Goal: Task Accomplishment & Management: Complete application form

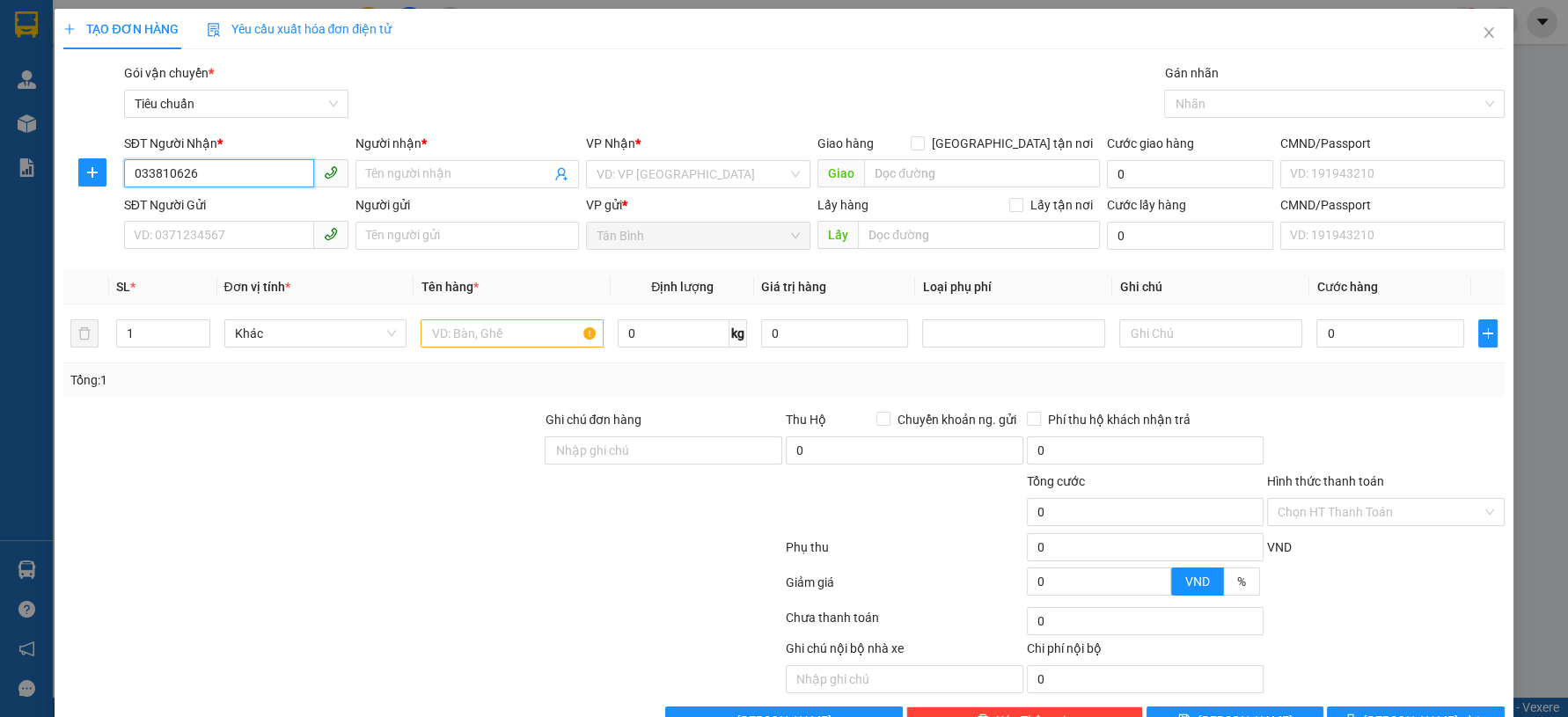
type input "0338106260"
click at [265, 206] on div "0338106260 - THANH THÚY" at bounding box center [234, 210] width 201 height 20
type input "THANH THÚY"
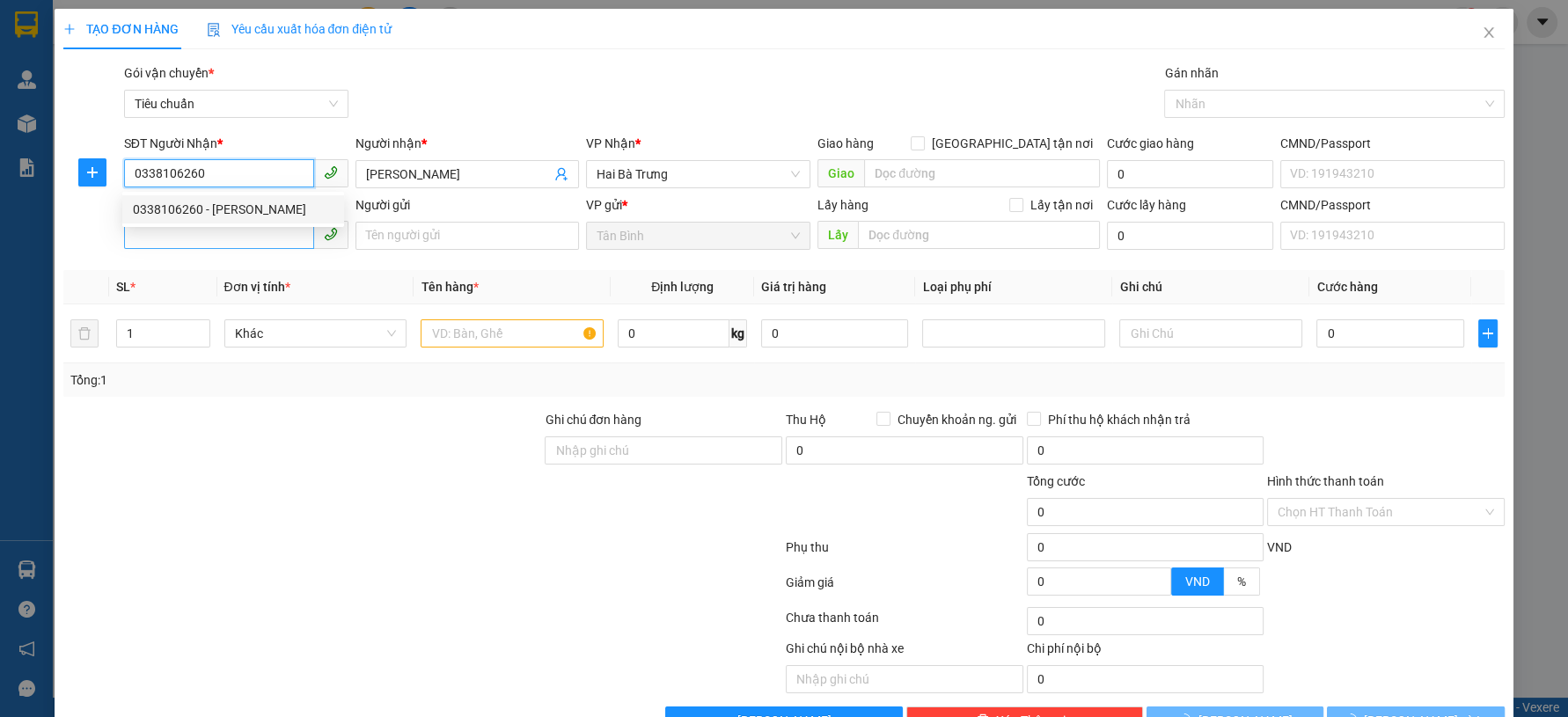
type input "0338106260"
click at [267, 238] on input "SĐT Người Gửi" at bounding box center [219, 235] width 190 height 28
type input "30.000"
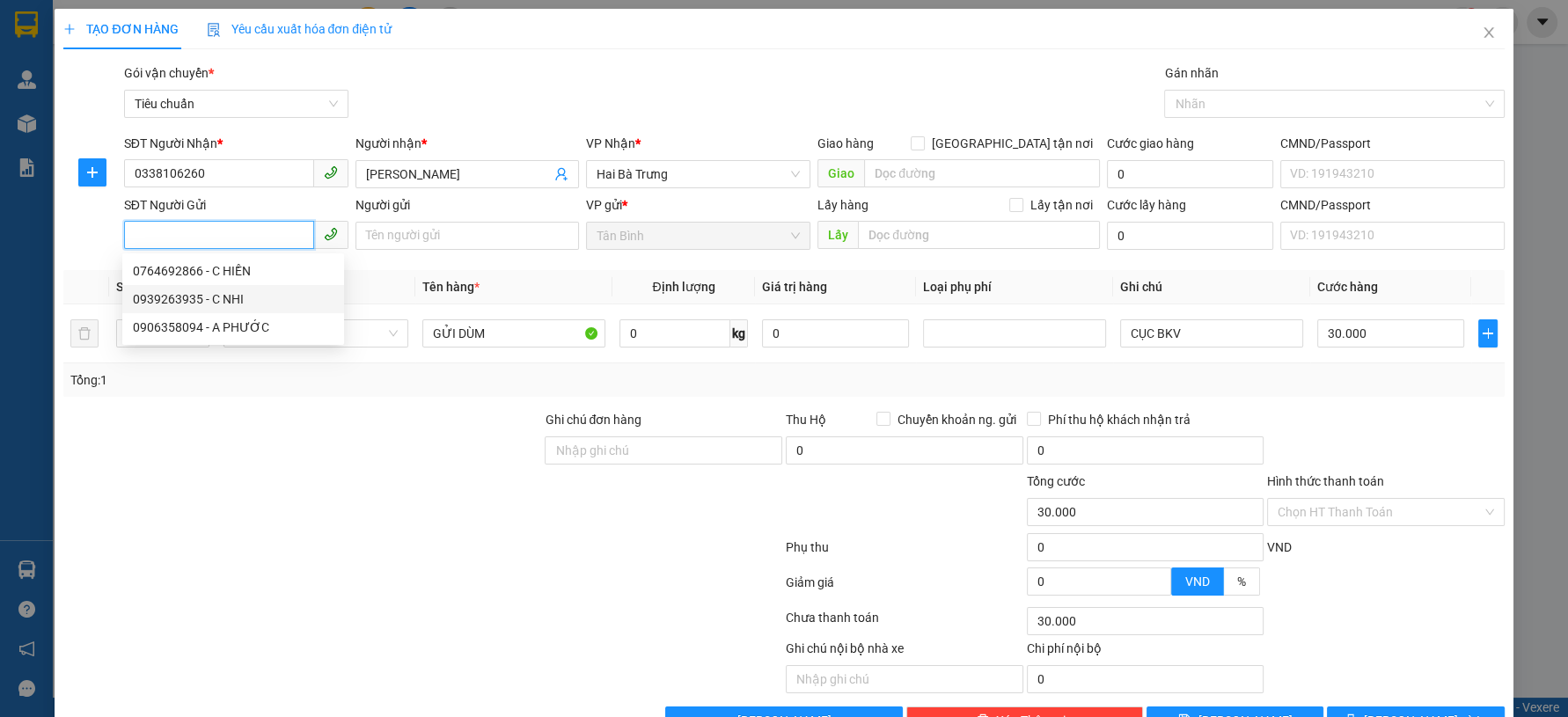
click at [250, 302] on div "0939263935 - C NHI" at bounding box center [234, 299] width 201 height 20
type input "0939263935"
type input "C NHI"
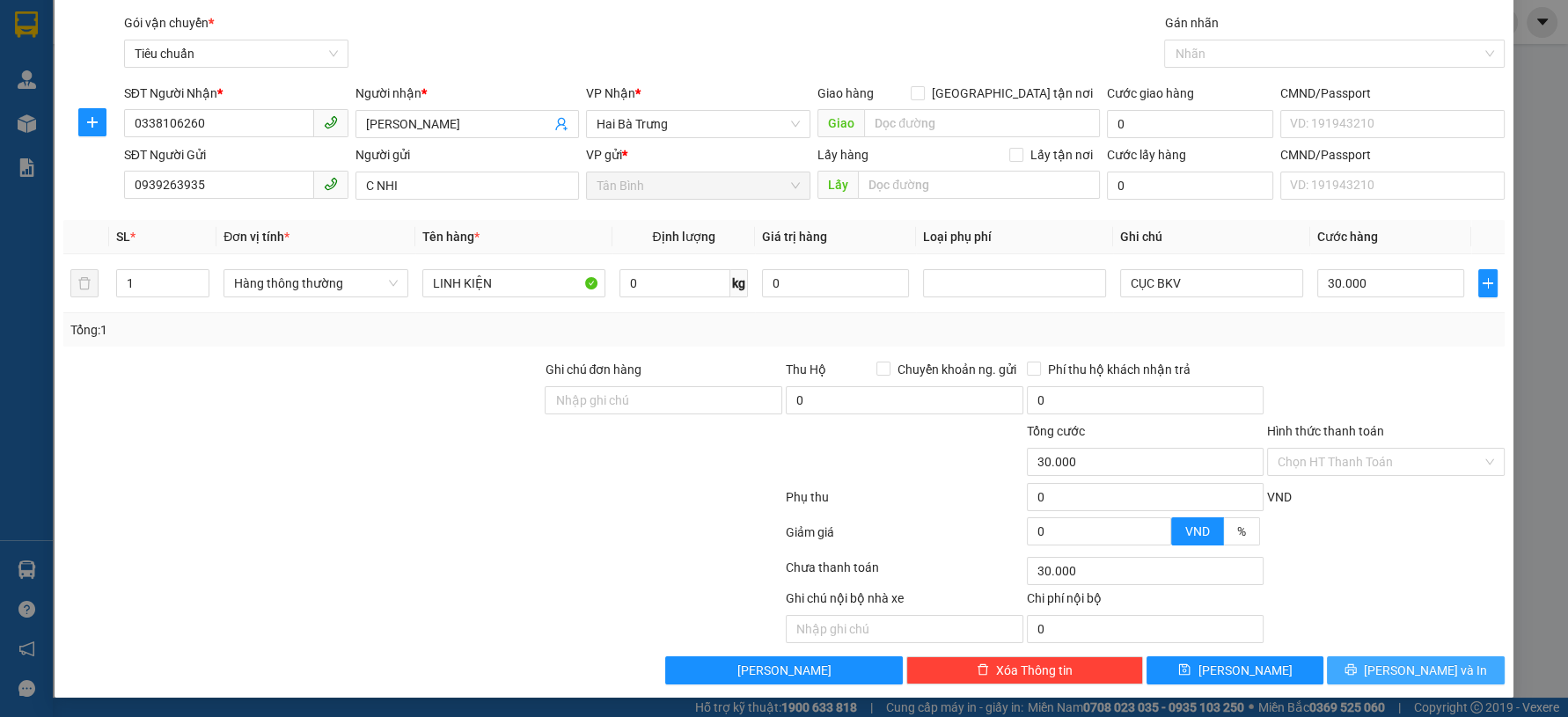
click at [1417, 675] on span "Lưu và In" at bounding box center [1426, 671] width 123 height 20
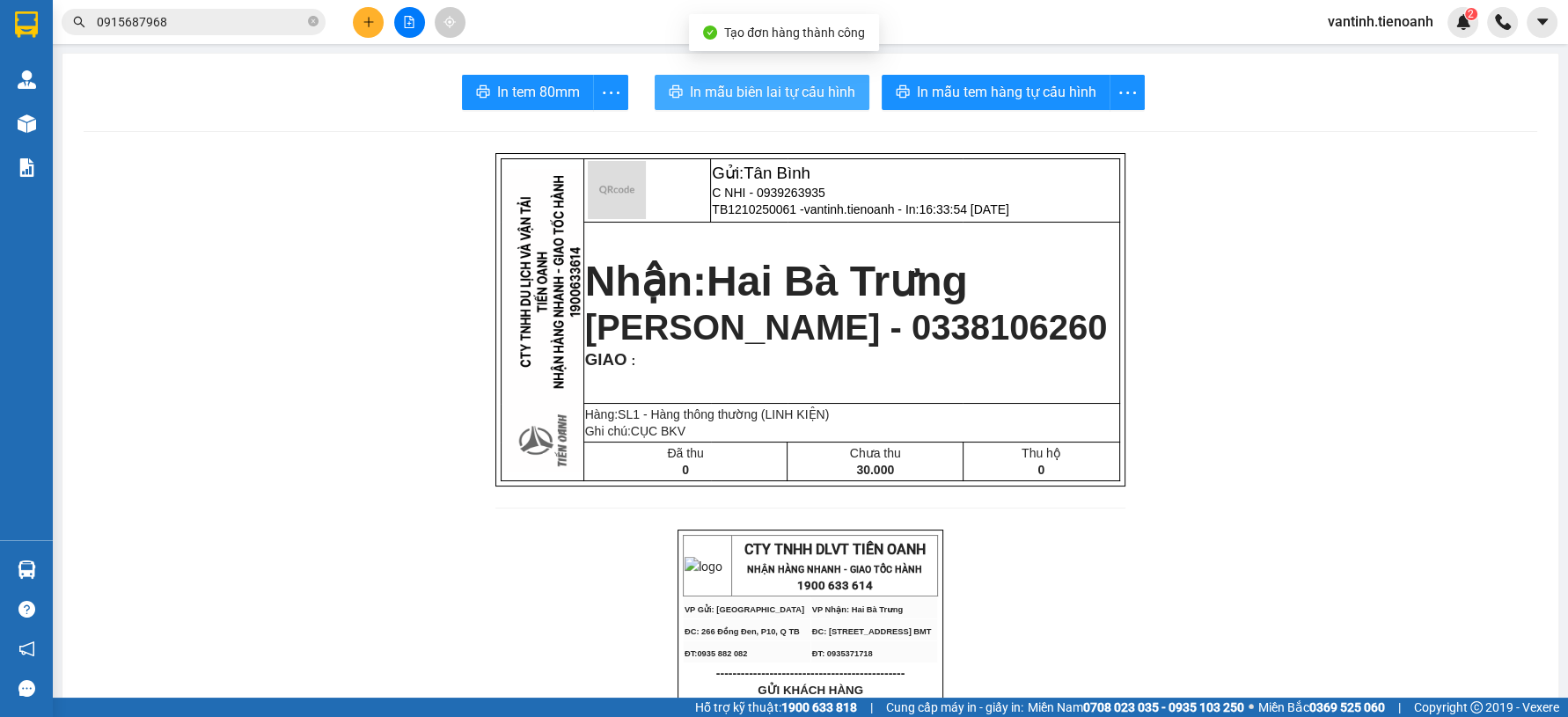
click at [841, 79] on button "In mẫu biên lai tự cấu hình" at bounding box center [762, 92] width 215 height 36
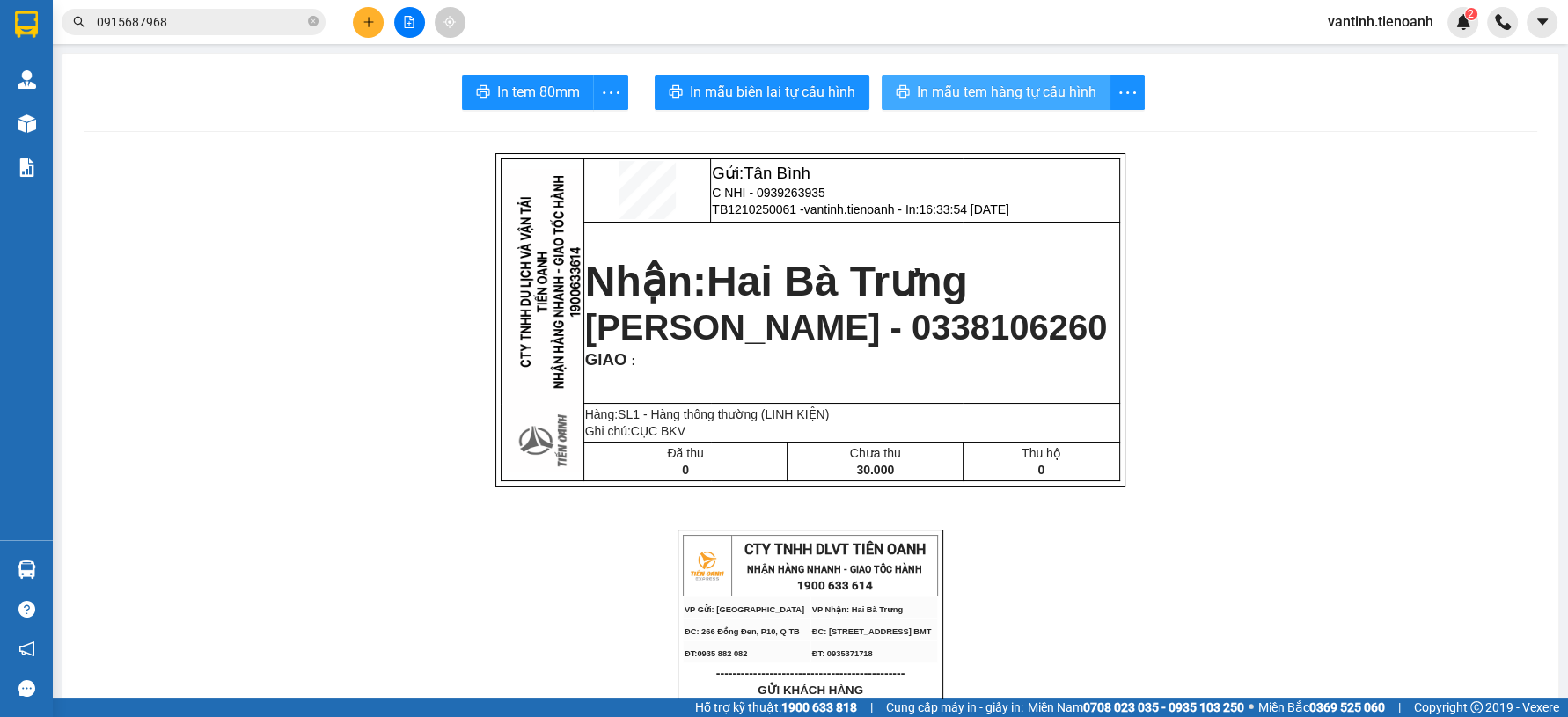
click at [1027, 99] on span "In mẫu tem hàng tự cấu hình" at bounding box center [1007, 92] width 179 height 22
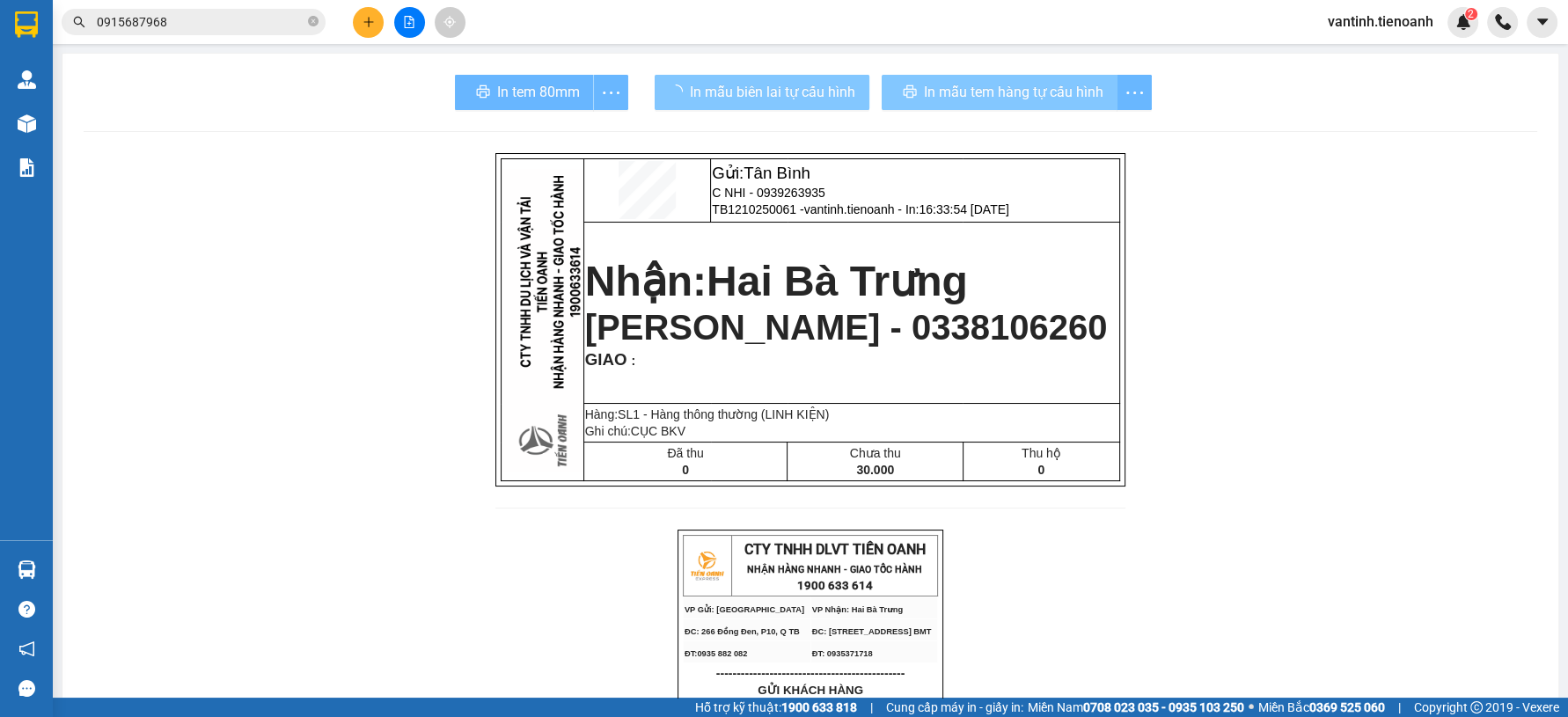
click at [777, 87] on span "In mẫu biên lai tự cấu hình" at bounding box center [773, 92] width 165 height 22
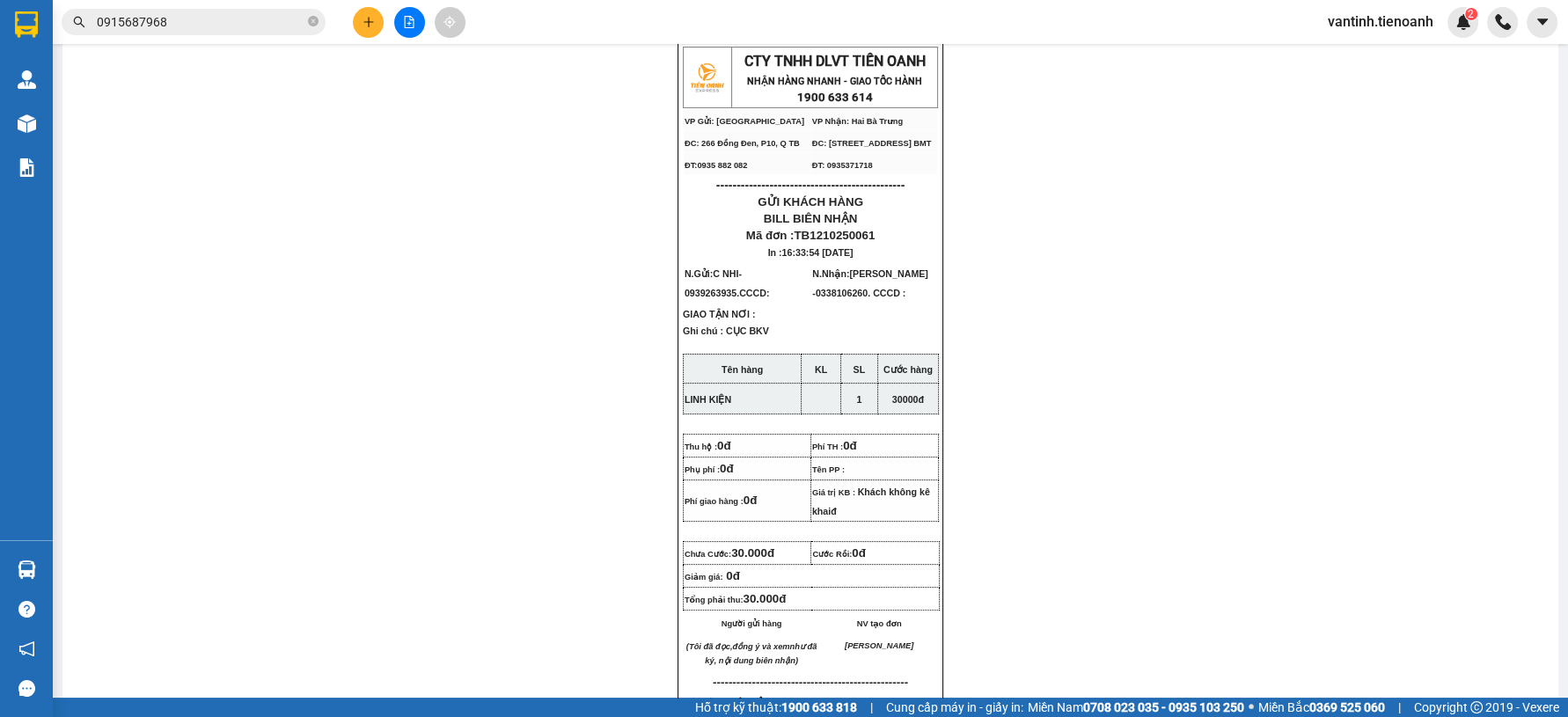
scroll to position [98, 0]
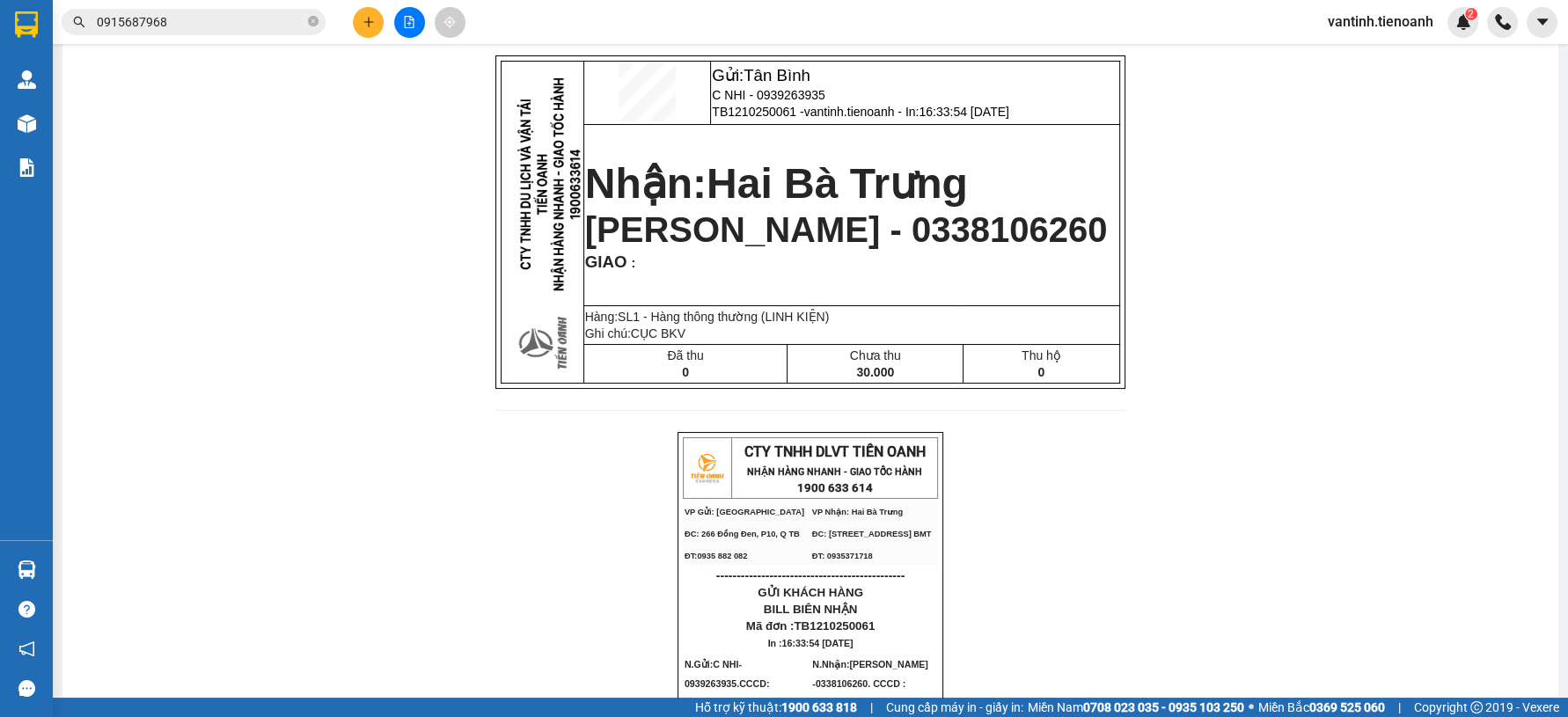
click at [1395, 22] on span "vantinh.tienoanh" at bounding box center [1381, 21] width 134 height 22
click at [1375, 54] on span "Đăng xuất" at bounding box center [1389, 55] width 97 height 20
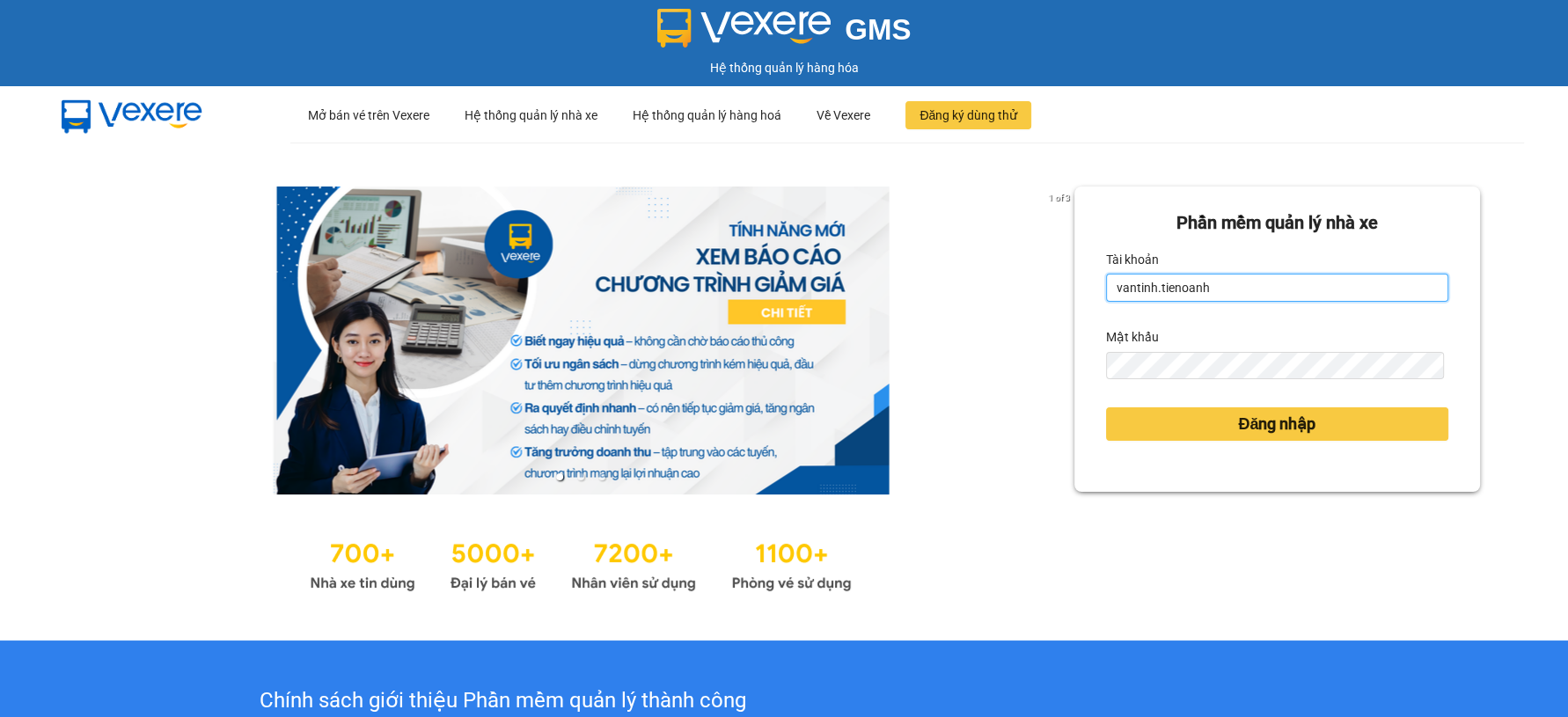
click at [1234, 301] on input "vantinh.tienoanh" at bounding box center [1277, 288] width 342 height 28
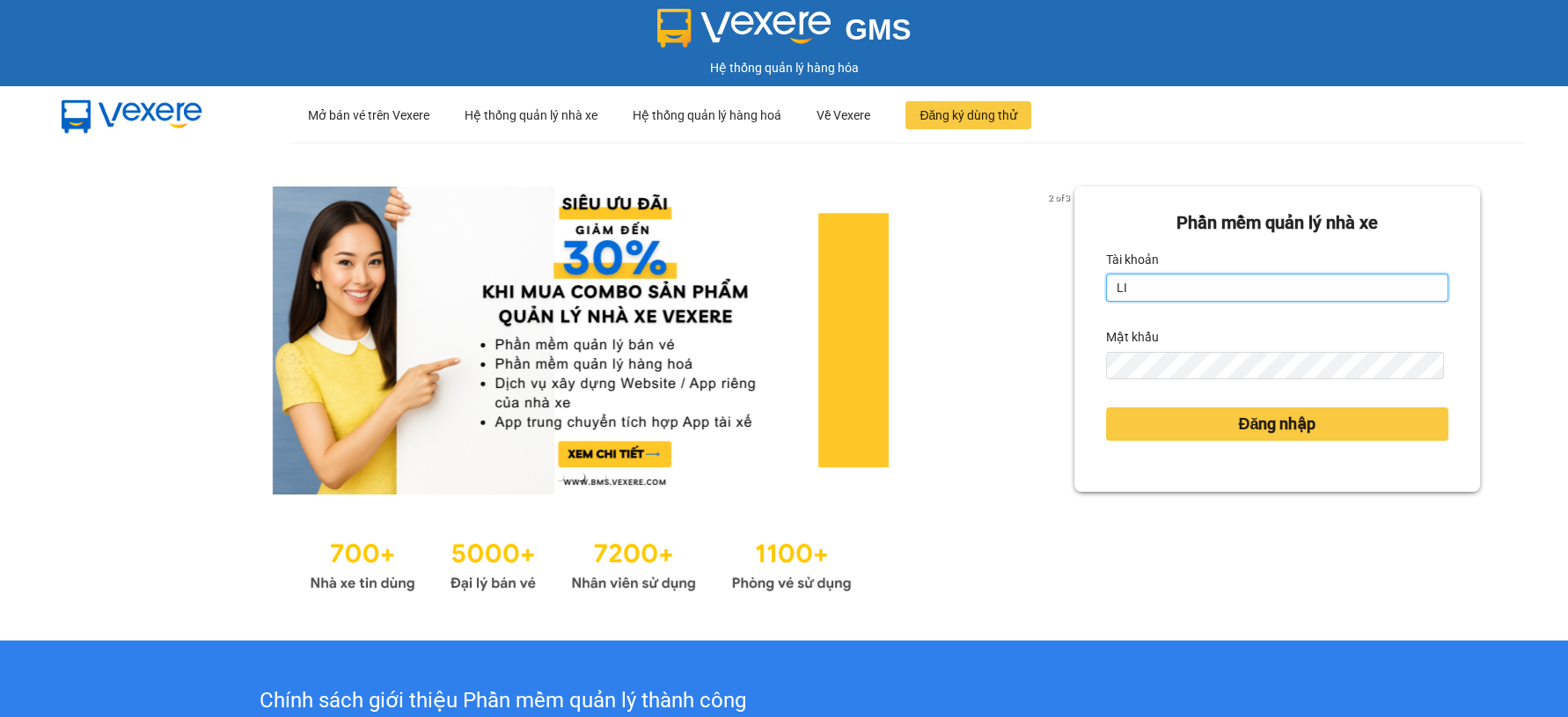
type input "linhthaotb.tienoanh"
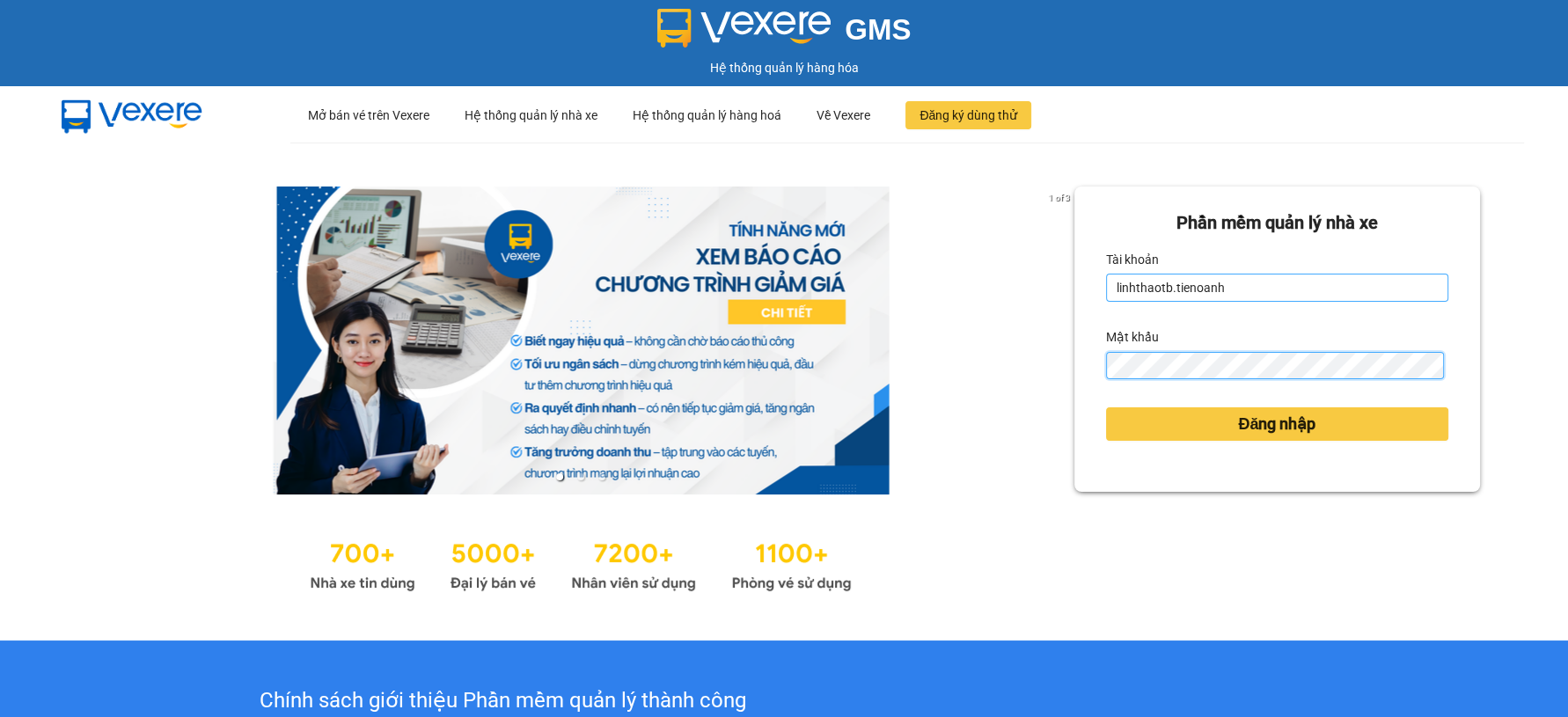
click at [1106, 408] on button "Đăng nhập" at bounding box center [1277, 425] width 342 height 34
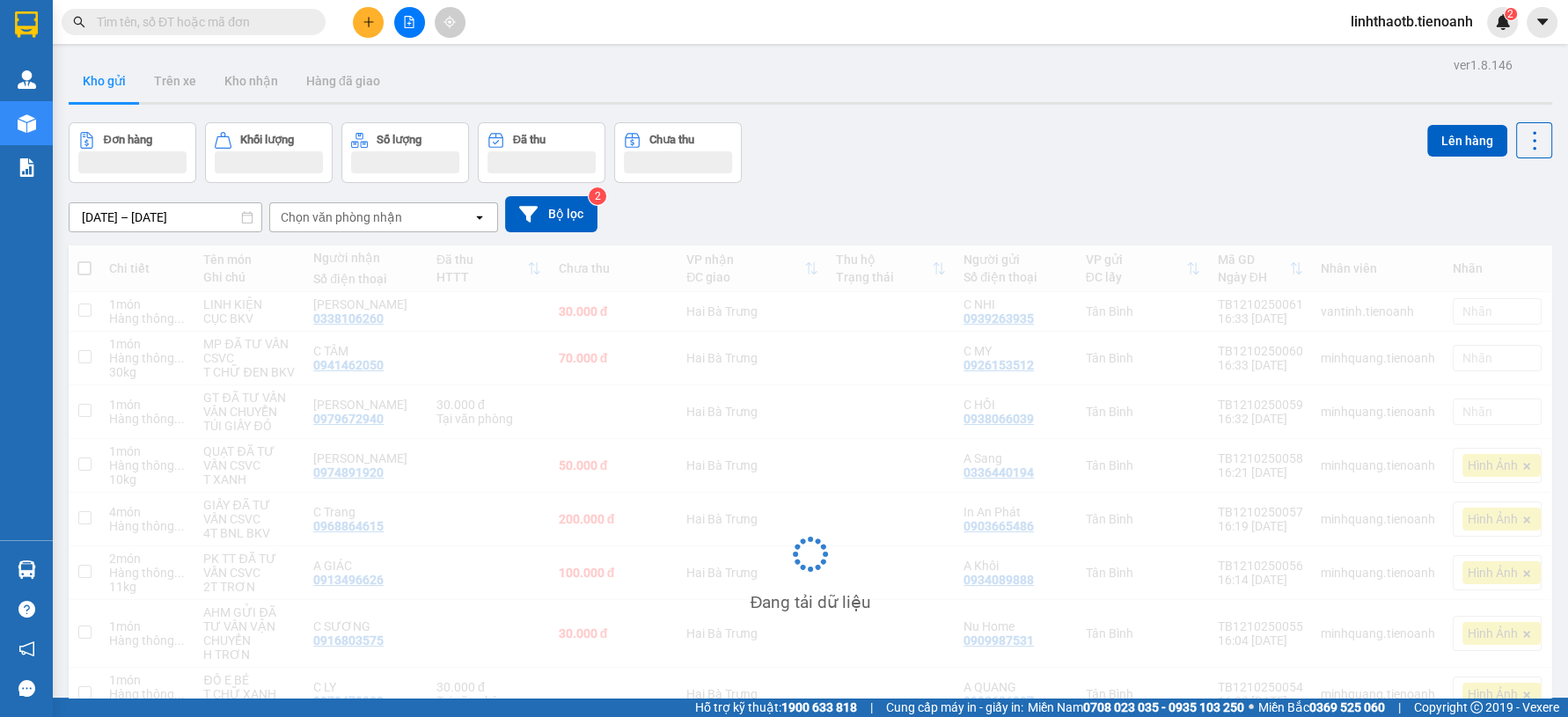
click at [371, 18] on icon "plus" at bounding box center [369, 22] width 12 height 12
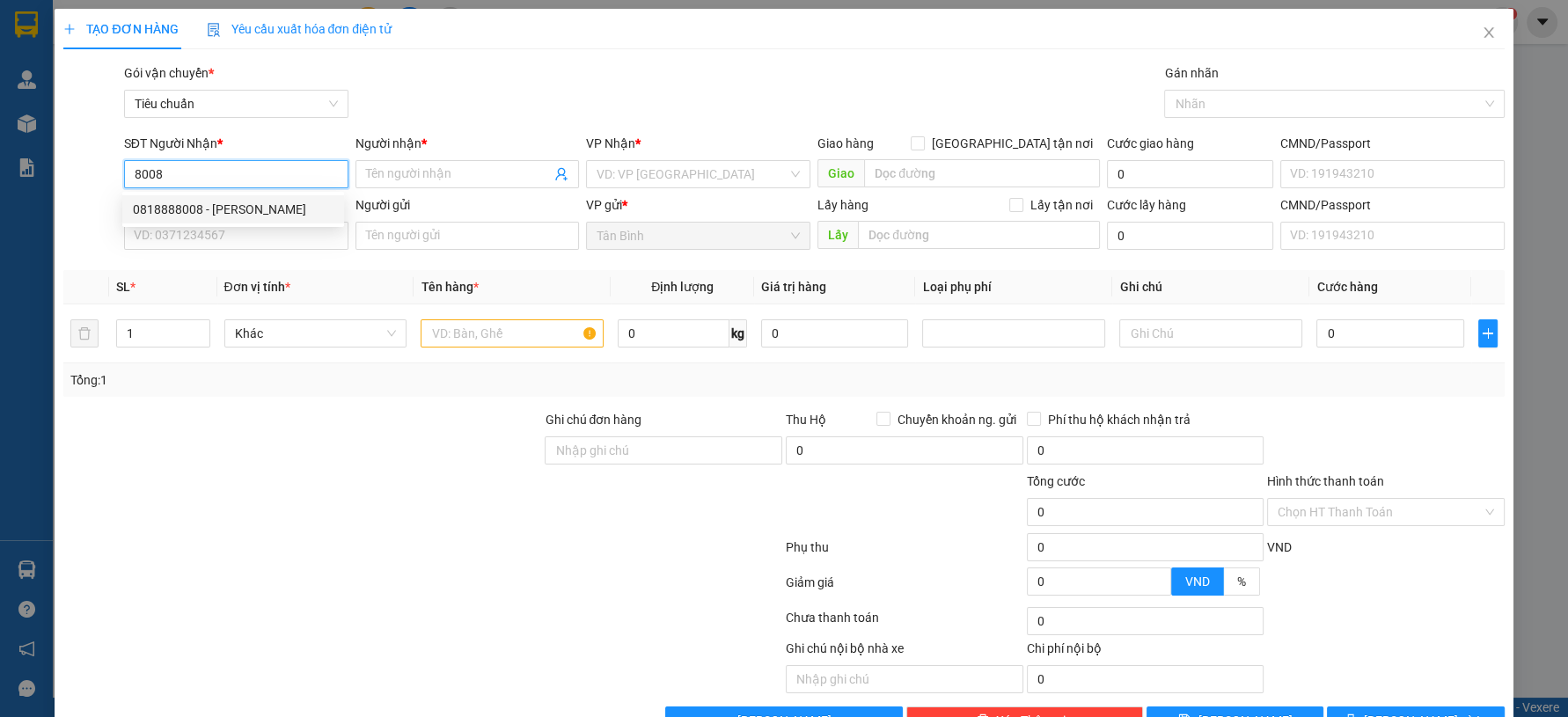
click at [236, 204] on div "0818888008 - C LAN" at bounding box center [234, 210] width 201 height 20
type input "0818888008"
type input "C LAN"
type input "100.000"
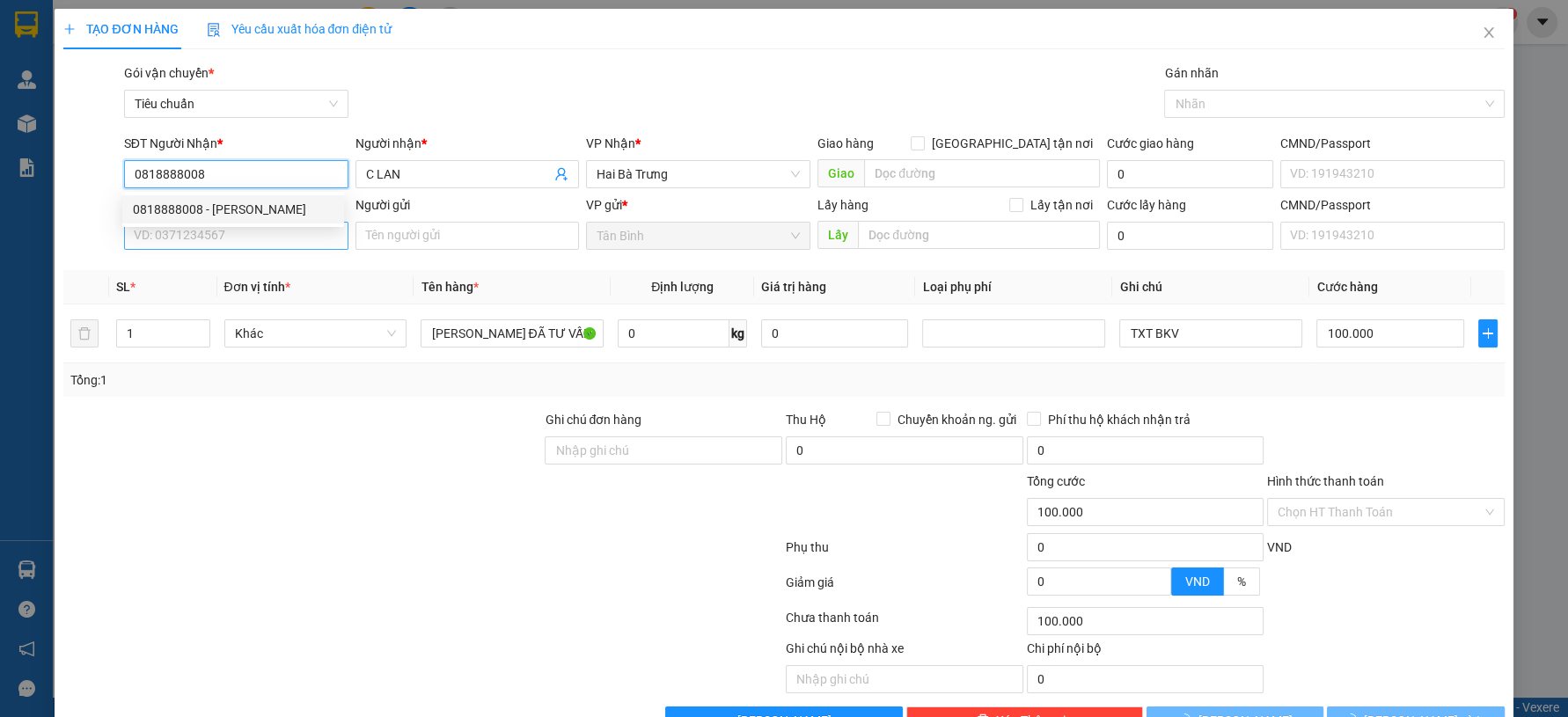
type input "0818888008"
click at [215, 245] on input "SĐT Người Gửi" at bounding box center [236, 236] width 225 height 28
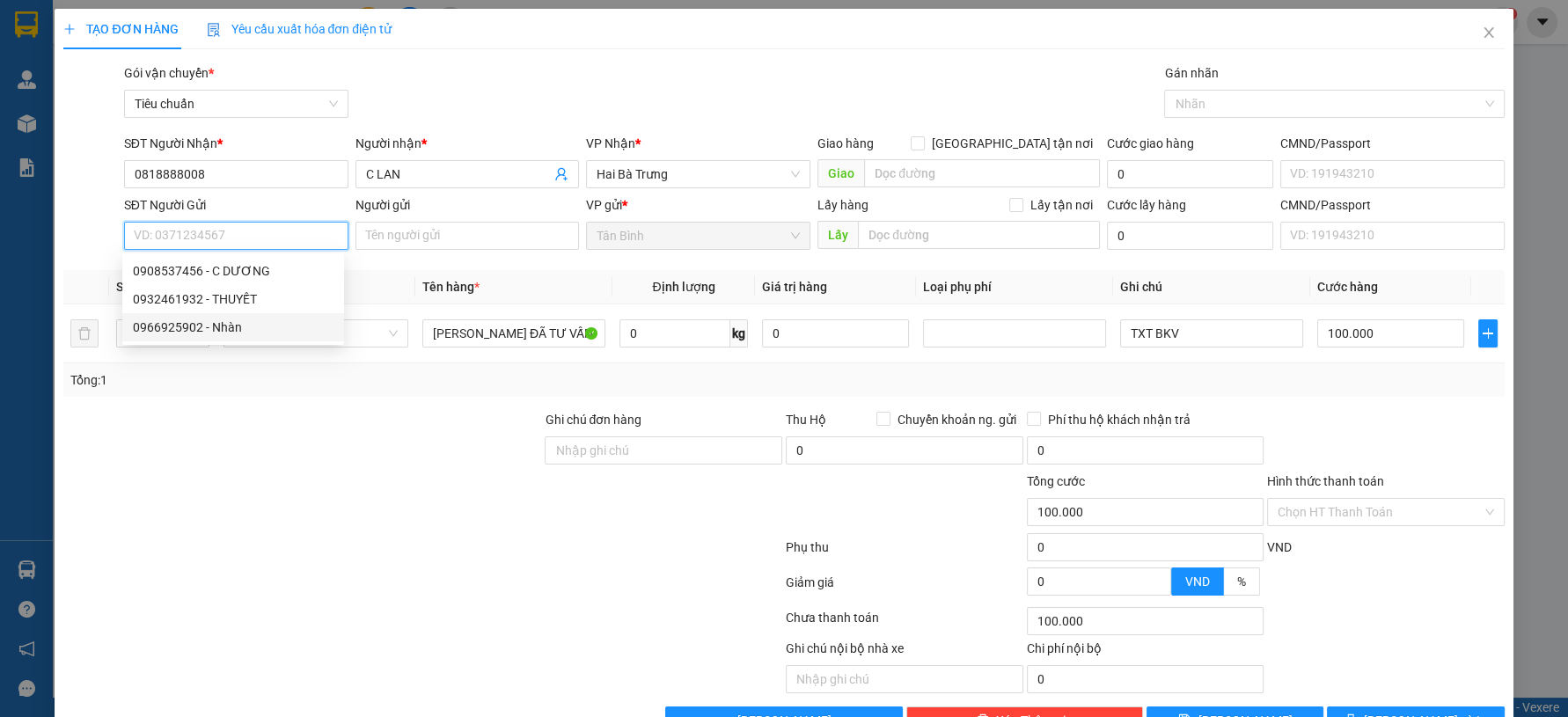
click at [211, 315] on div "0966925902 - Nhàn" at bounding box center [234, 328] width 222 height 28
type input "0966925902"
type input "Nhàn"
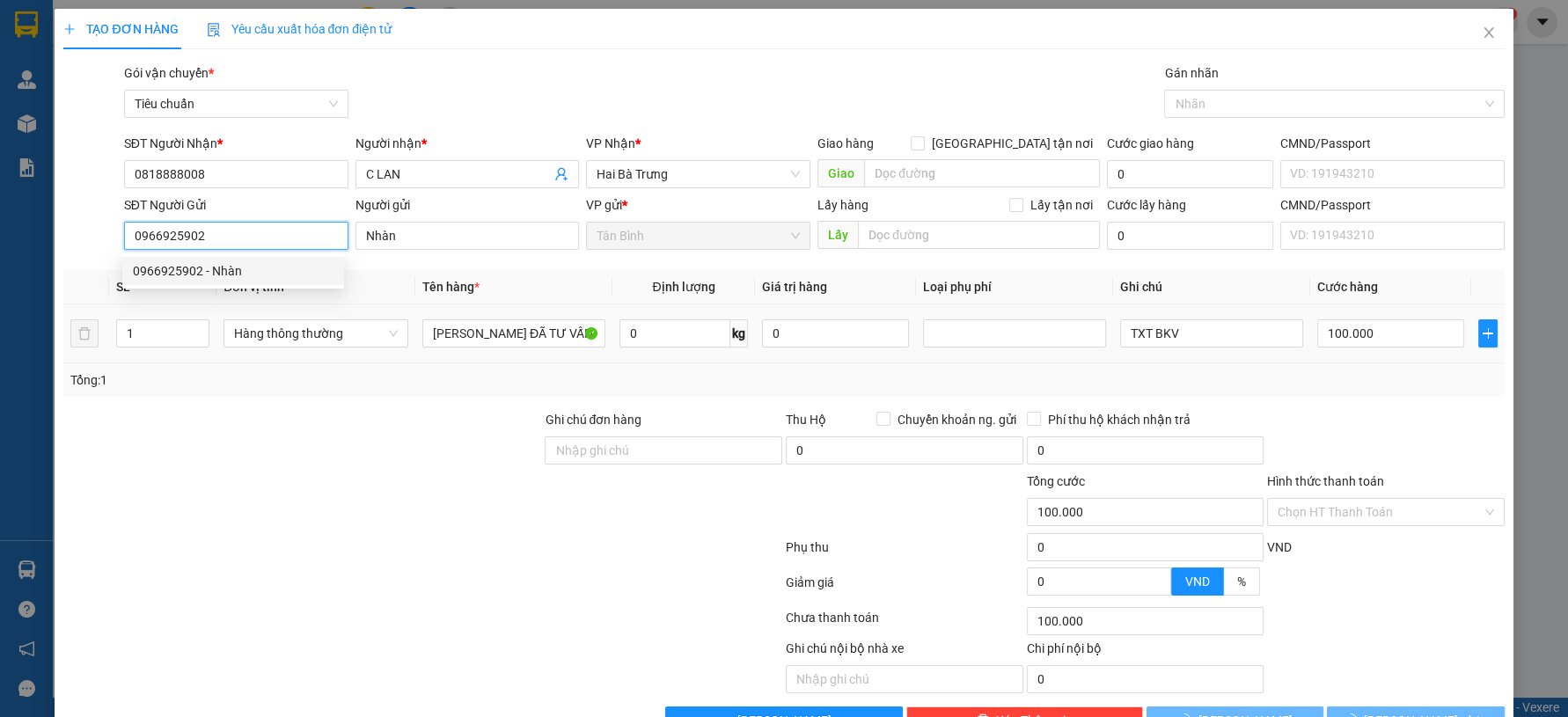
type input "60.000"
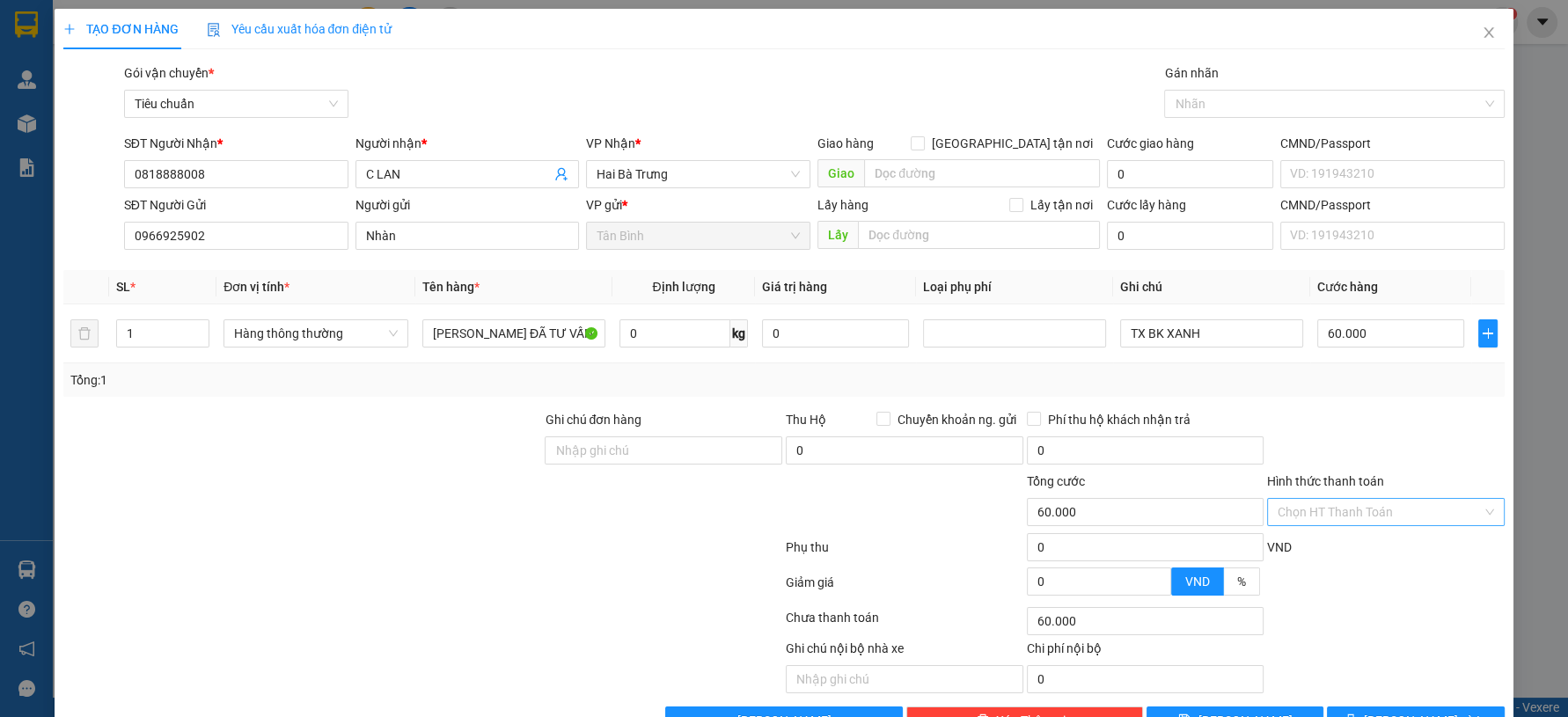
click at [1350, 511] on input "Hình thức thanh toán" at bounding box center [1380, 513] width 204 height 27
click at [1328, 546] on div "Tại văn phòng" at bounding box center [1373, 546] width 214 height 20
type input "0"
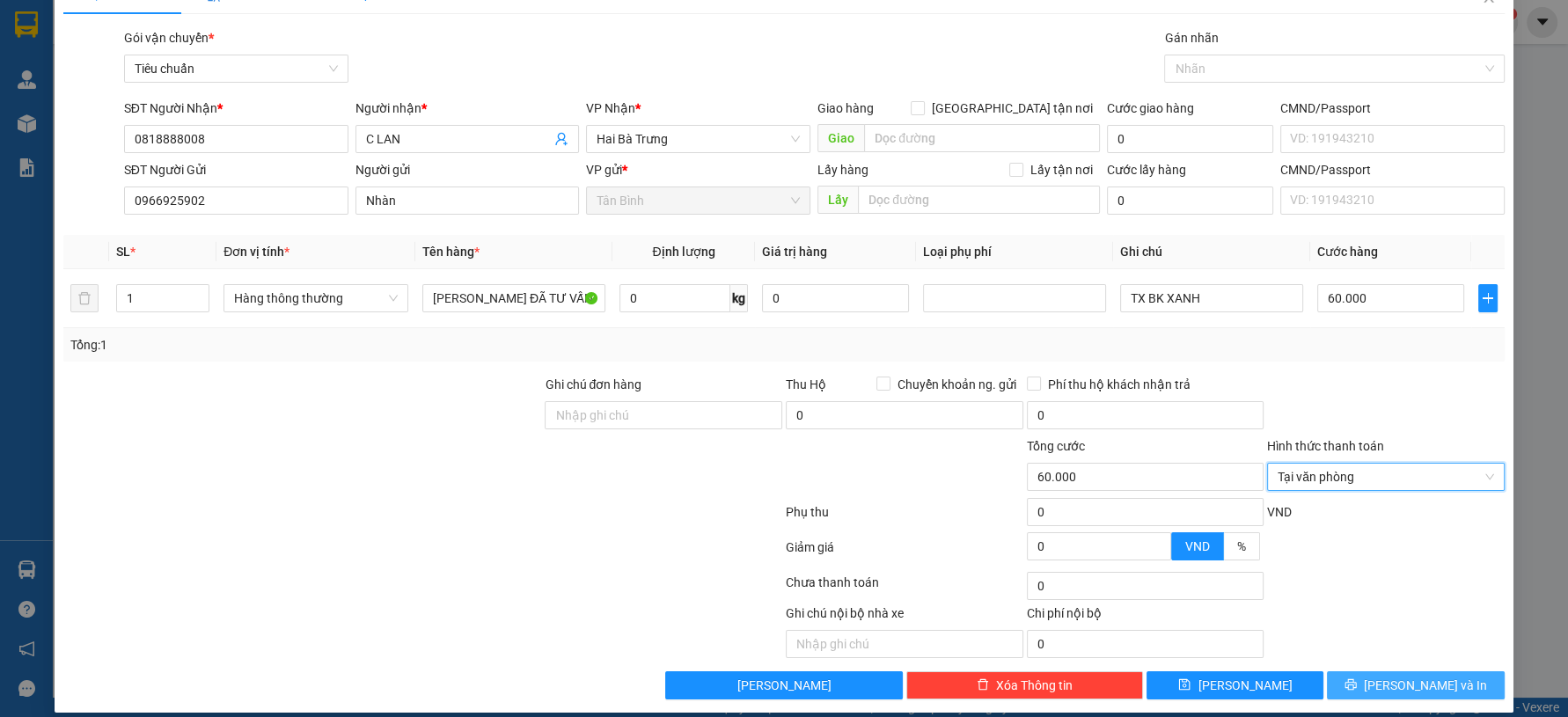
scroll to position [50, 0]
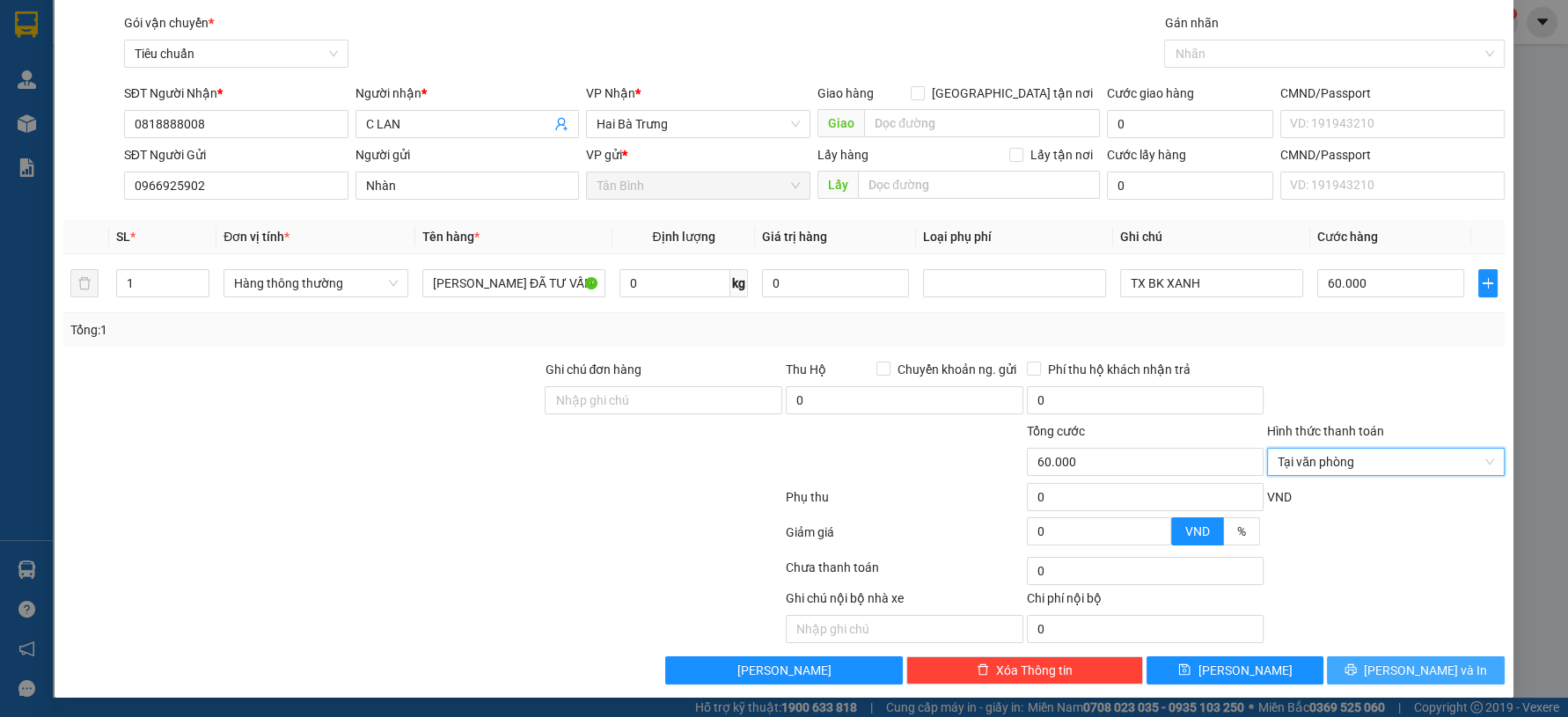
click at [1381, 665] on button "Lưu và In" at bounding box center [1415, 671] width 177 height 28
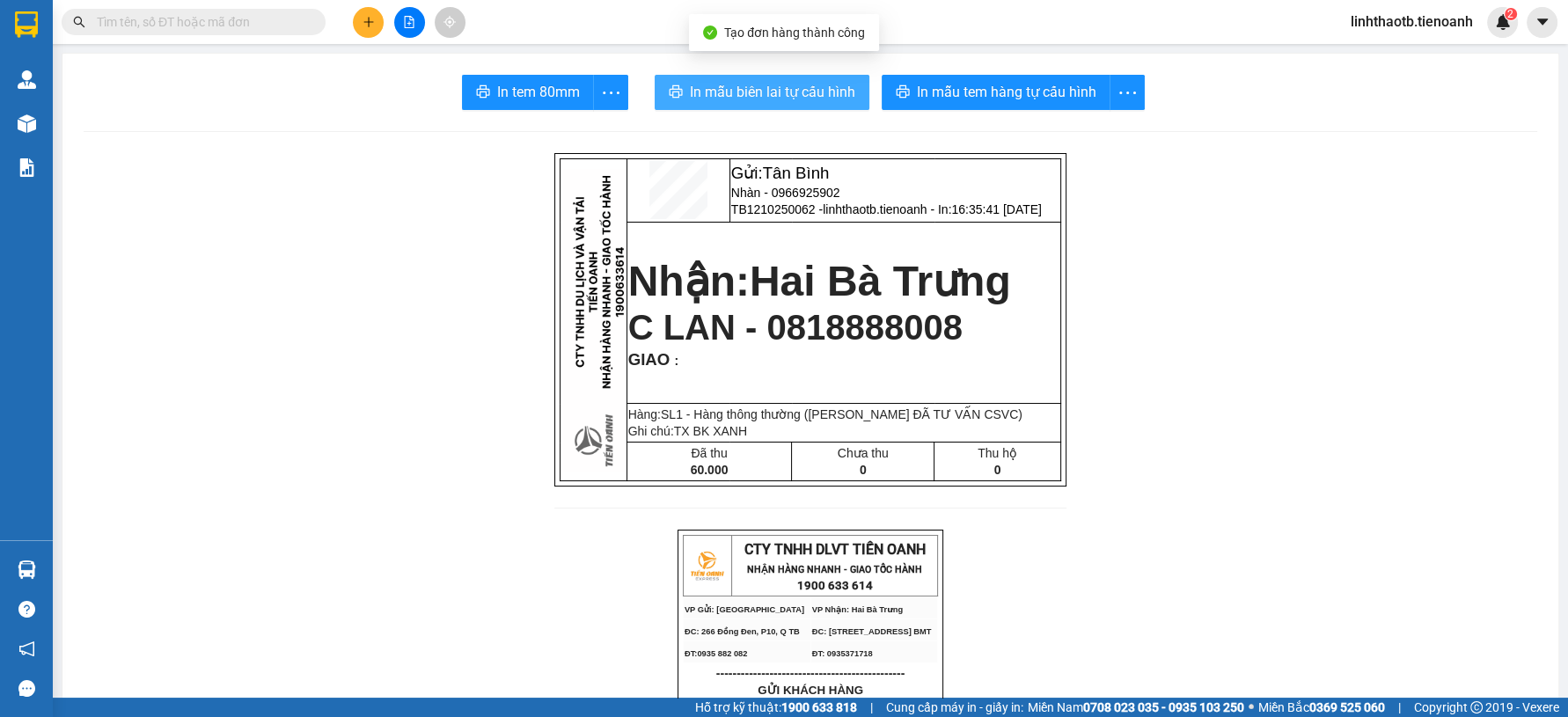
click at [826, 82] on span "In mẫu biên lai tự cấu hình" at bounding box center [773, 92] width 165 height 22
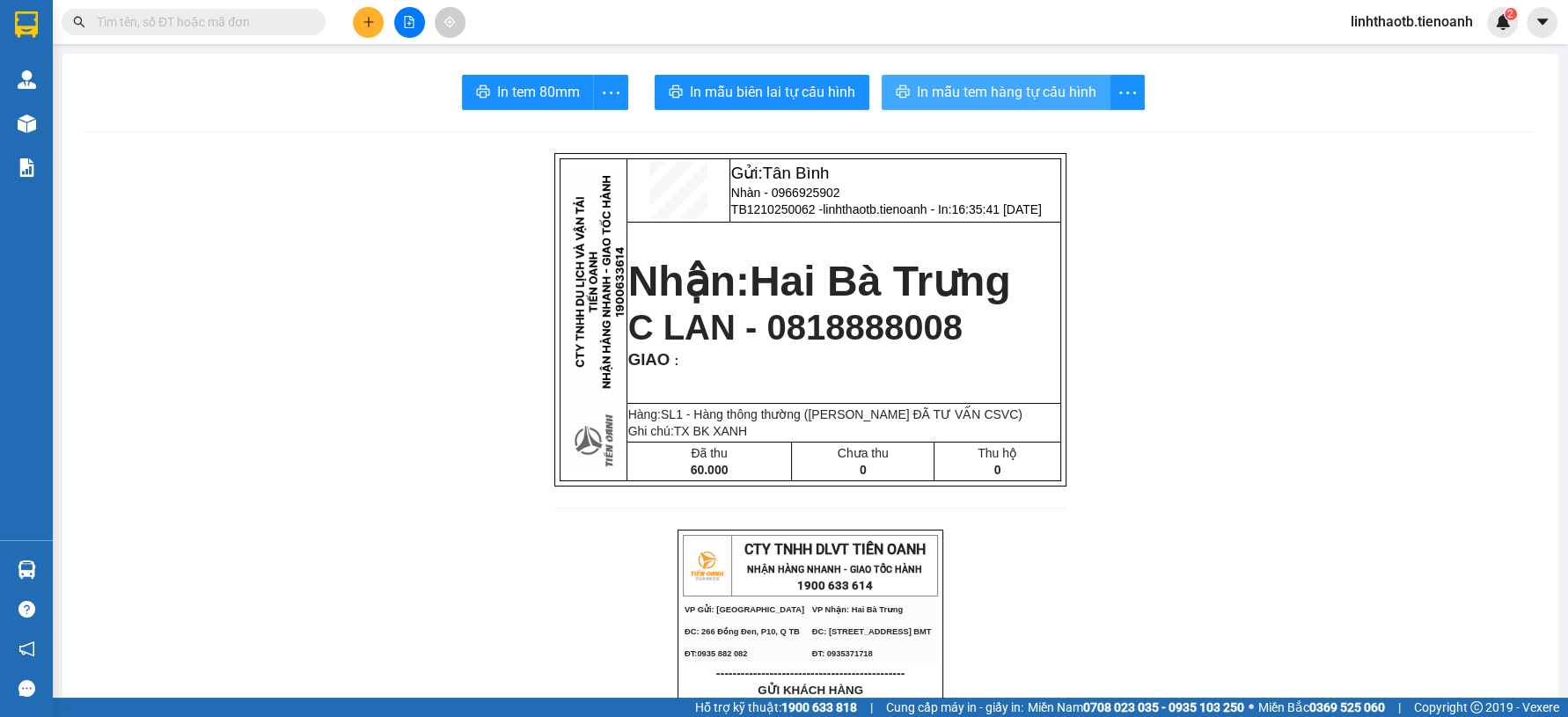
click at [1036, 79] on button "In mẫu tem hàng tự cấu hình" at bounding box center [997, 92] width 229 height 36
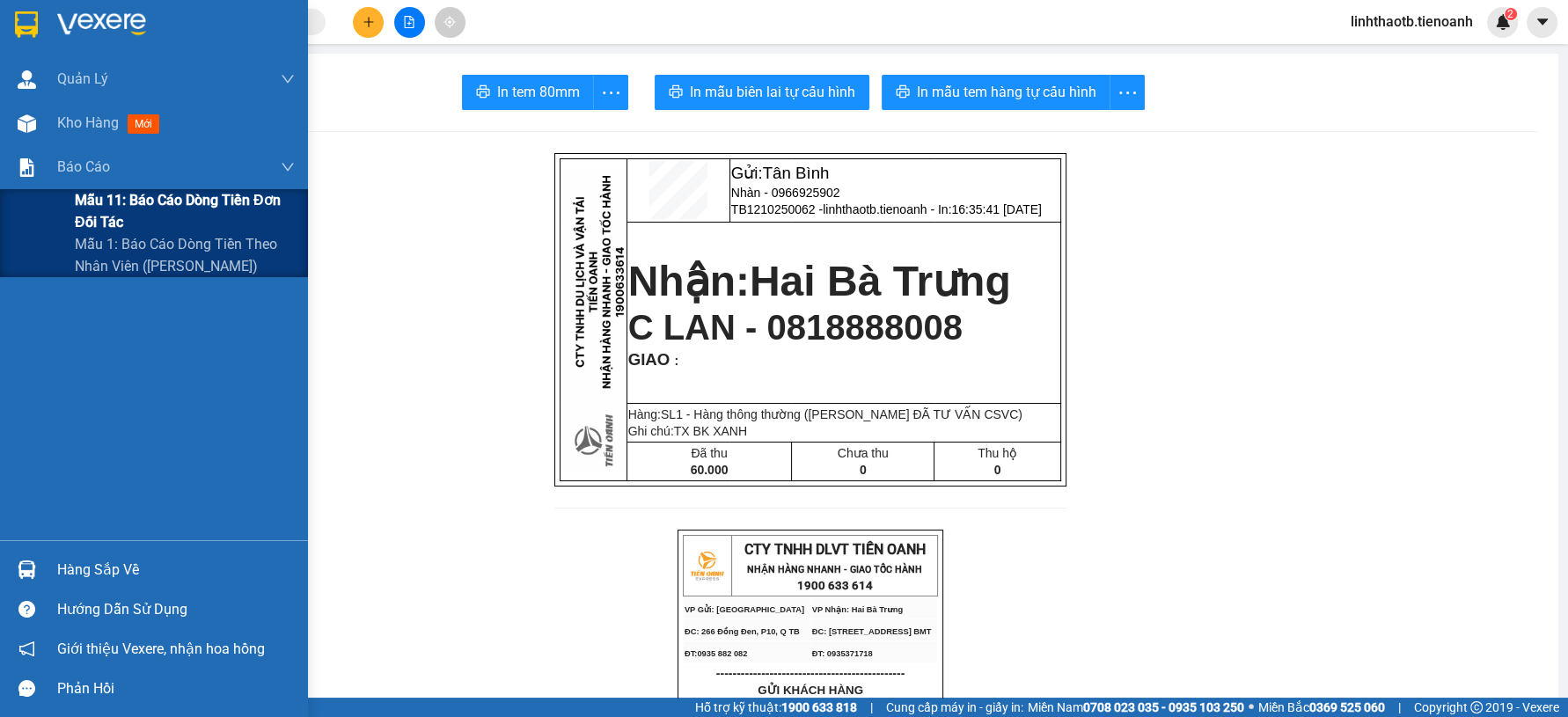
click at [123, 211] on span "Mẫu 11: Báo cáo dòng tiền đơn đối tác" at bounding box center [185, 211] width 220 height 44
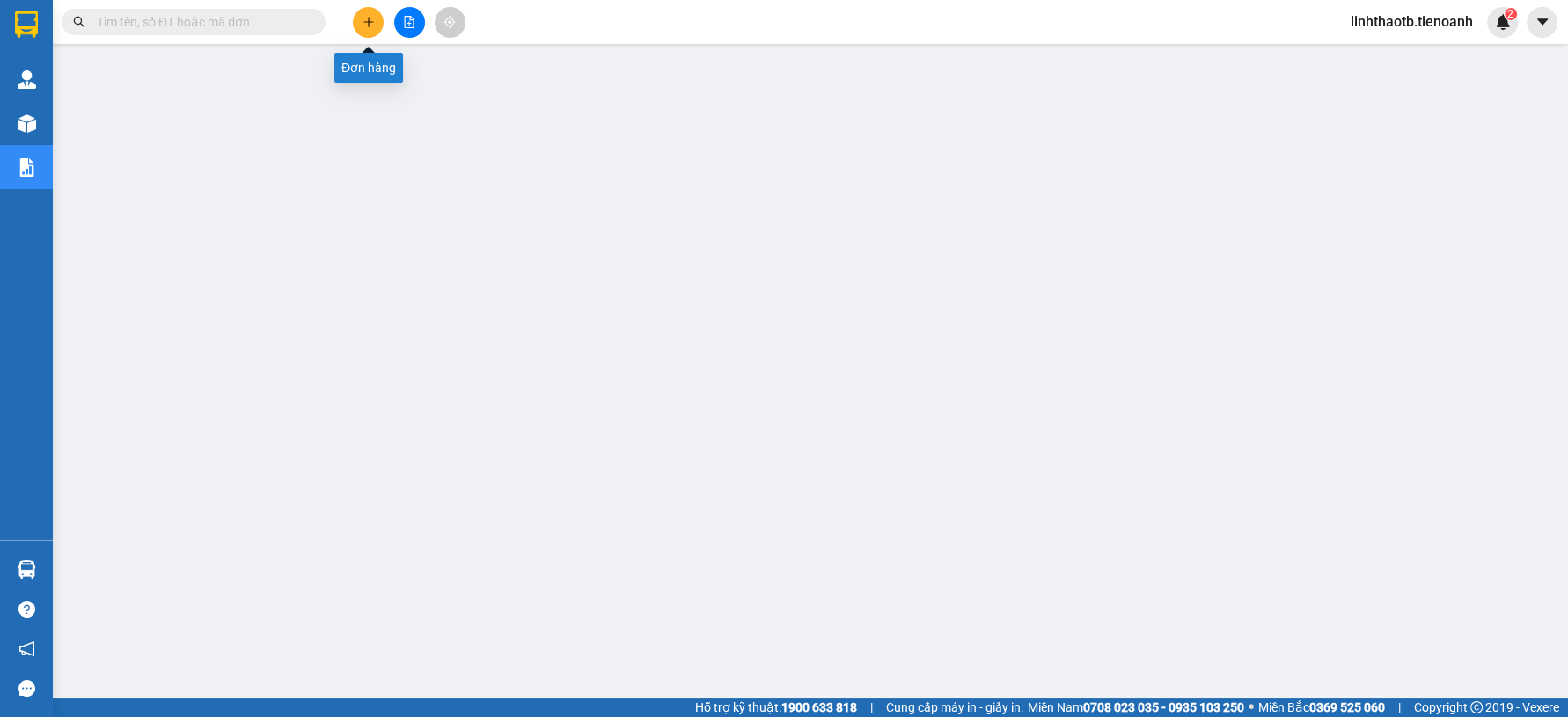
click at [370, 27] on icon "plus" at bounding box center [369, 22] width 12 height 12
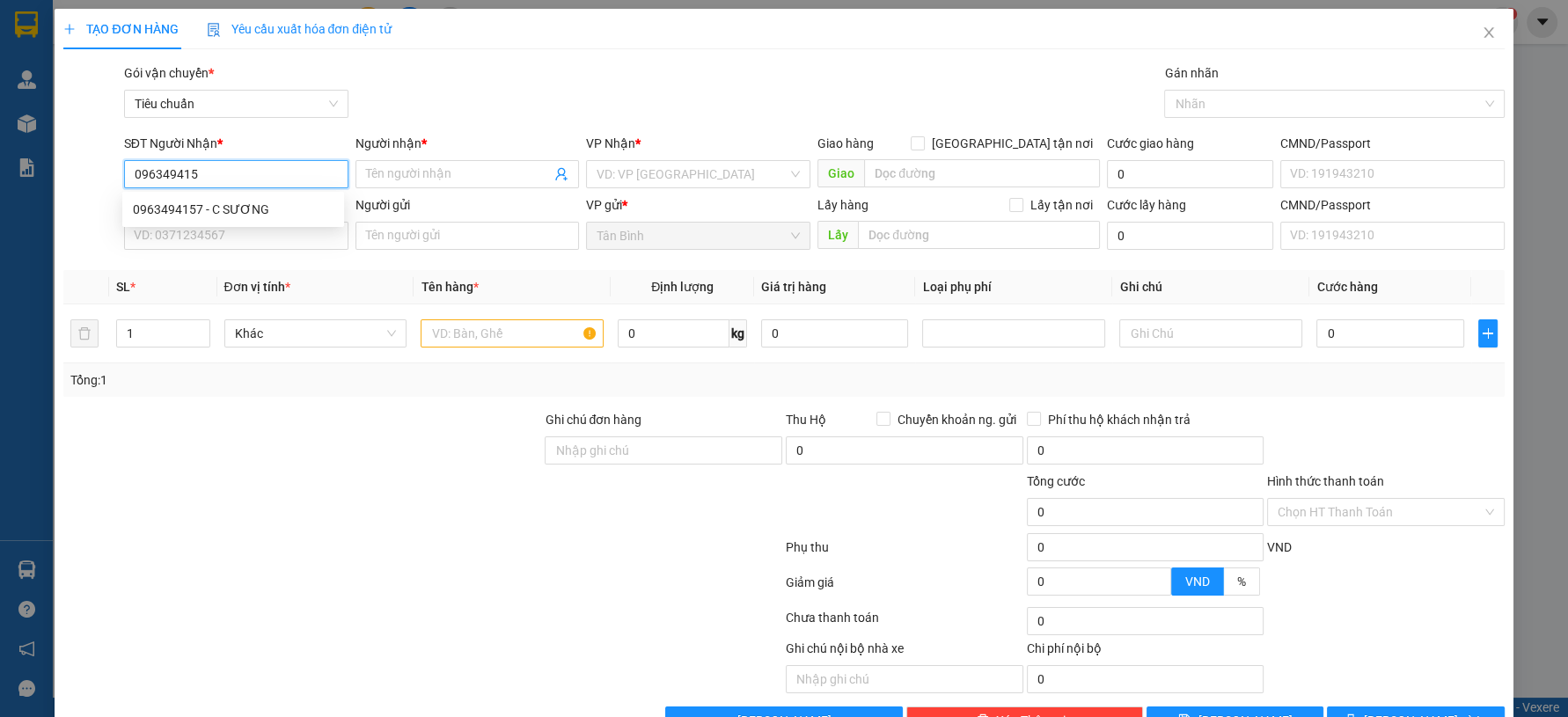
type input "0963494157"
click at [317, 211] on div "0963494157 - C SƯƠNG" at bounding box center [234, 210] width 201 height 20
type input "C SƯƠNG"
type input "0963494157"
type input "30.000"
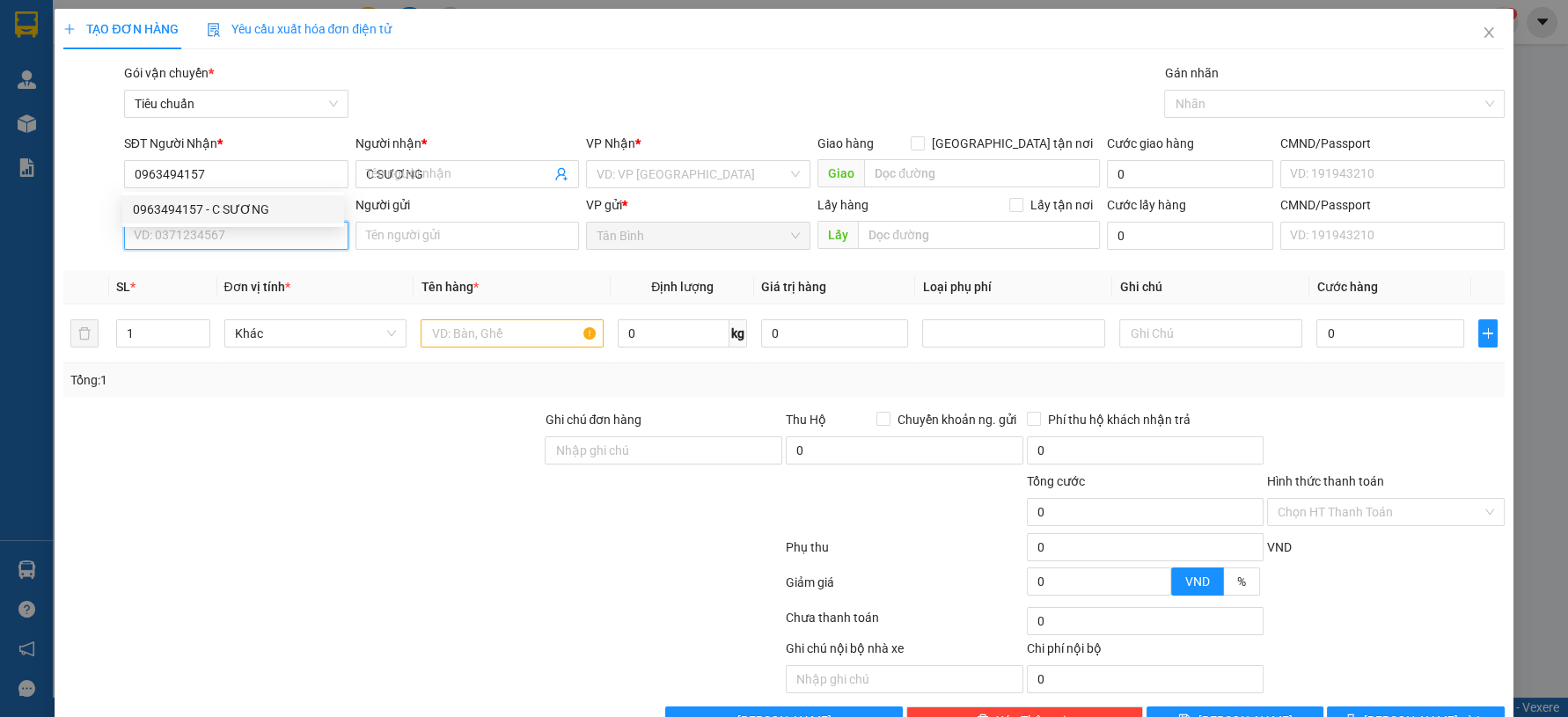
type input "30.000"
click at [314, 247] on input "SĐT Người Gửi" at bounding box center [236, 236] width 225 height 28
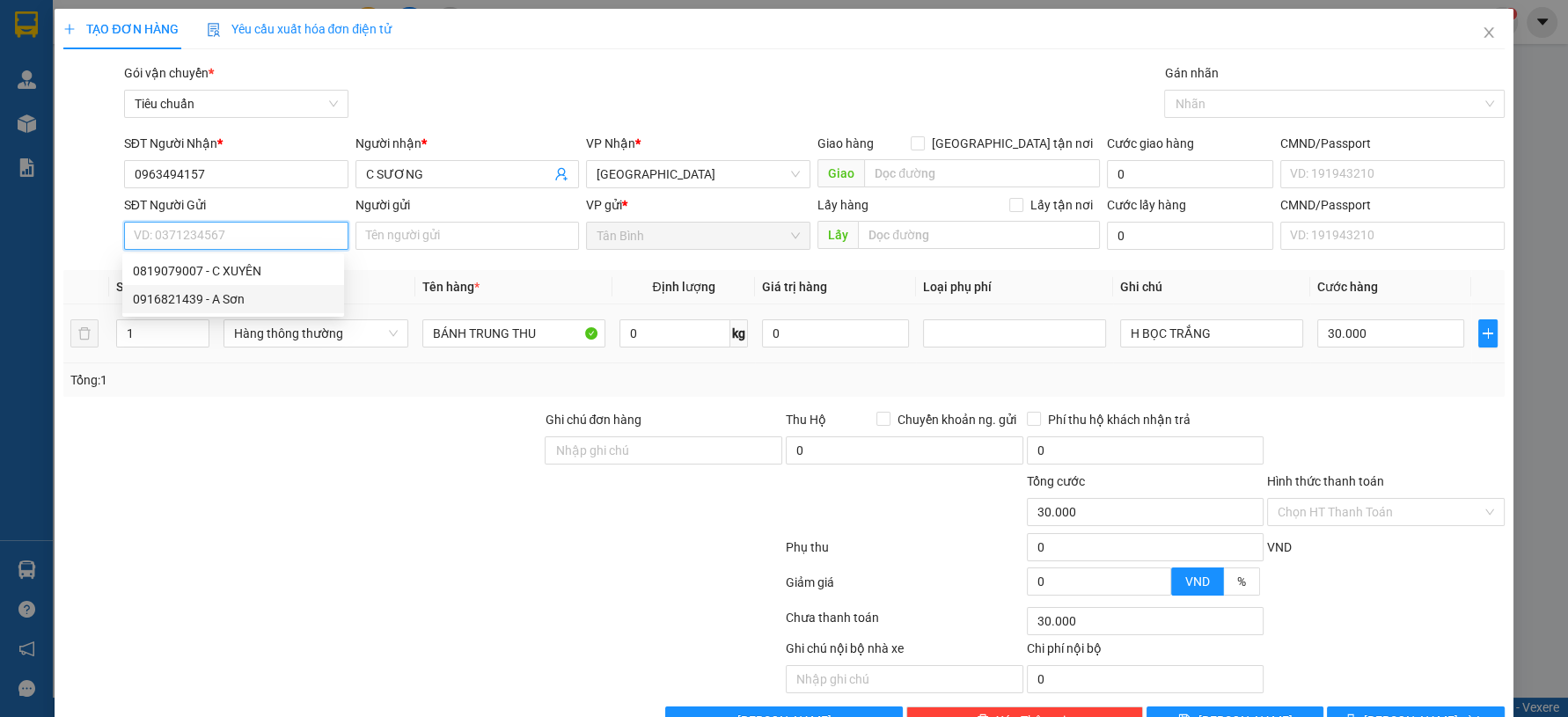
click at [265, 304] on div "0916821439 - A Sơn" at bounding box center [234, 299] width 201 height 20
type input "0916821439"
type input "A Sơn"
type input "066094005065"
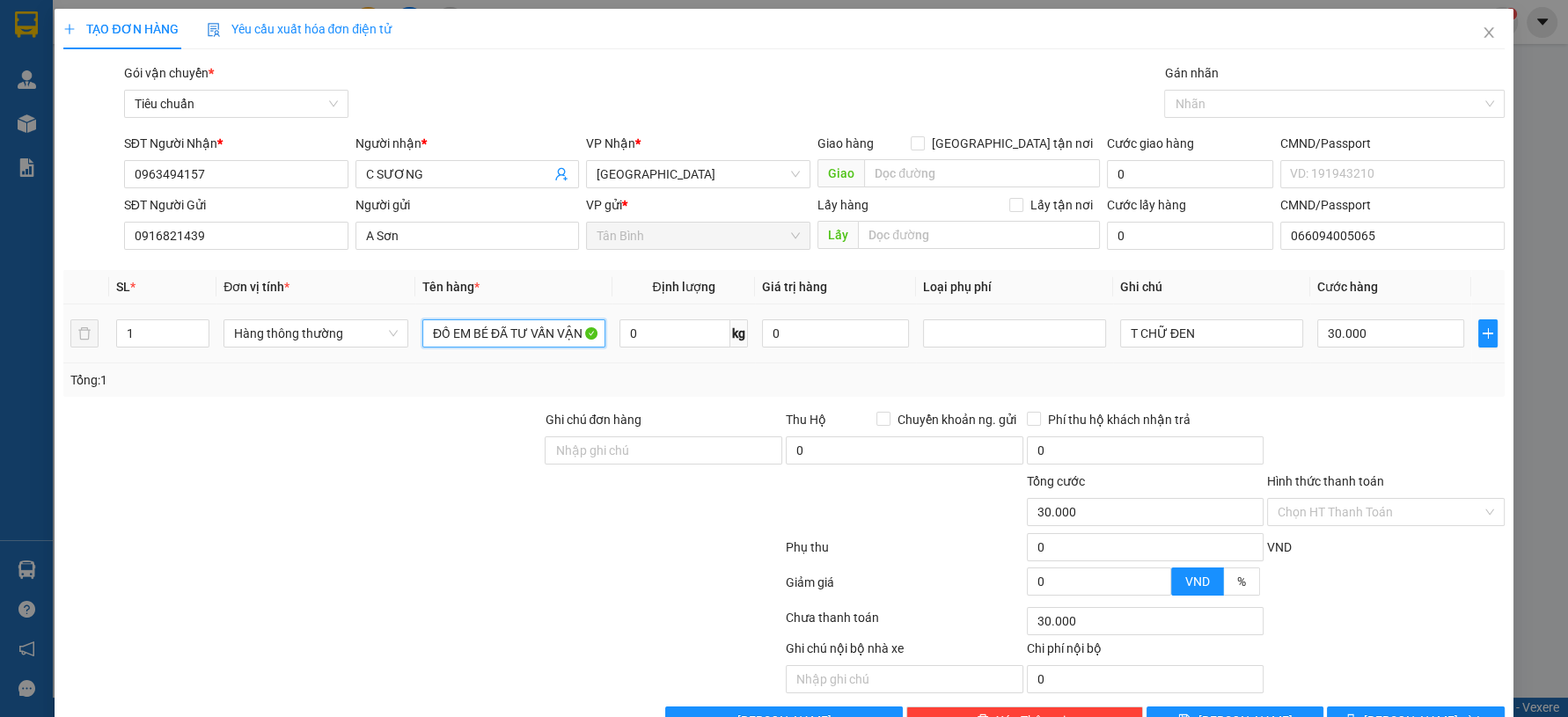
click at [474, 323] on input "ĐỒ EM BÉ ĐÃ TƯ VẤN VẬN CHUYỂN" at bounding box center [514, 334] width 183 height 28
click at [486, 327] on input "ĐỒ EM BÉ ĐÃ TƯ VẤN VẬN CHUYỂN" at bounding box center [514, 334] width 183 height 28
type input "t"
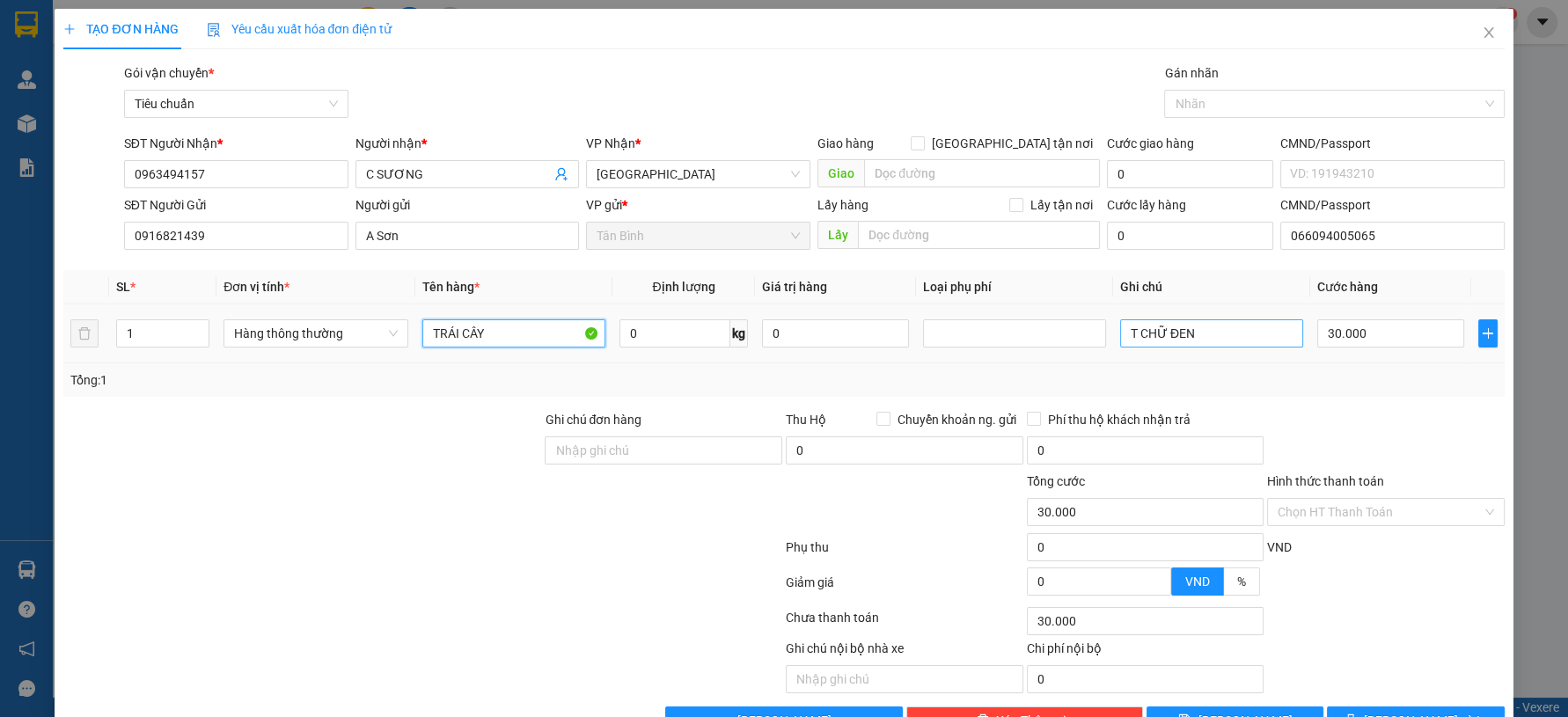
type input "TRÁI CÂY"
click at [1220, 344] on input "T CHỮ ĐEN" at bounding box center [1212, 334] width 183 height 28
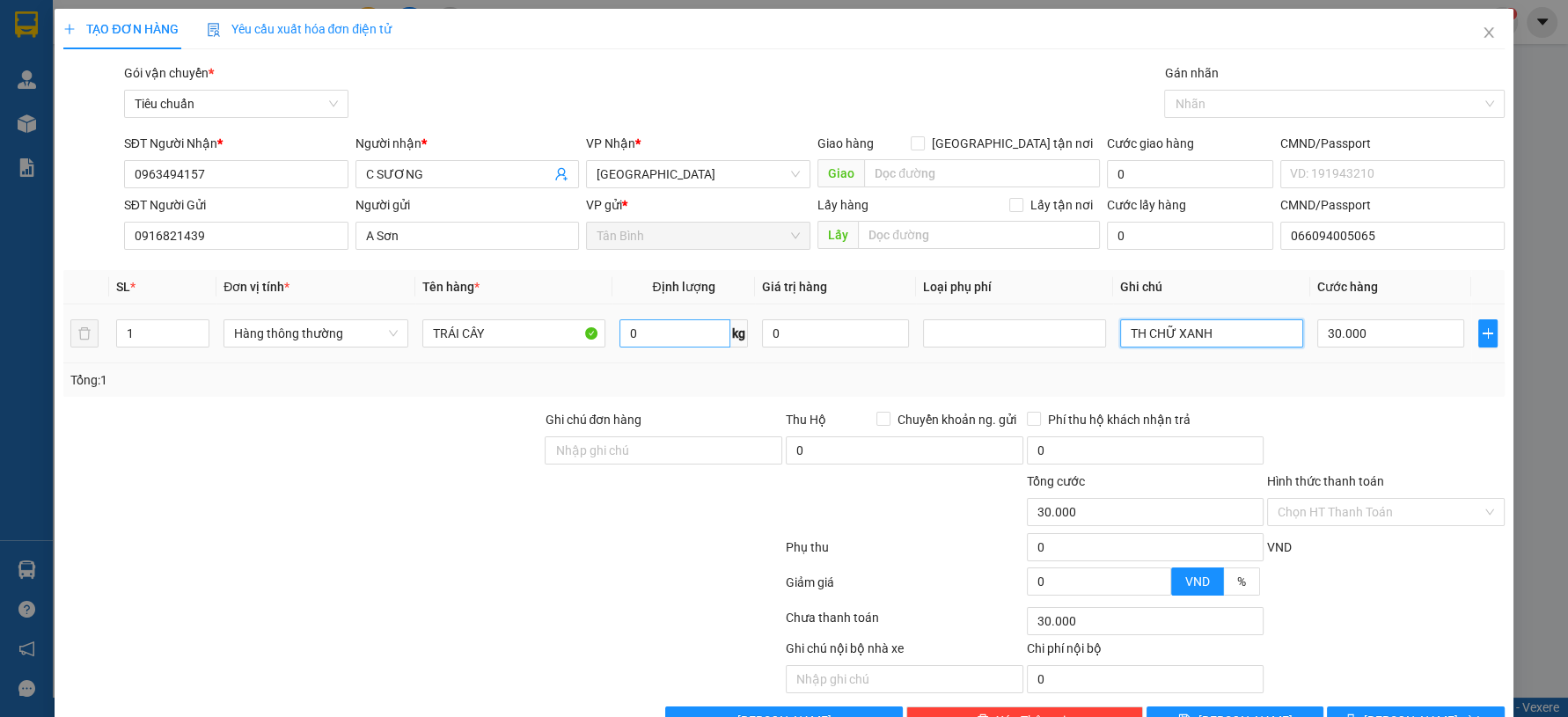
type input "TH CHỮ XANH"
click at [684, 338] on input "0" at bounding box center [675, 334] width 112 height 28
type input "14"
click at [1518, 354] on div "TẠO ĐƠN HÀNG Yêu cầu xuất hóa đơn điện tử Transit Pickup Surcharge Ids Transit …" at bounding box center [784, 358] width 1568 height 717
type input "50.000"
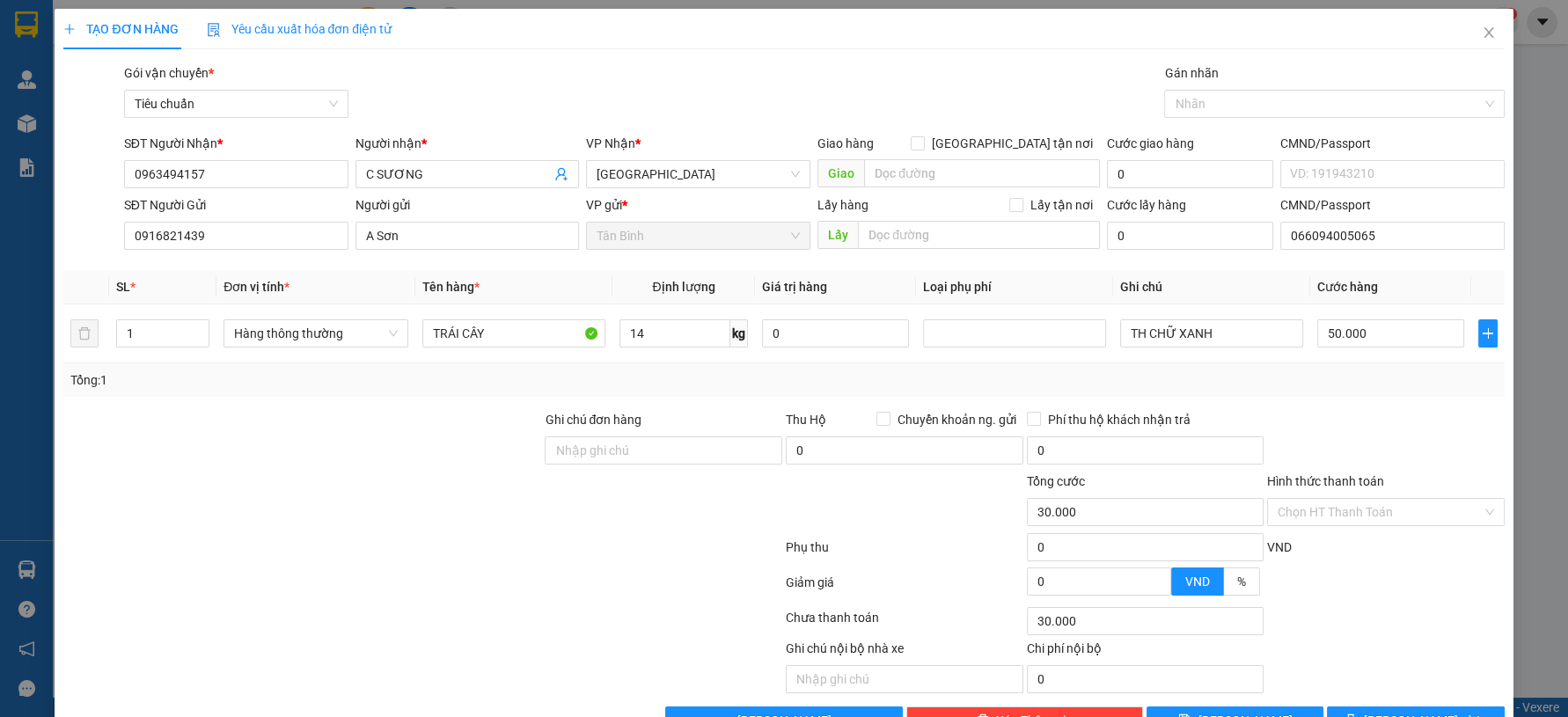
type input "50.000"
click at [1350, 513] on input "Hình thức thanh toán" at bounding box center [1380, 513] width 204 height 27
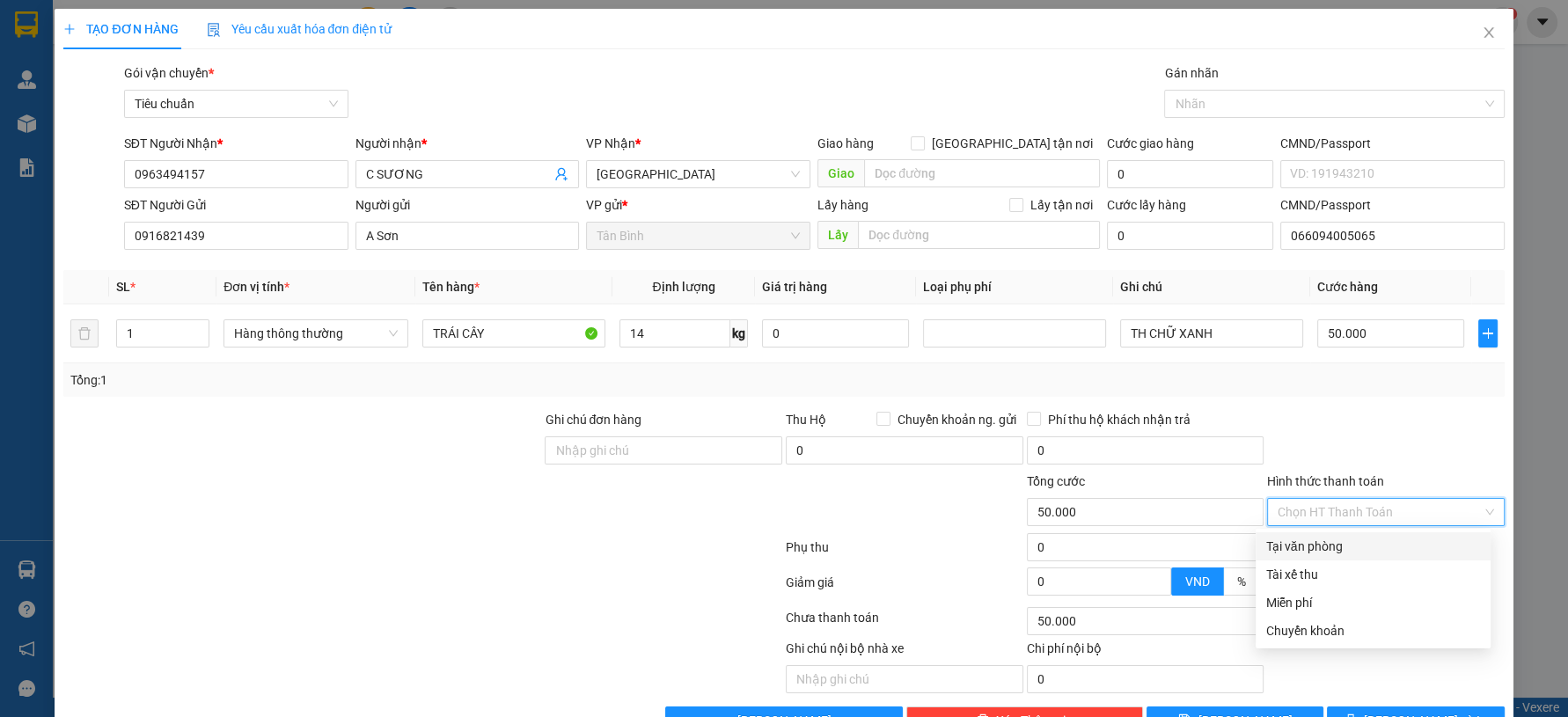
click at [1342, 538] on div "Tại văn phòng" at bounding box center [1373, 546] width 214 height 20
type input "0"
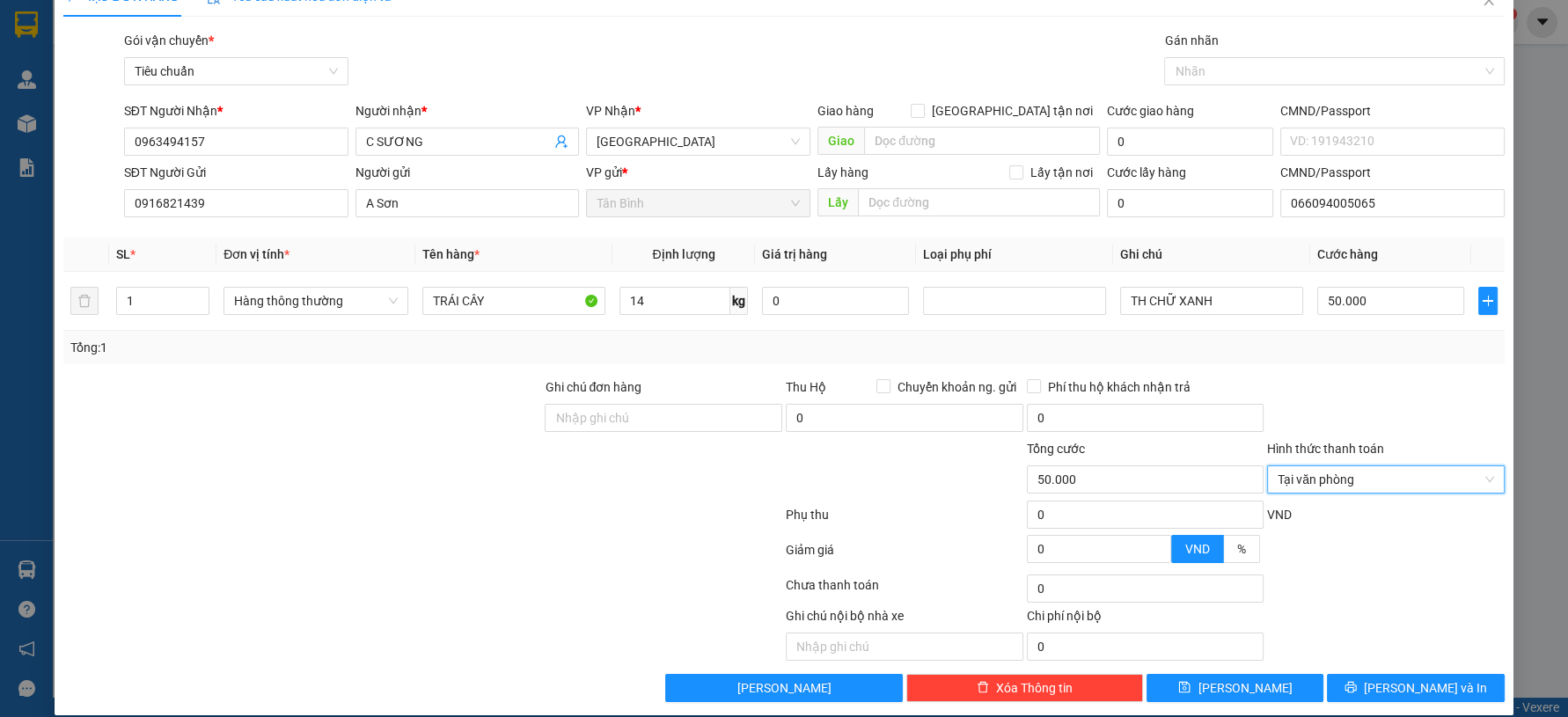
scroll to position [50, 0]
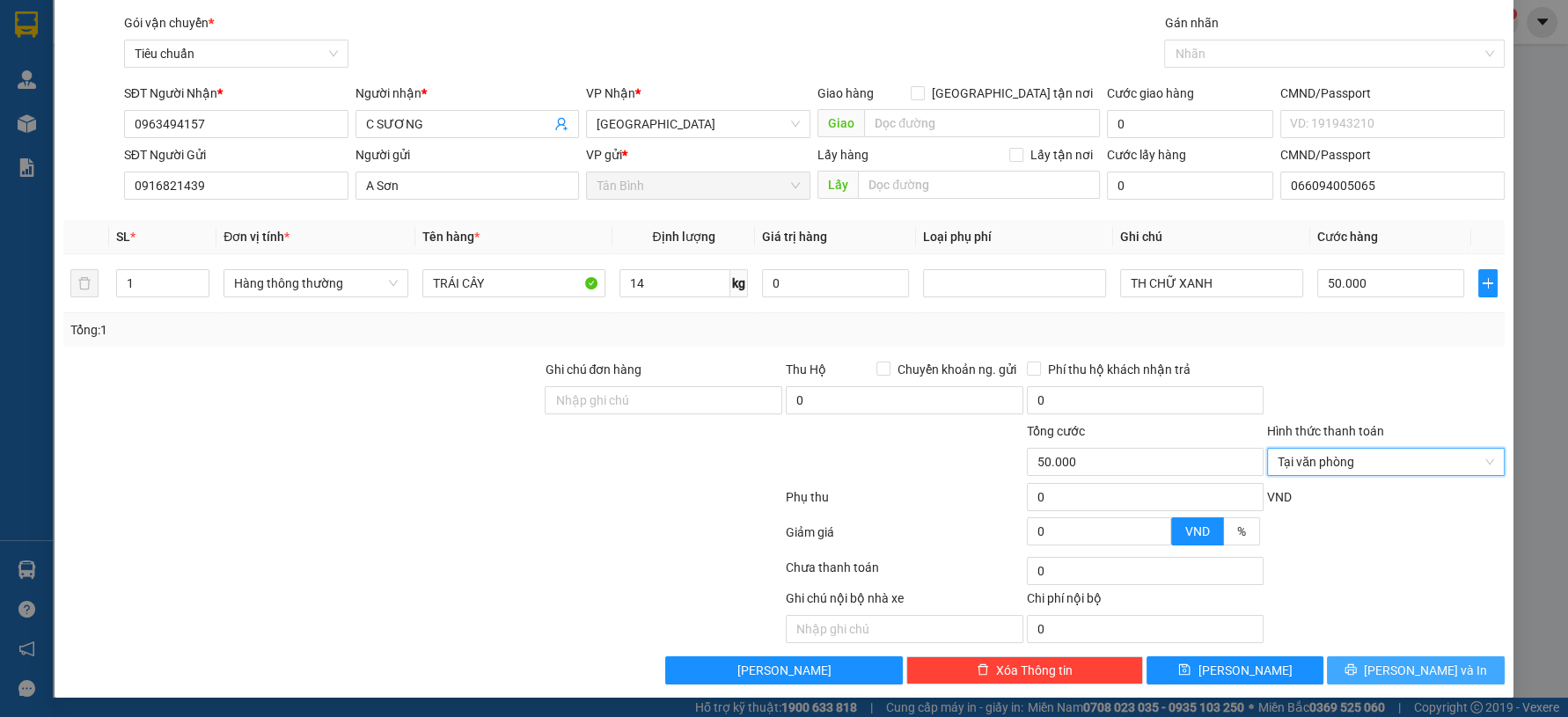
click at [1373, 660] on button "Lưu và In" at bounding box center [1415, 671] width 177 height 28
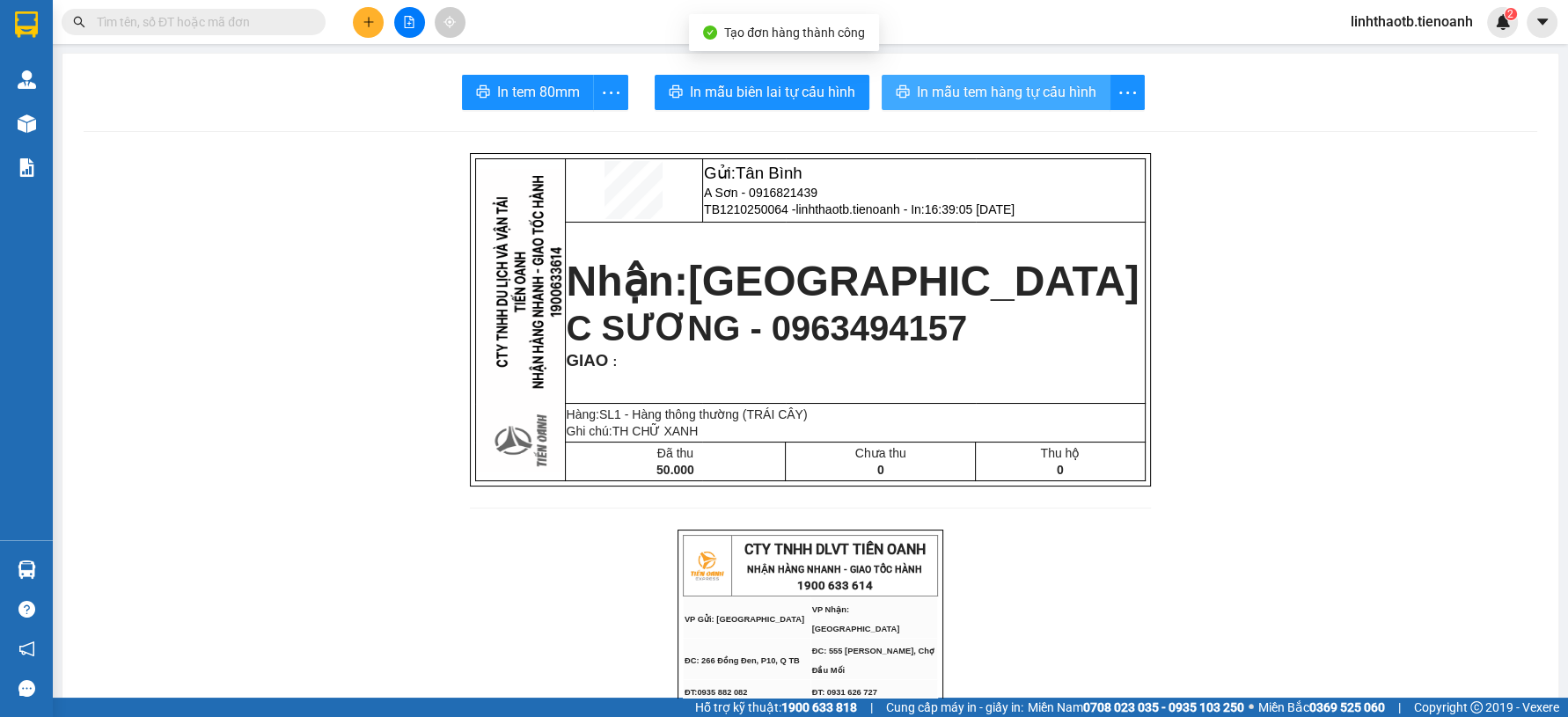
click at [982, 96] on span "In mẫu tem hàng tự cấu hình" at bounding box center [1007, 92] width 179 height 22
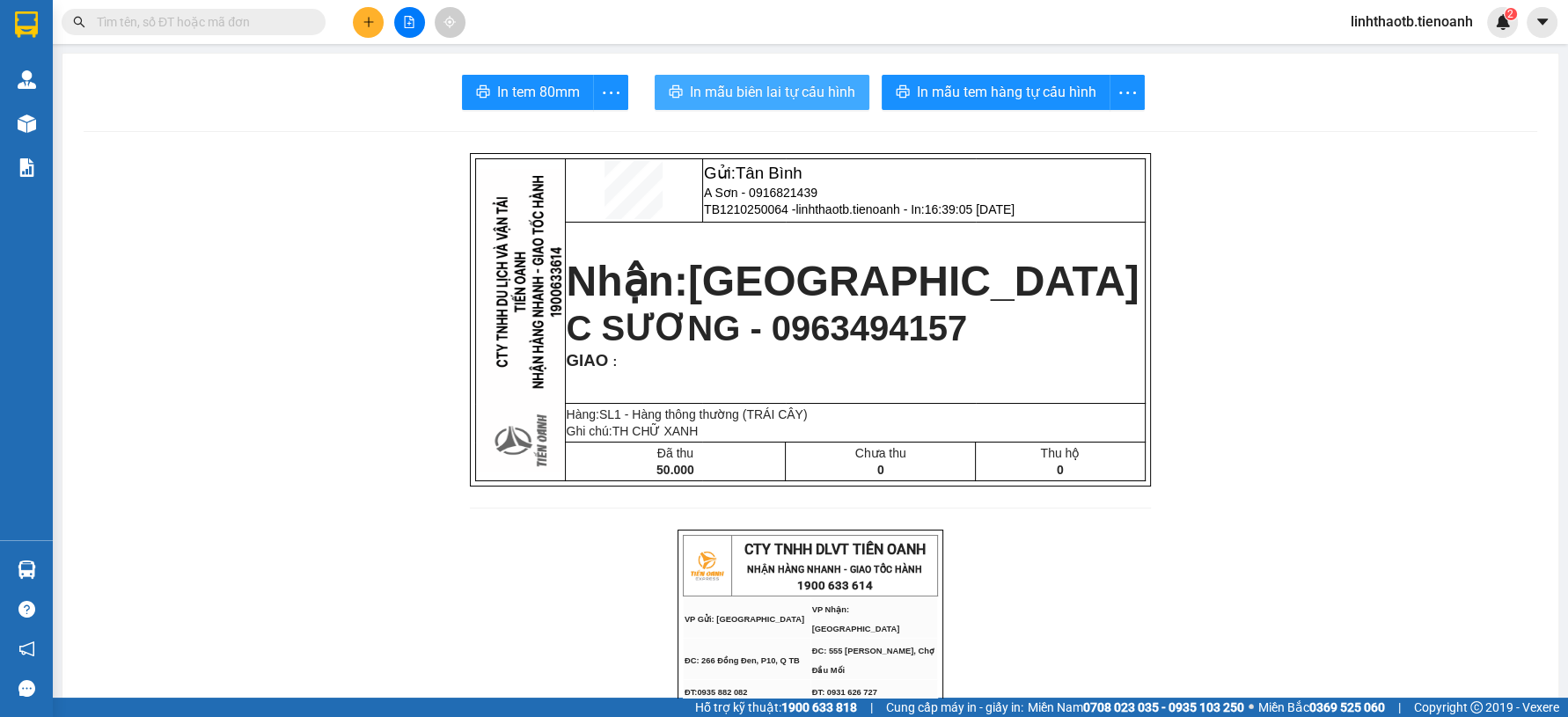
click at [776, 108] on button "In mẫu biên lai tự cấu hình" at bounding box center [762, 92] width 215 height 36
click at [362, 28] on icon "plus" at bounding box center [369, 22] width 12 height 12
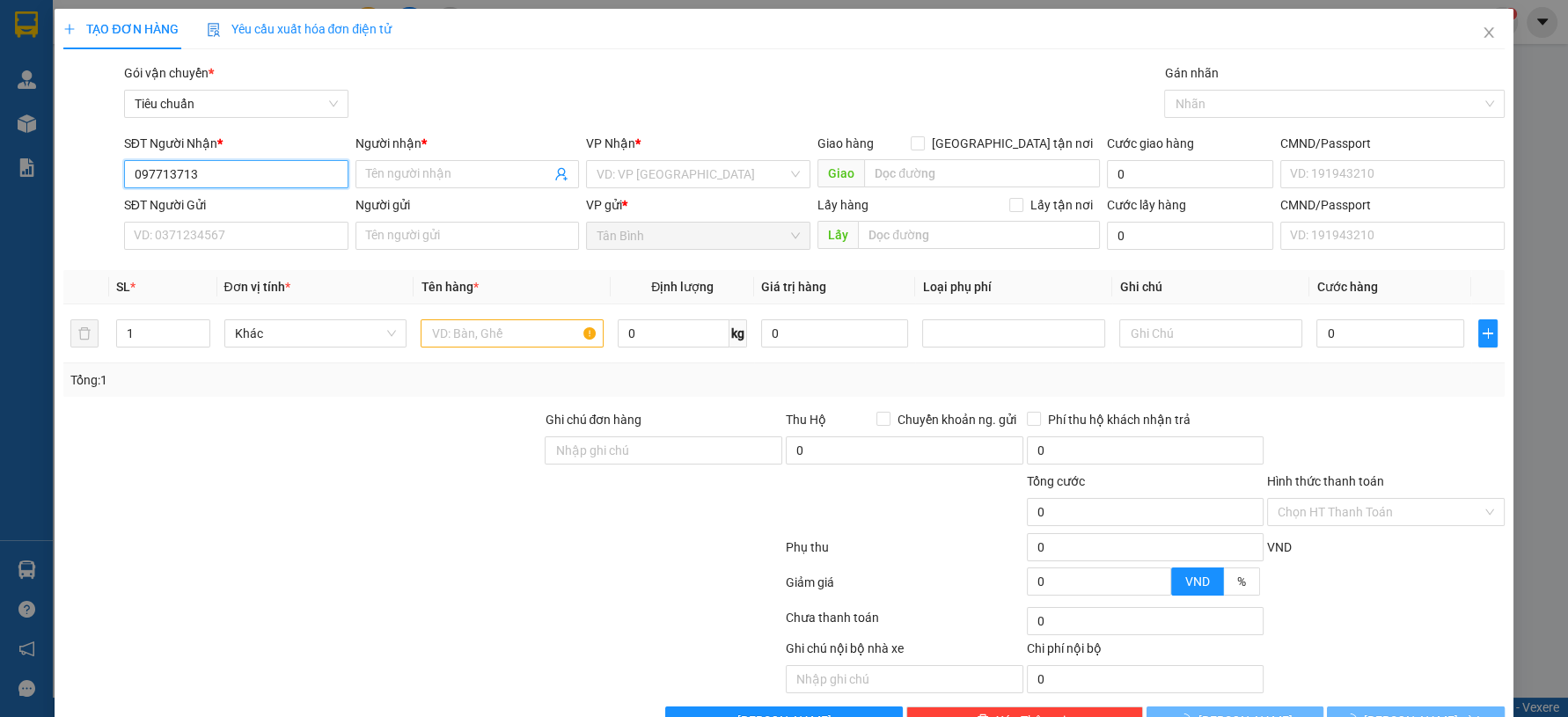
type input "0977137139"
click at [245, 207] on div "0977137139 - A Thiên" at bounding box center [234, 210] width 201 height 20
type input "A Thiên"
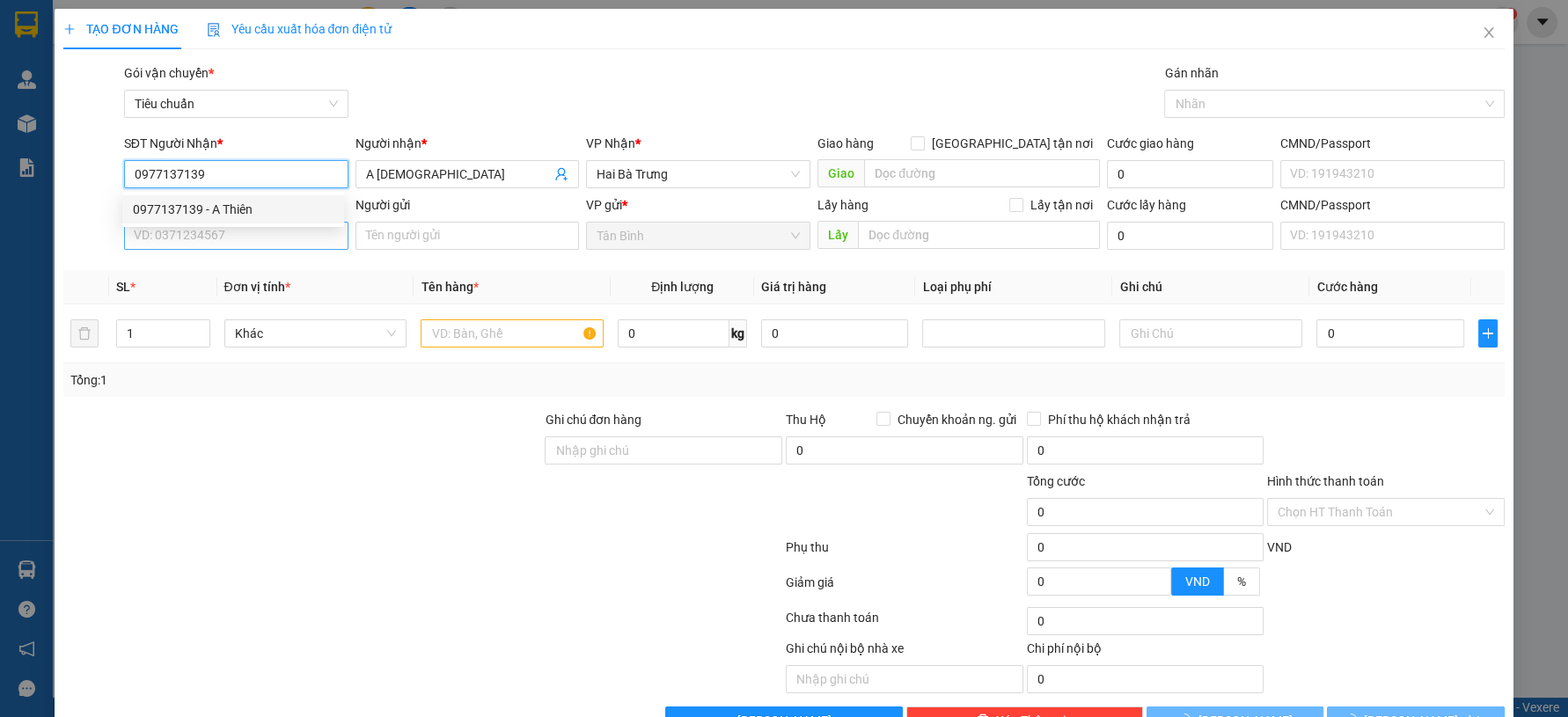
type input "50.000"
type input "0977137139"
click at [257, 230] on input "SĐT Người Gửi" at bounding box center [236, 236] width 225 height 28
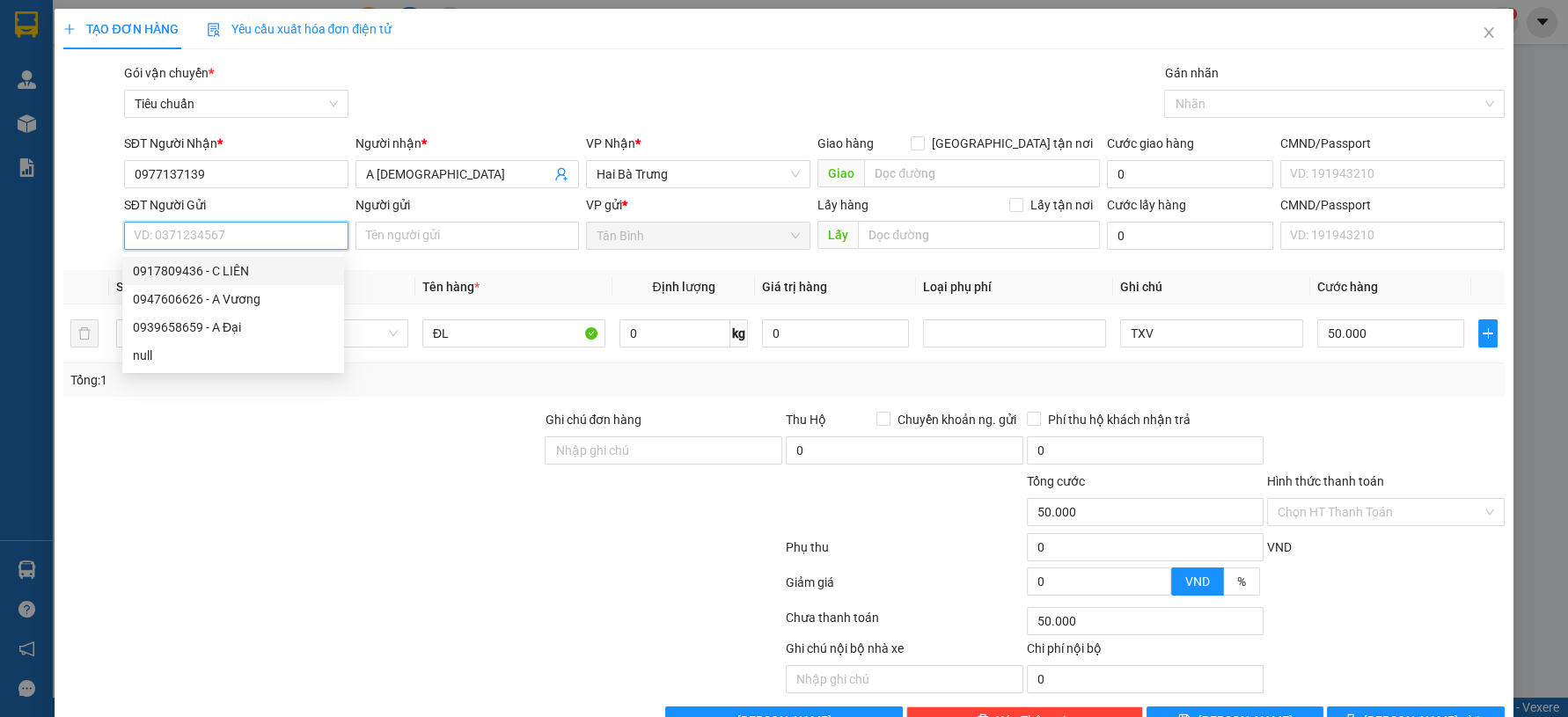
click at [264, 277] on div "0917809436 - C LIÊN" at bounding box center [234, 271] width 201 height 20
type input "0917809436"
type input "C LIÊN"
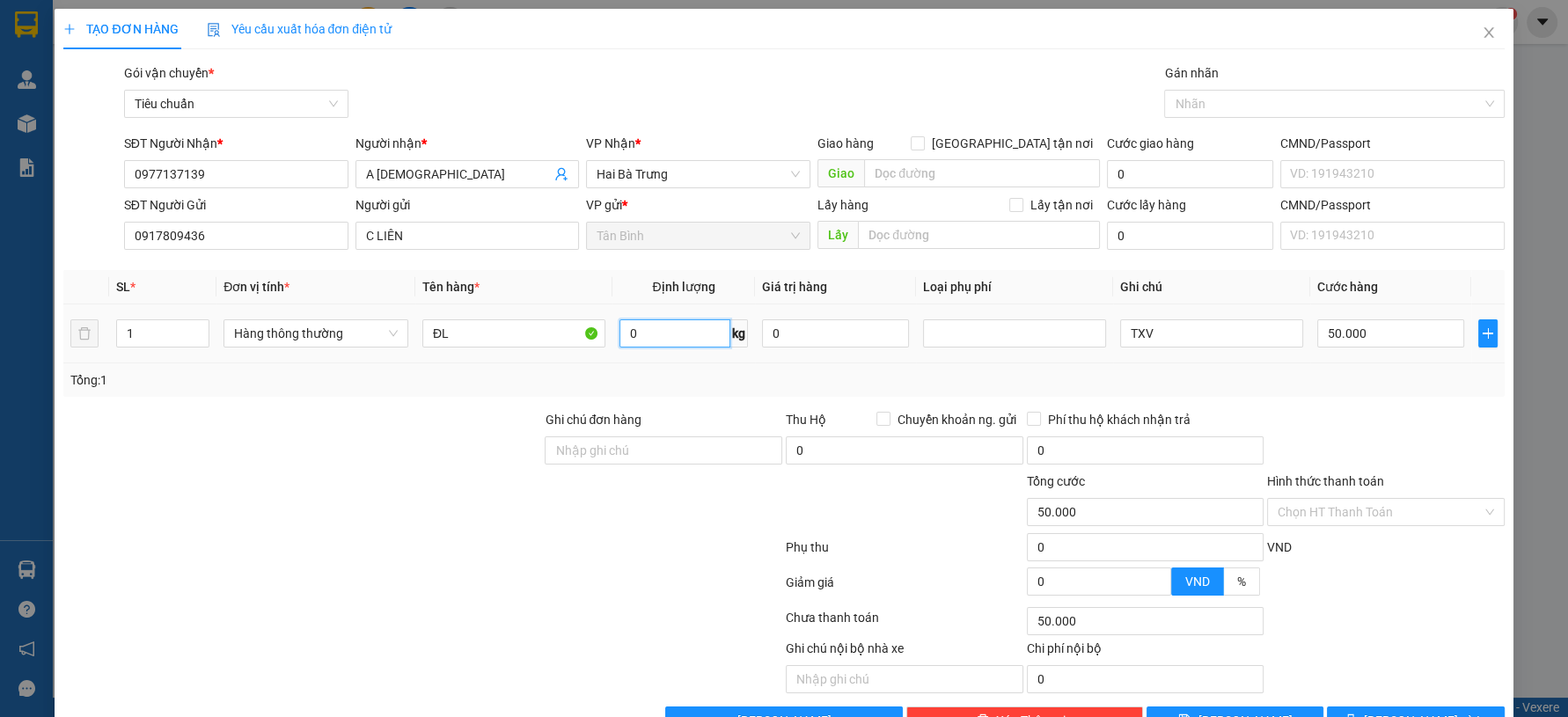
click at [698, 329] on input "0" at bounding box center [675, 334] width 112 height 28
type input "13"
click at [713, 380] on div "Tổng: 1" at bounding box center [784, 380] width 1427 height 20
click at [1381, 538] on div "VND" at bounding box center [1386, 553] width 241 height 31
click at [1405, 519] on input "Hình thức thanh toán" at bounding box center [1380, 513] width 204 height 27
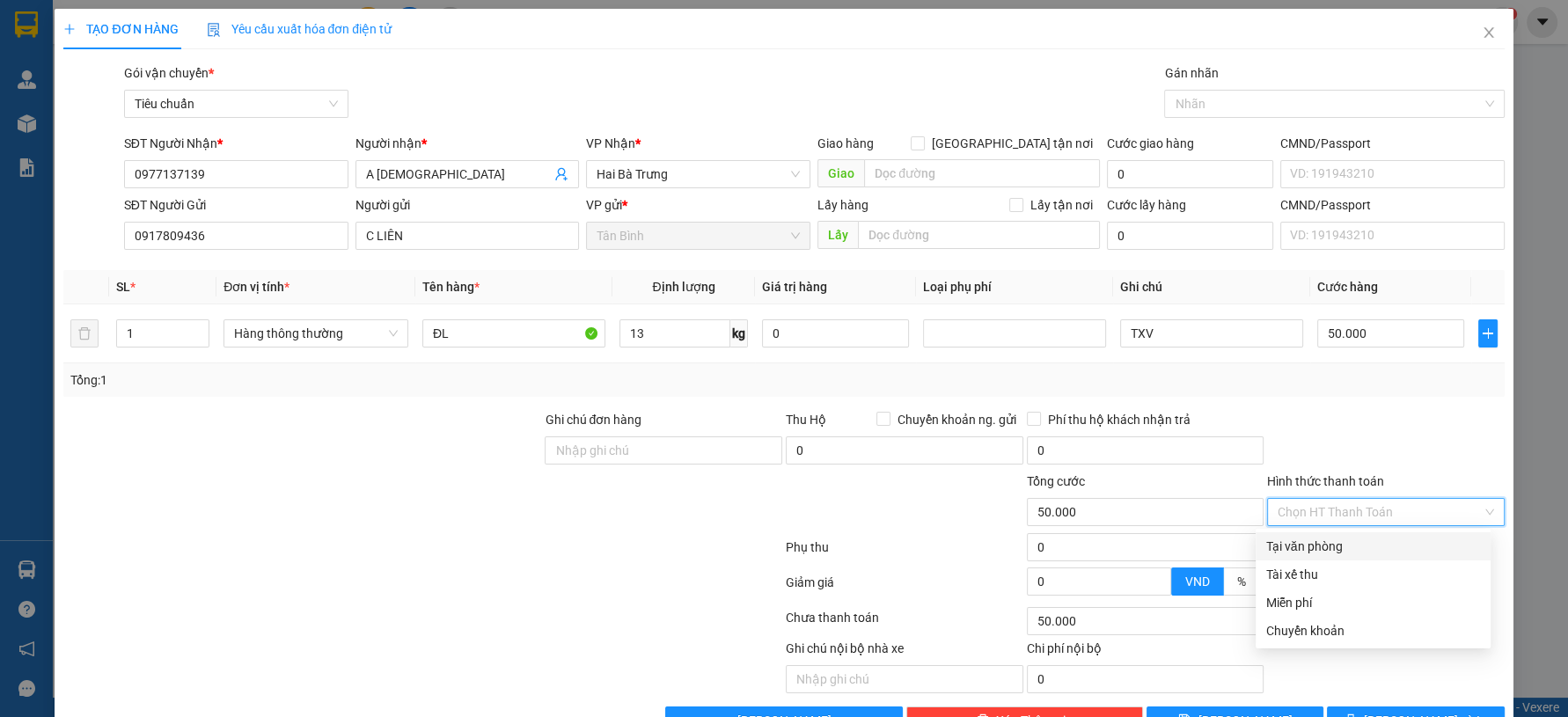
click at [1396, 548] on div "Tại văn phòng" at bounding box center [1373, 546] width 214 height 20
type input "0"
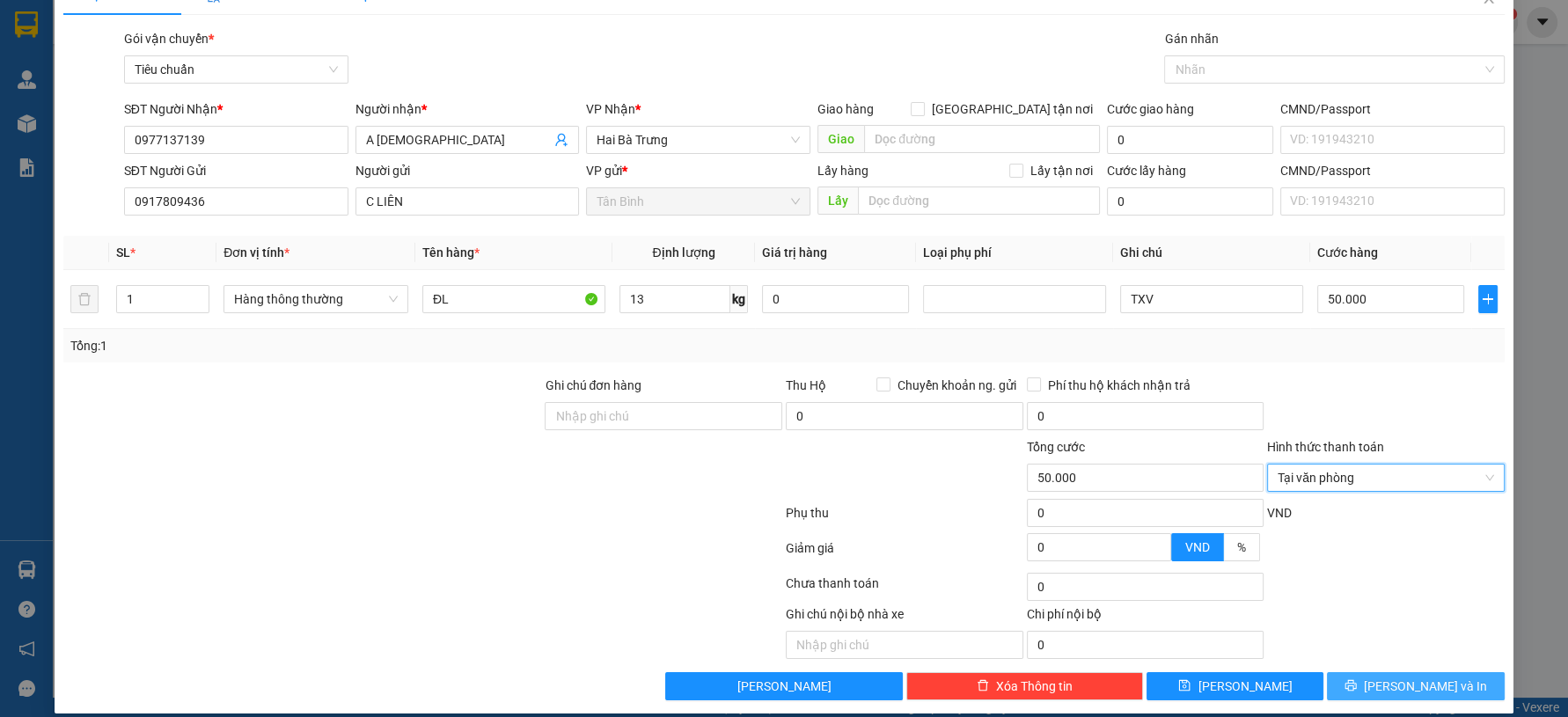
scroll to position [50, 0]
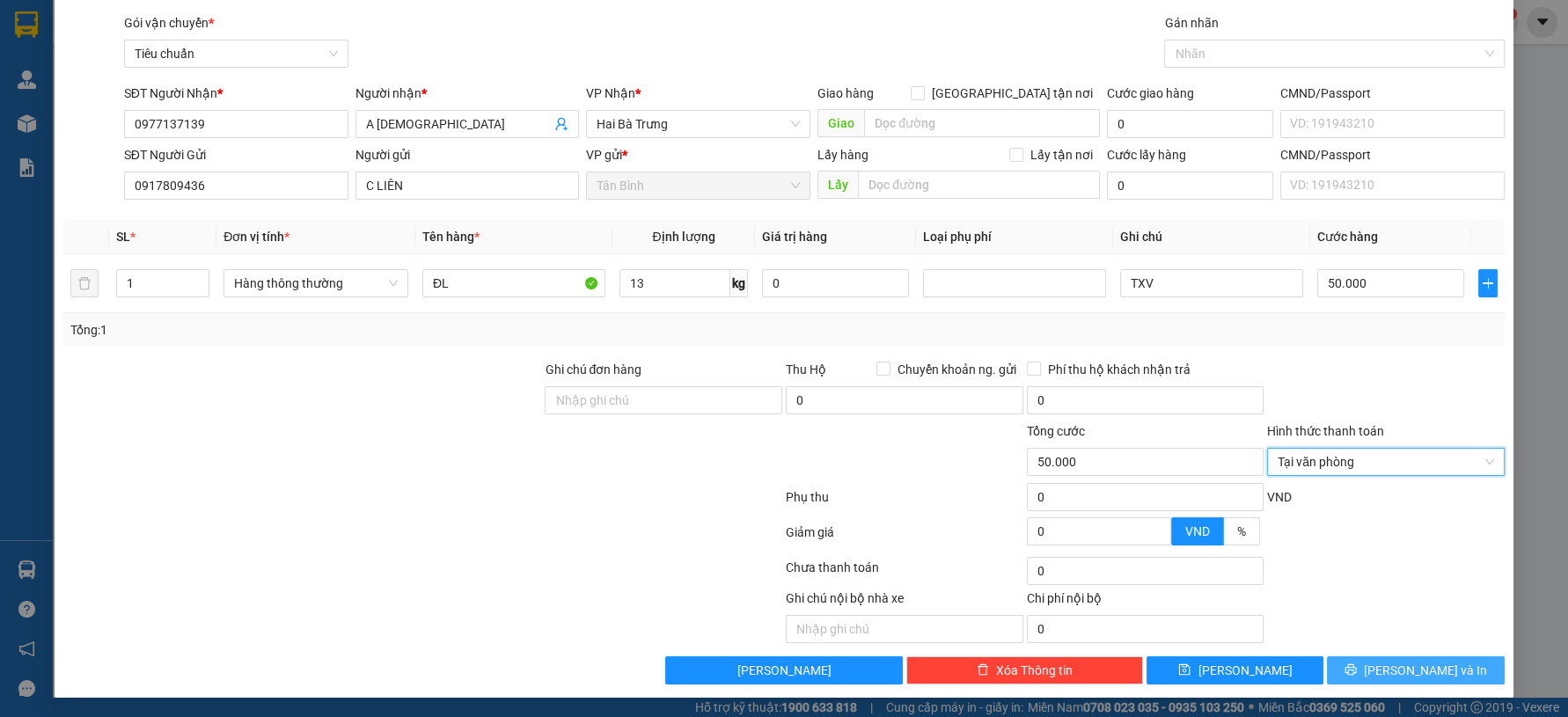
click at [1439, 663] on button "Lưu và In" at bounding box center [1415, 671] width 177 height 28
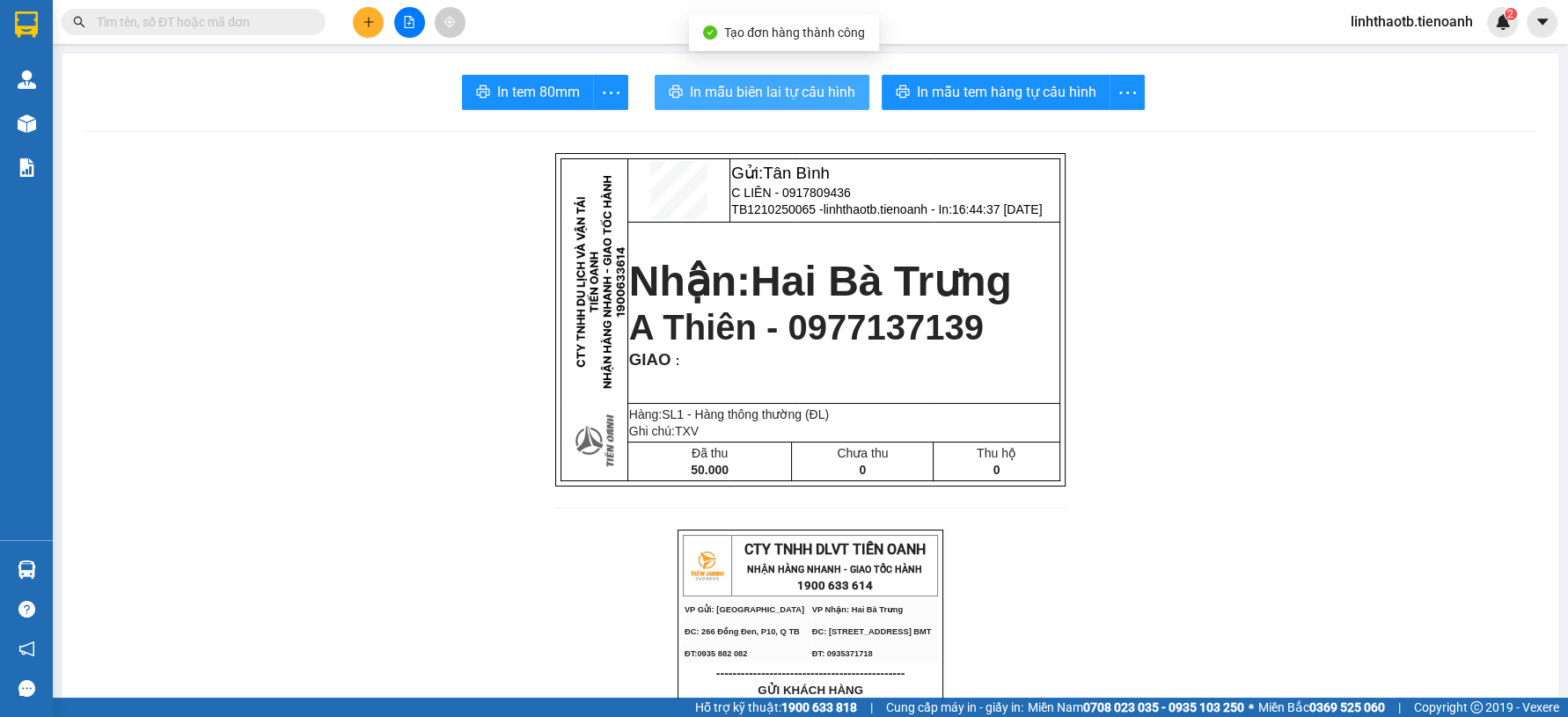
click at [807, 94] on span "In mẫu biên lai tự cấu hình" at bounding box center [773, 92] width 165 height 22
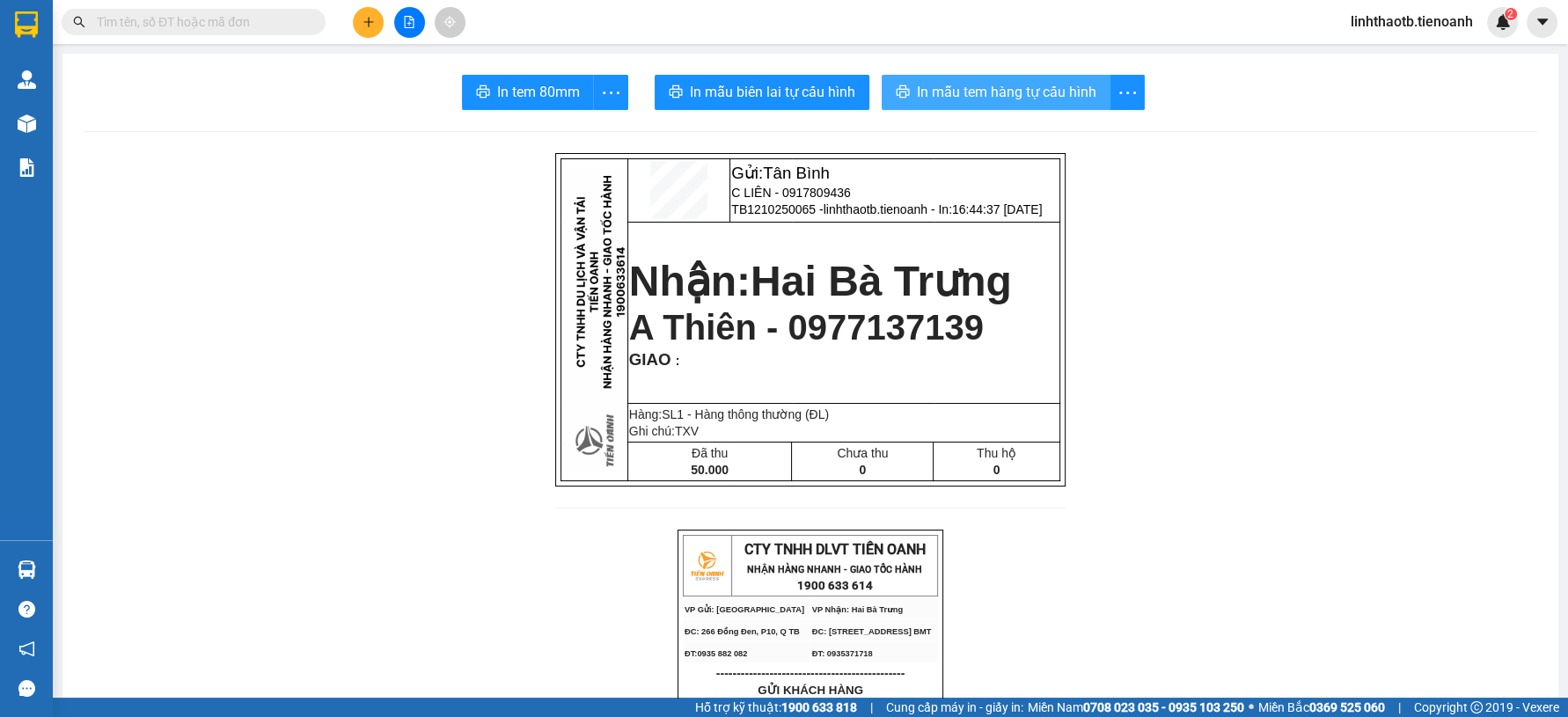
click at [1044, 98] on span "In mẫu tem hàng tự cấu hình" at bounding box center [1007, 92] width 179 height 22
click at [364, 28] on button at bounding box center [368, 22] width 31 height 31
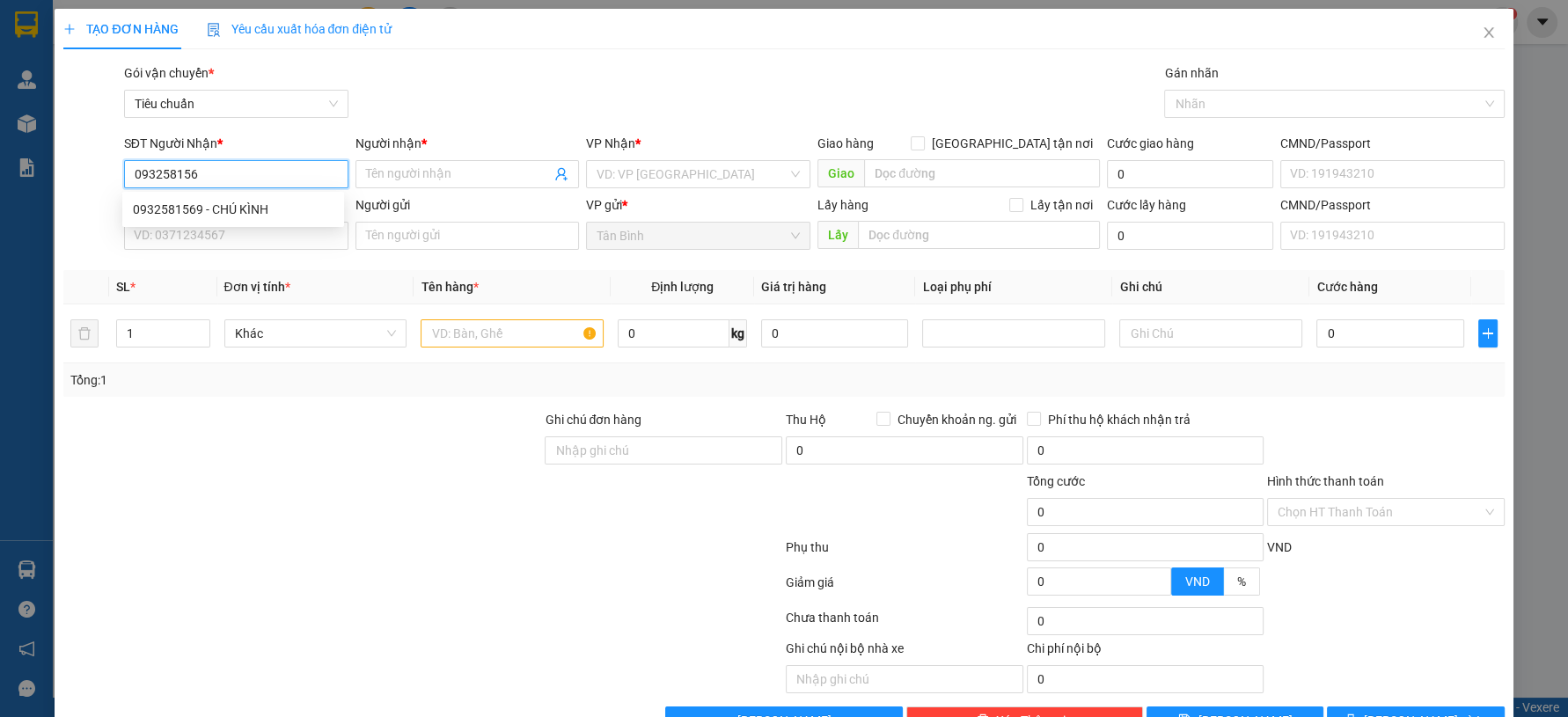
type input "0932581569"
click at [271, 211] on div "0932581569 - CHÚ KÌNH" at bounding box center [234, 210] width 201 height 20
type input "CHÚ KÌNH"
type input "GỬI VỀ ĐỂ GỬI XE"
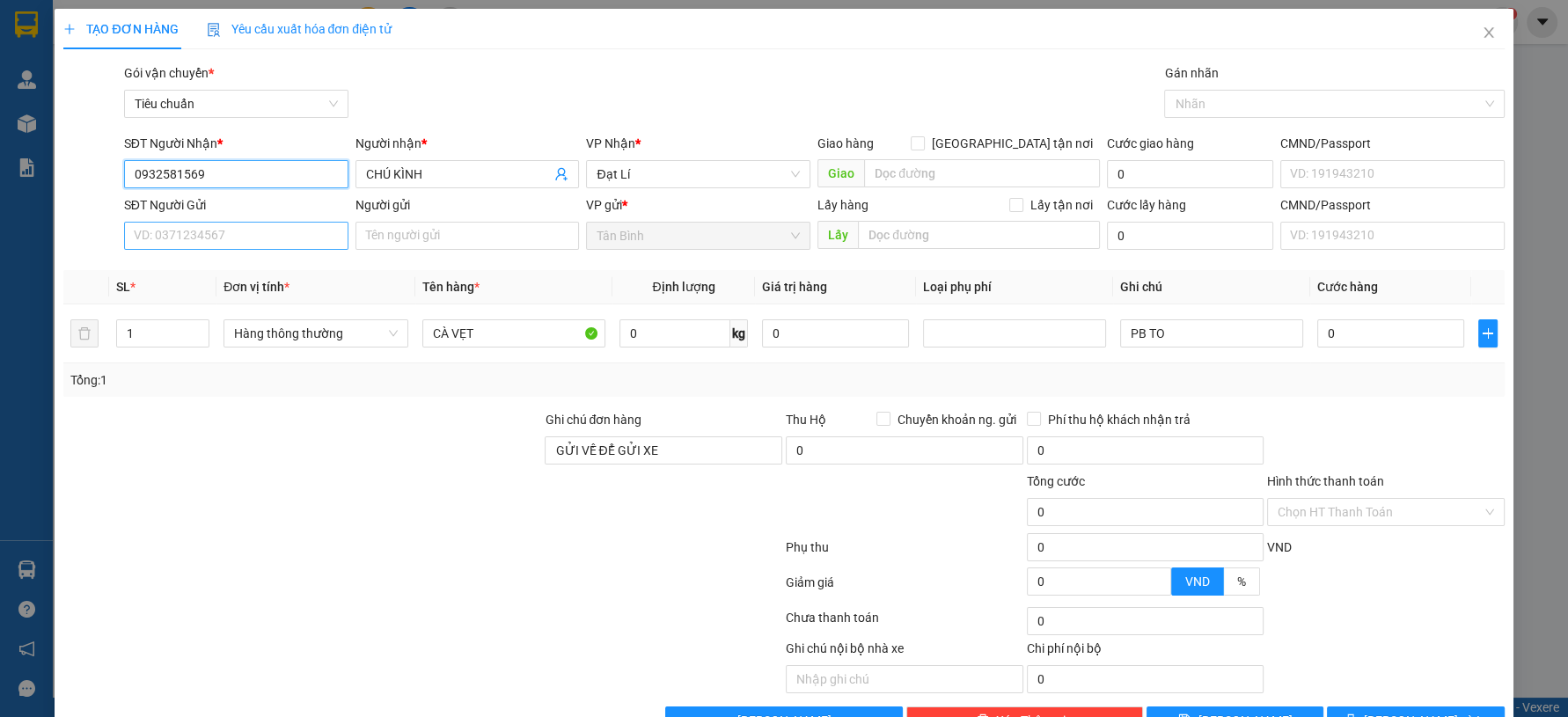
type input "0932581569"
click at [264, 247] on input "SĐT Người Gửi" at bounding box center [236, 236] width 225 height 28
click at [265, 294] on div "0936322335 - A Lân" at bounding box center [234, 299] width 201 height 20
type input "0936322335"
type input "A Lân"
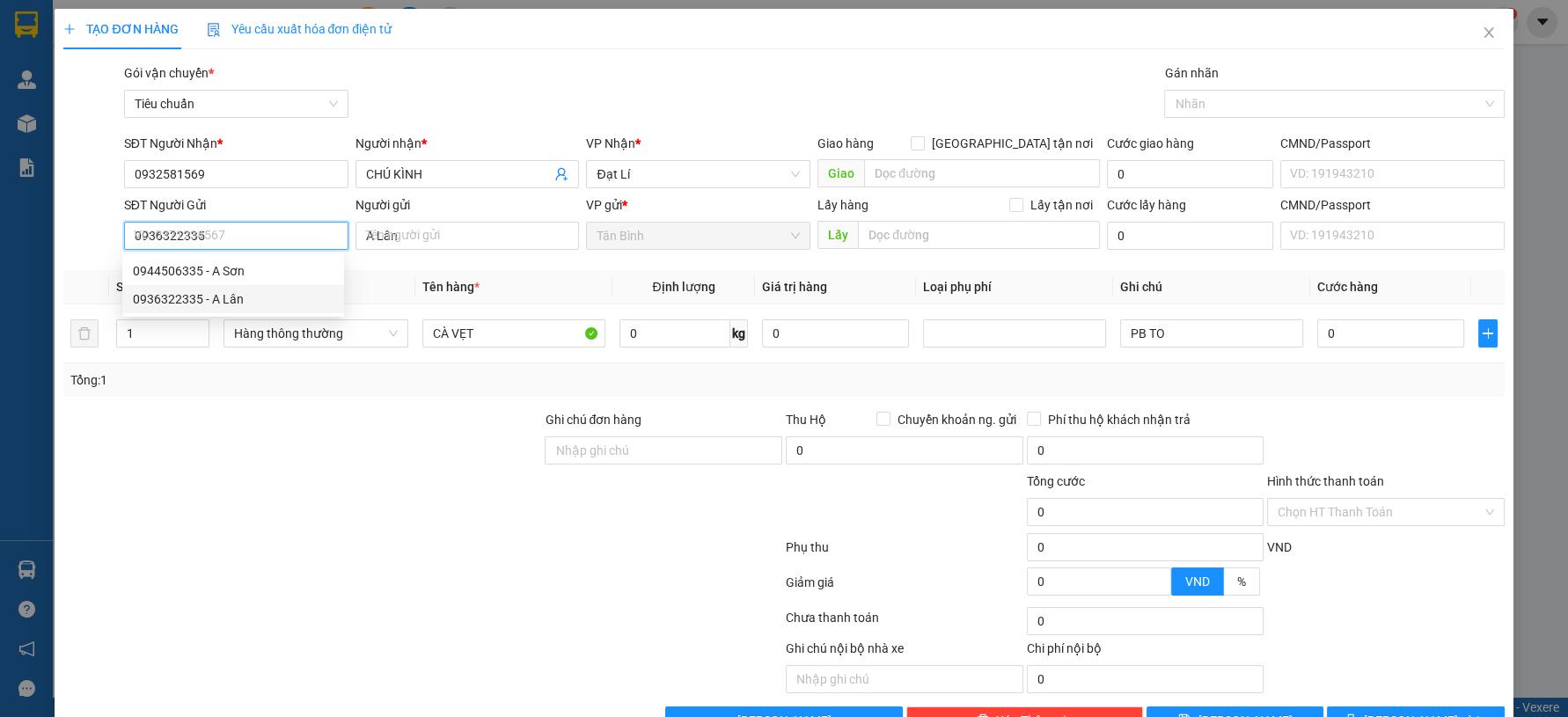
type input "30.000"
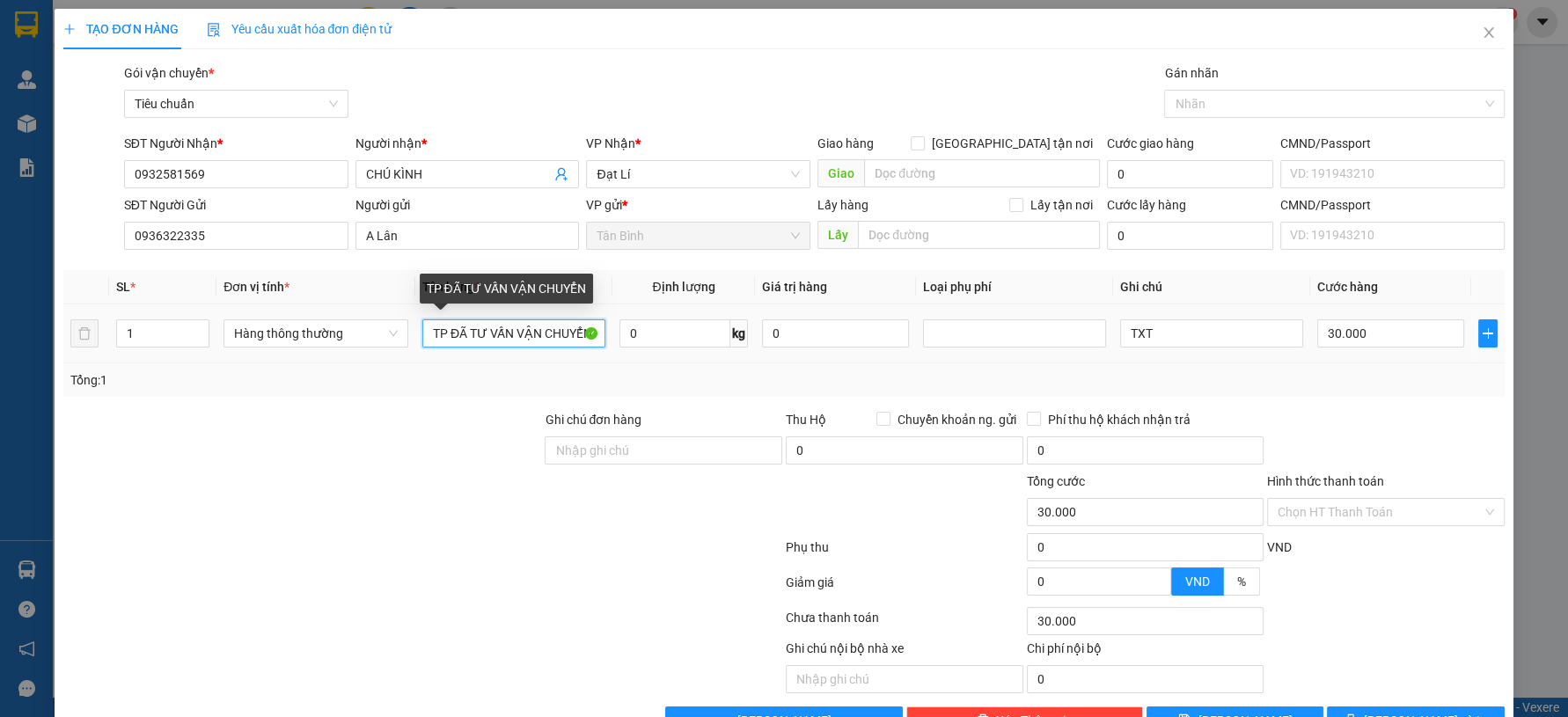
drag, startPoint x: 444, startPoint y: 339, endPoint x: 402, endPoint y: 352, distance: 44.0
click at [407, 350] on tr "1 Hàng thông thường TP ĐÃ TƯ VẤN VẬN CHUYỂN 0 kg 0 TXT 30.000" at bounding box center [784, 334] width 1441 height 59
type input "QA + ĐỒ ĂN ĐÃ TƯ VẤN VẬN CHUYỂN"
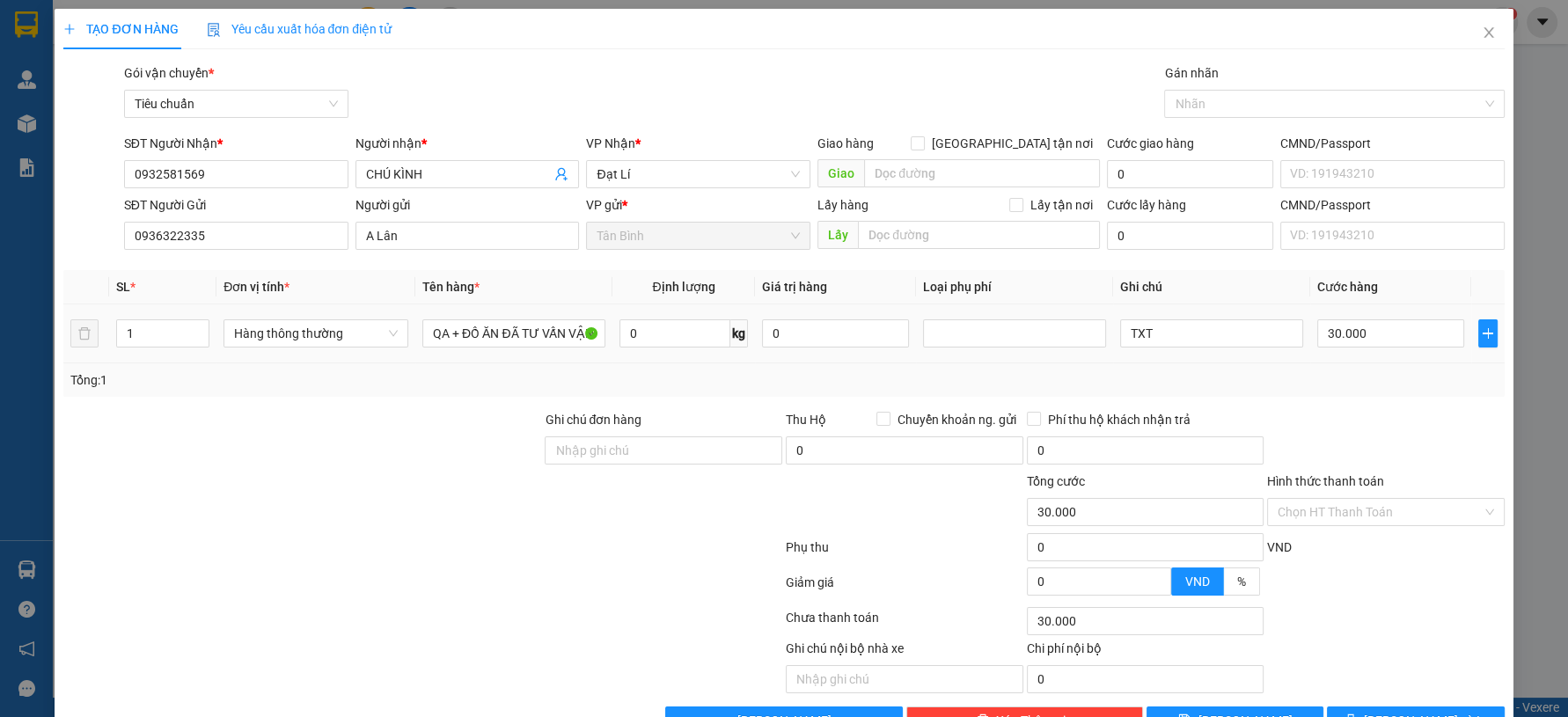
click at [613, 329] on td "0 kg" at bounding box center [684, 334] width 143 height 59
click at [619, 328] on input "0" at bounding box center [675, 334] width 112 height 28
type input "5"
click at [1364, 458] on div at bounding box center [1386, 441] width 241 height 61
click at [1380, 349] on div "30.000" at bounding box center [1390, 334] width 147 height 36
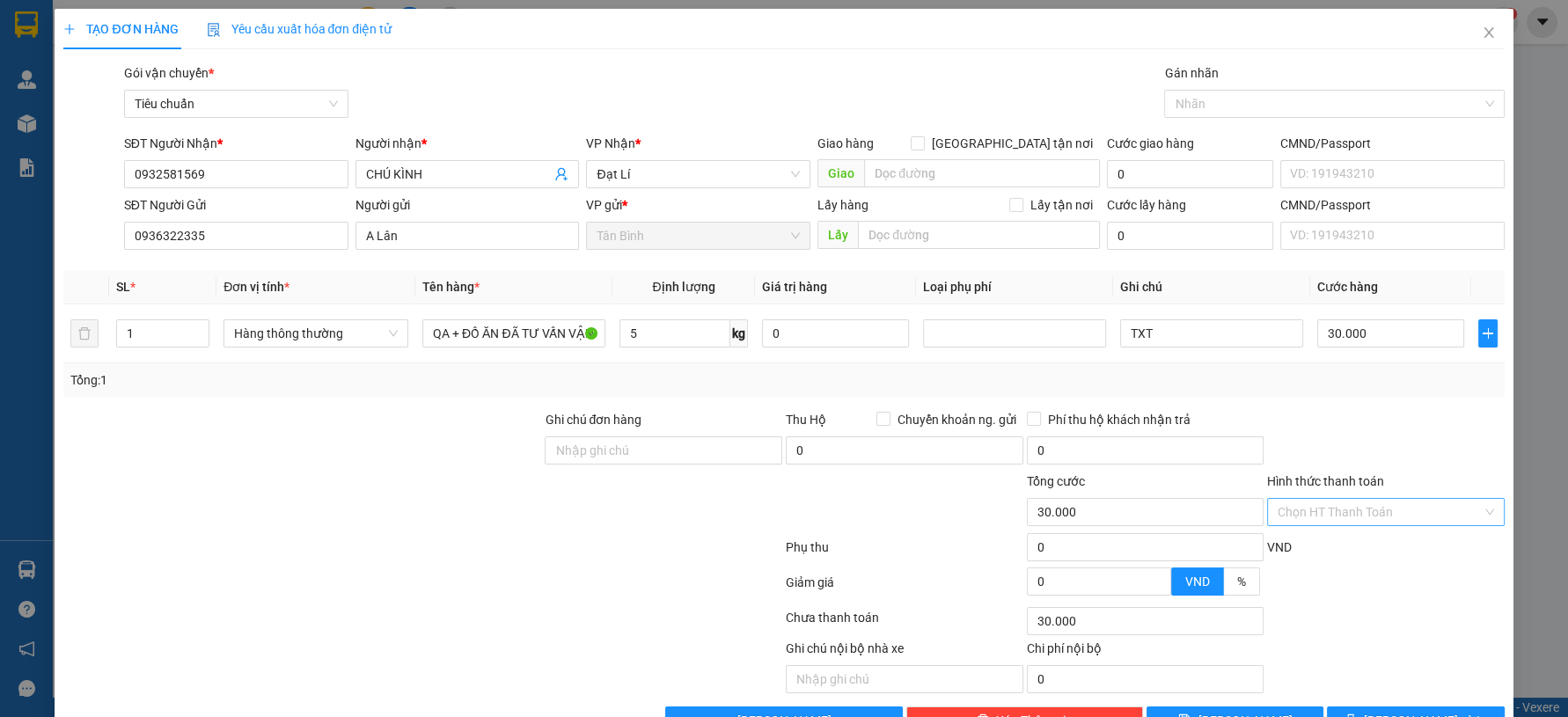
click at [1376, 519] on input "Hình thức thanh toán" at bounding box center [1380, 513] width 204 height 27
click at [1373, 538] on div "Tại văn phòng" at bounding box center [1373, 546] width 214 height 20
type input "0"
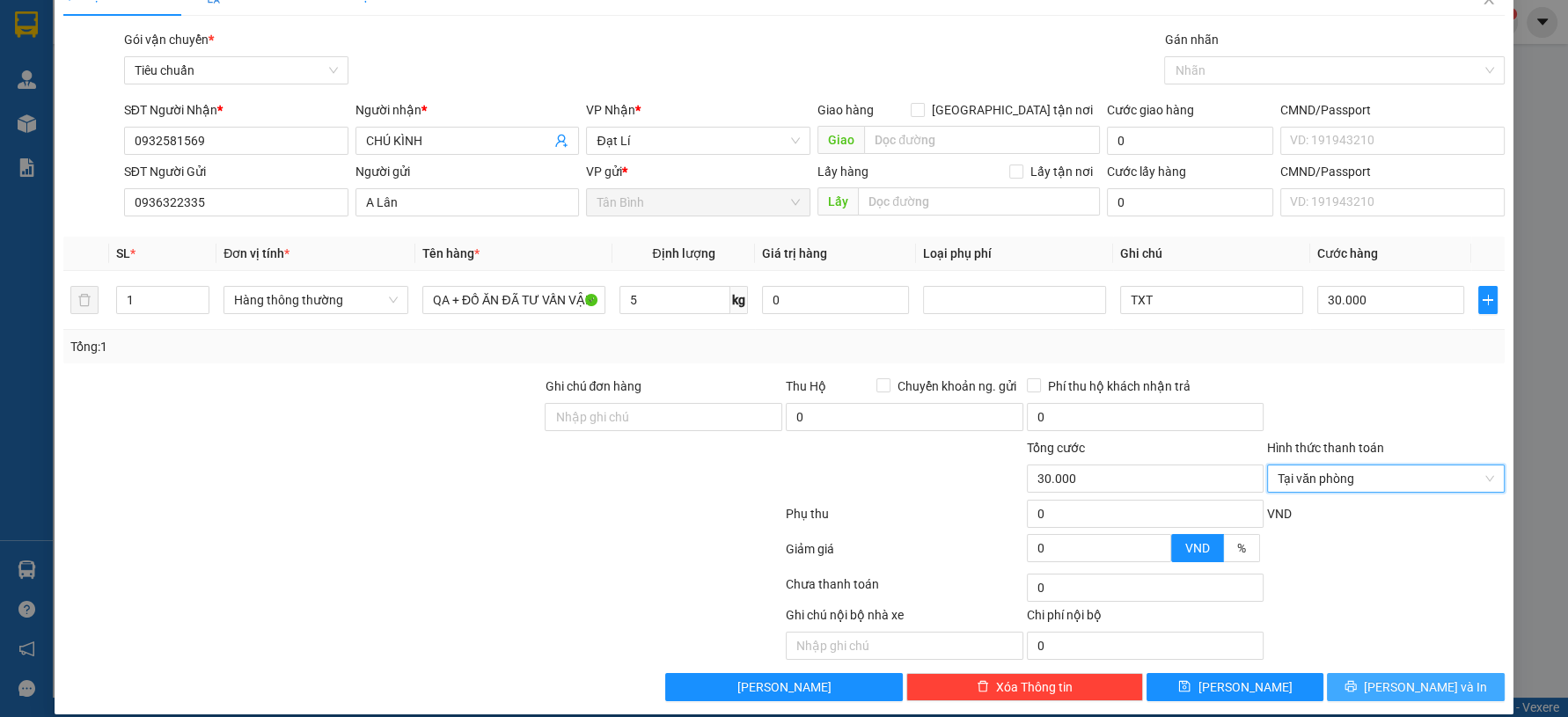
scroll to position [50, 0]
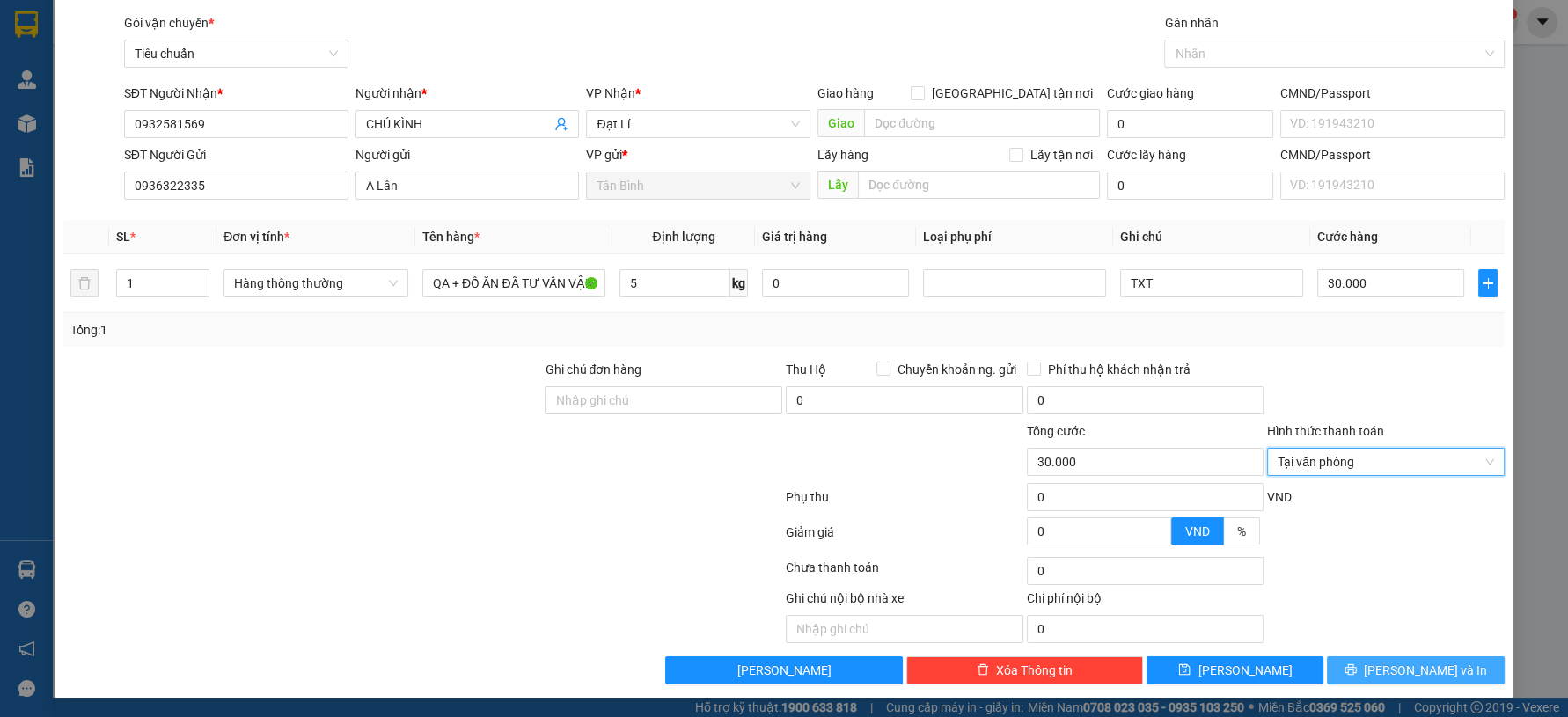
click at [1385, 661] on button "Lưu và In" at bounding box center [1415, 671] width 177 height 28
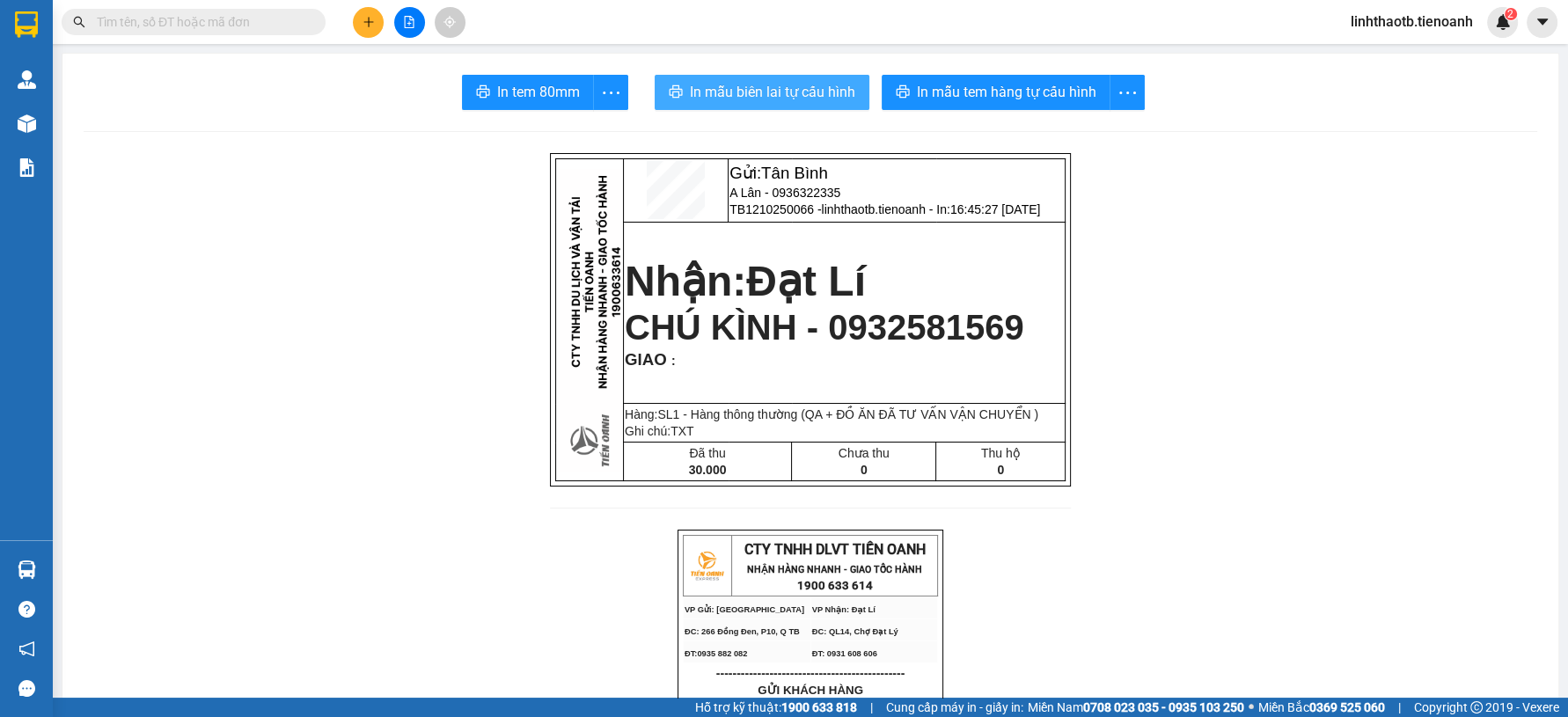
click at [781, 94] on span "In mẫu biên lai tự cấu hình" at bounding box center [773, 92] width 165 height 22
drag, startPoint x: 968, startPoint y: 61, endPoint x: 968, endPoint y: 93, distance: 32.0
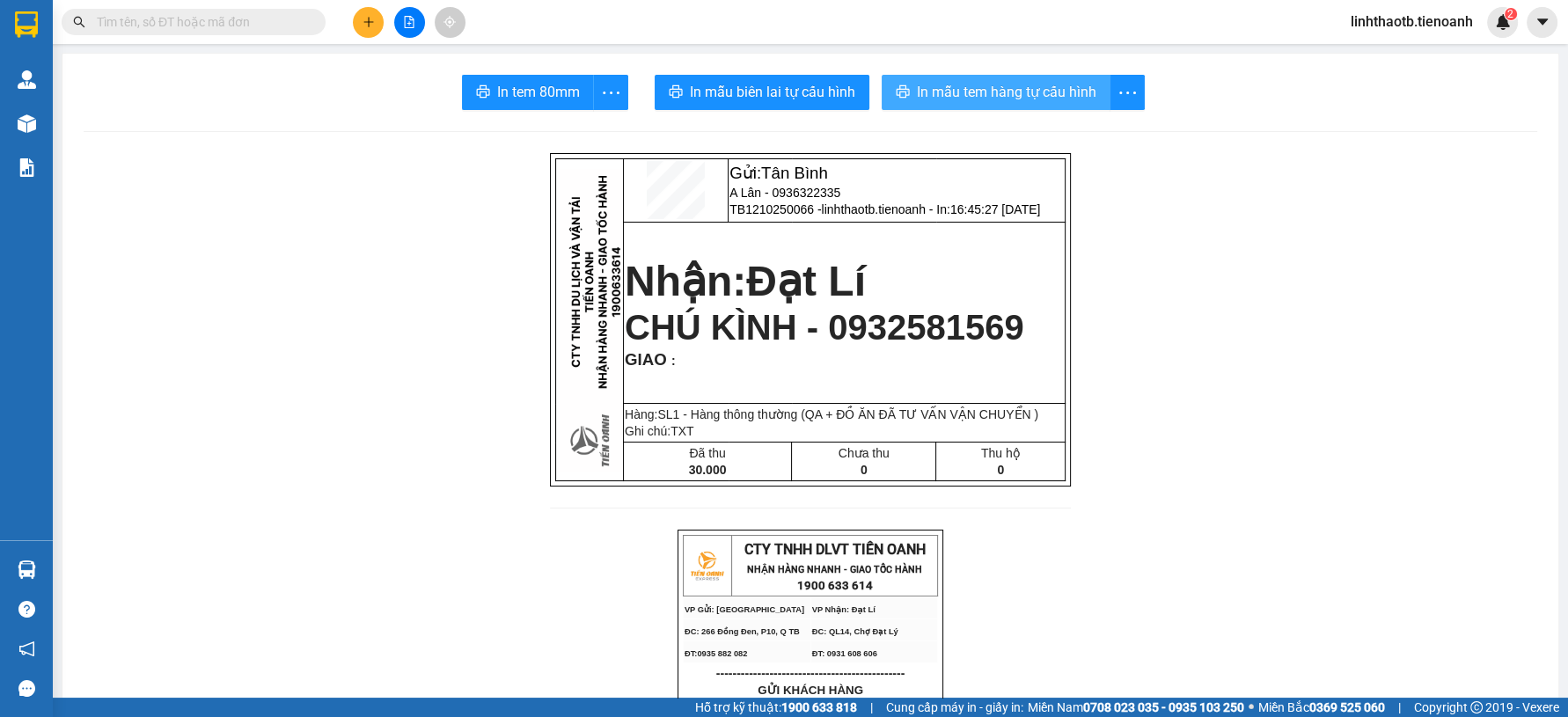
click at [968, 94] on span "In mẫu tem hàng tự cấu hình" at bounding box center [1007, 92] width 179 height 22
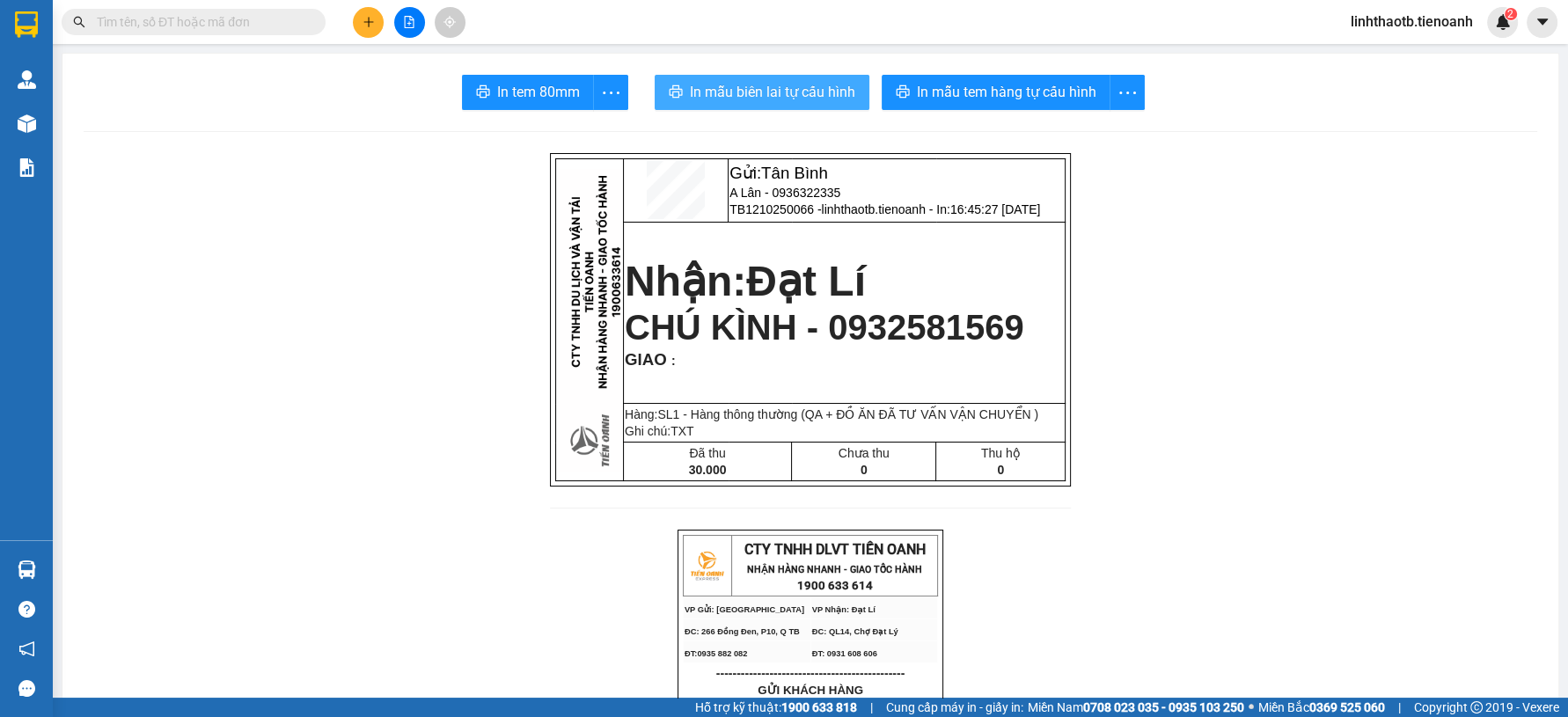
click at [826, 92] on span "In mẫu biên lai tự cấu hình" at bounding box center [773, 92] width 165 height 22
click at [809, 186] on span "A Lân - 0936322335" at bounding box center [784, 193] width 111 height 14
copy span "0936322335"
click at [215, 35] on span at bounding box center [193, 22] width 264 height 27
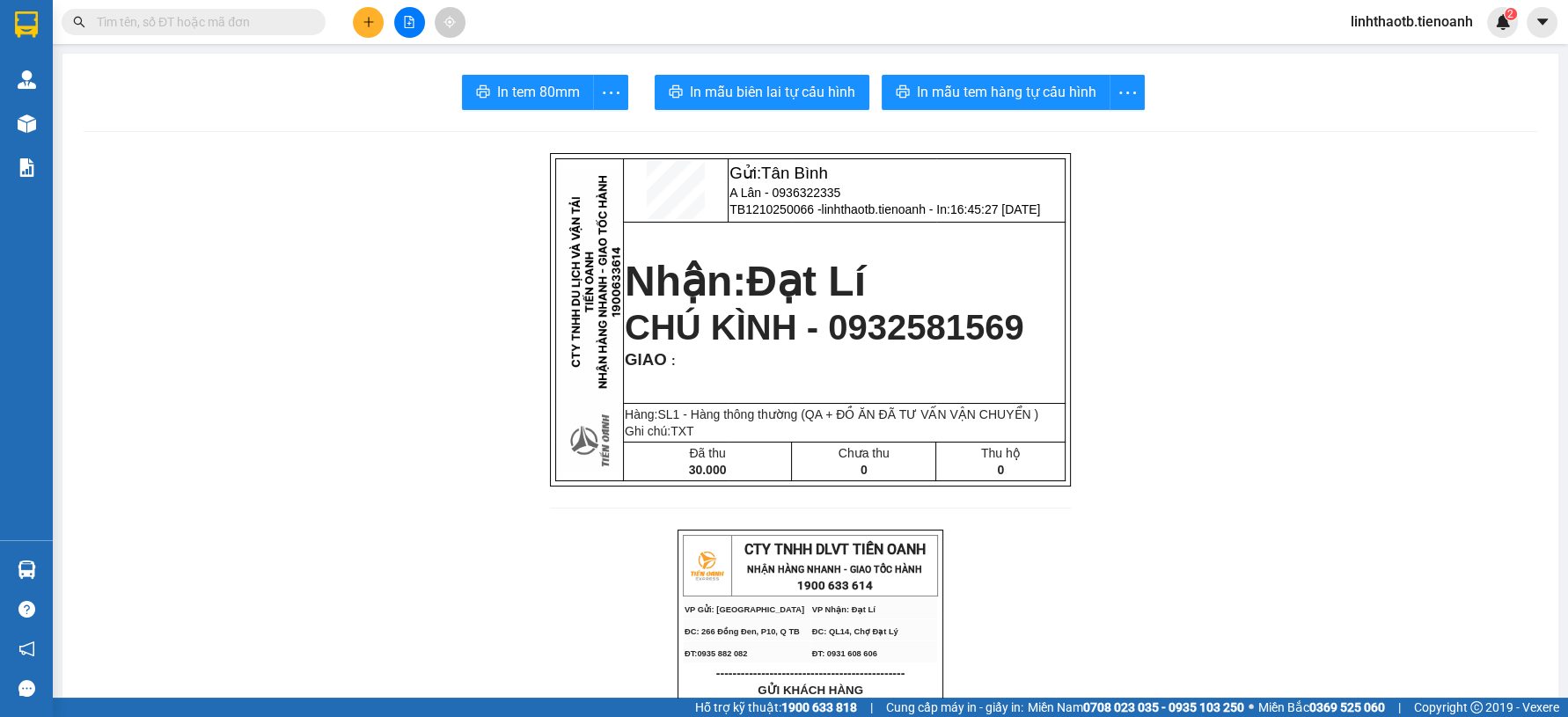
click at [234, 25] on input "text" at bounding box center [201, 22] width 208 height 20
paste input "0936322335"
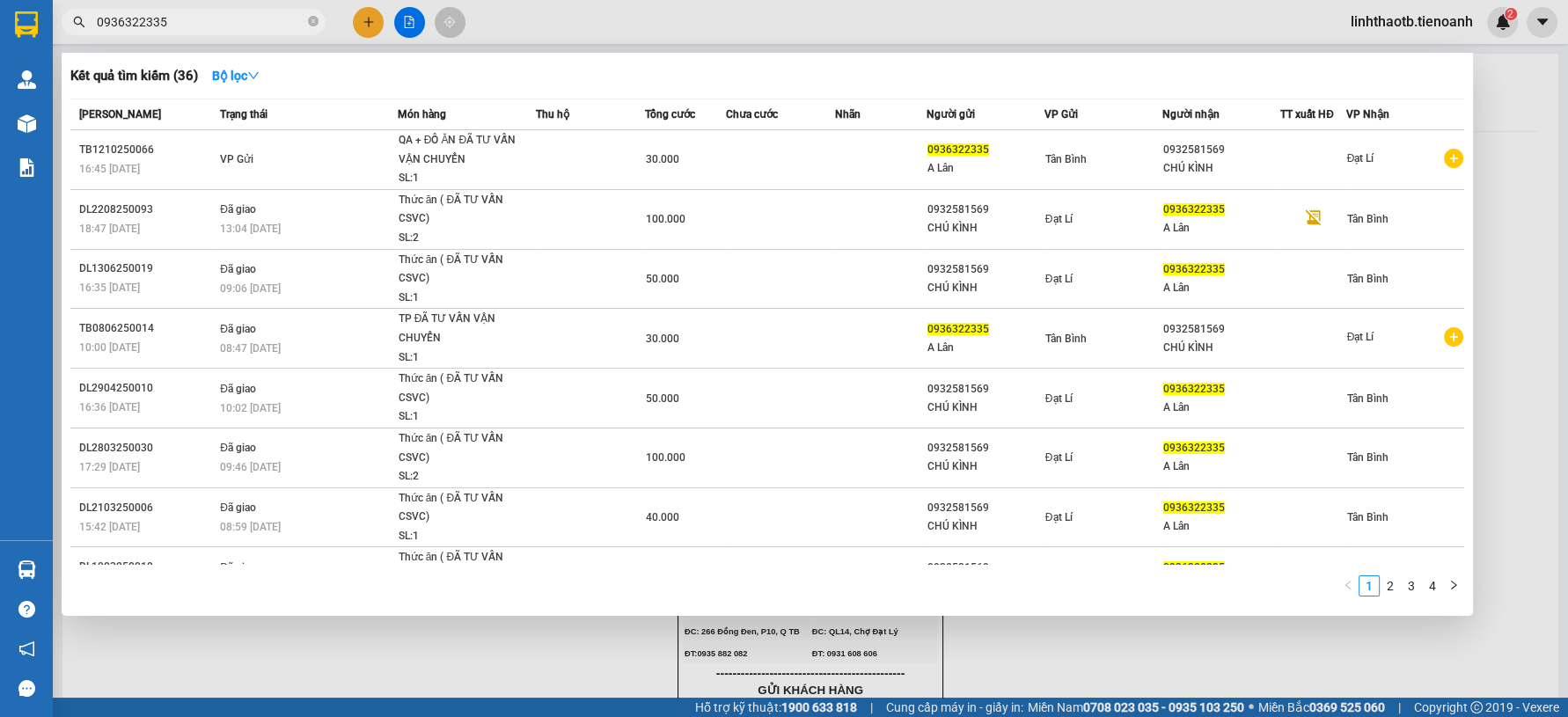
click at [238, 36] on div at bounding box center [784, 358] width 1568 height 717
click at [245, 28] on input "0936322335" at bounding box center [201, 22] width 208 height 20
click at [245, 27] on input "0936322335" at bounding box center [201, 22] width 208 height 20
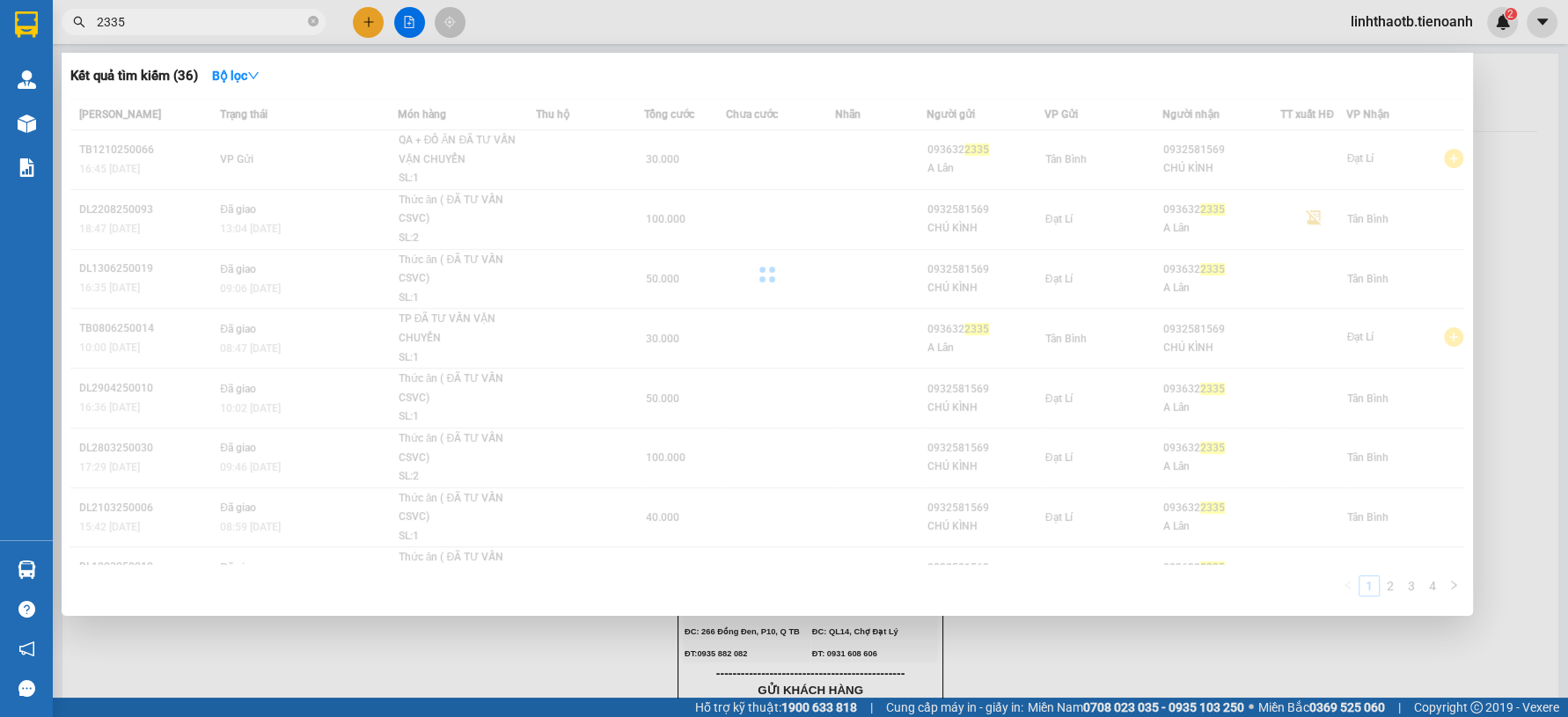
type input "2335"
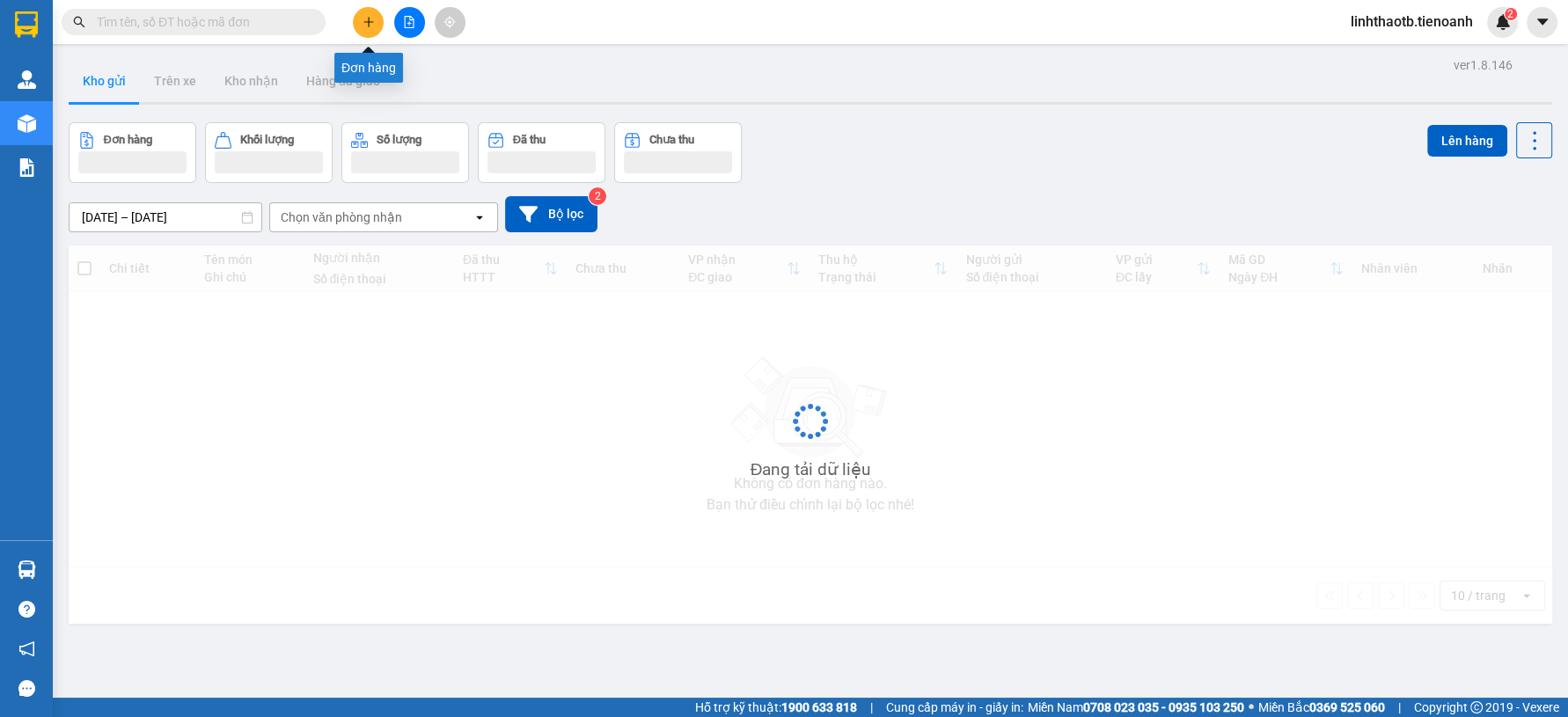
click button at bounding box center [368, 22] width 31 height 31
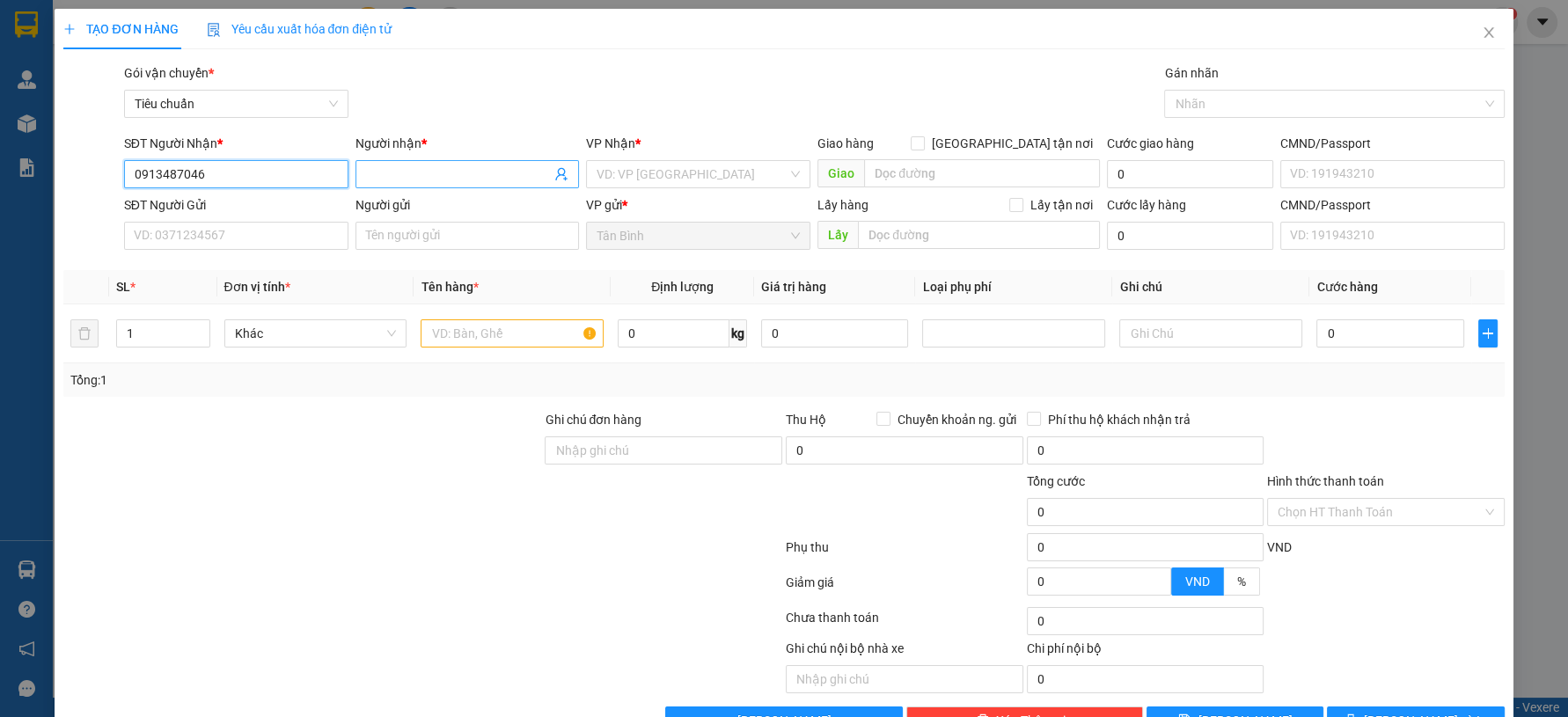
type input "0913487046"
click at [391, 164] on input "Người nhận *" at bounding box center [458, 174] width 186 height 20
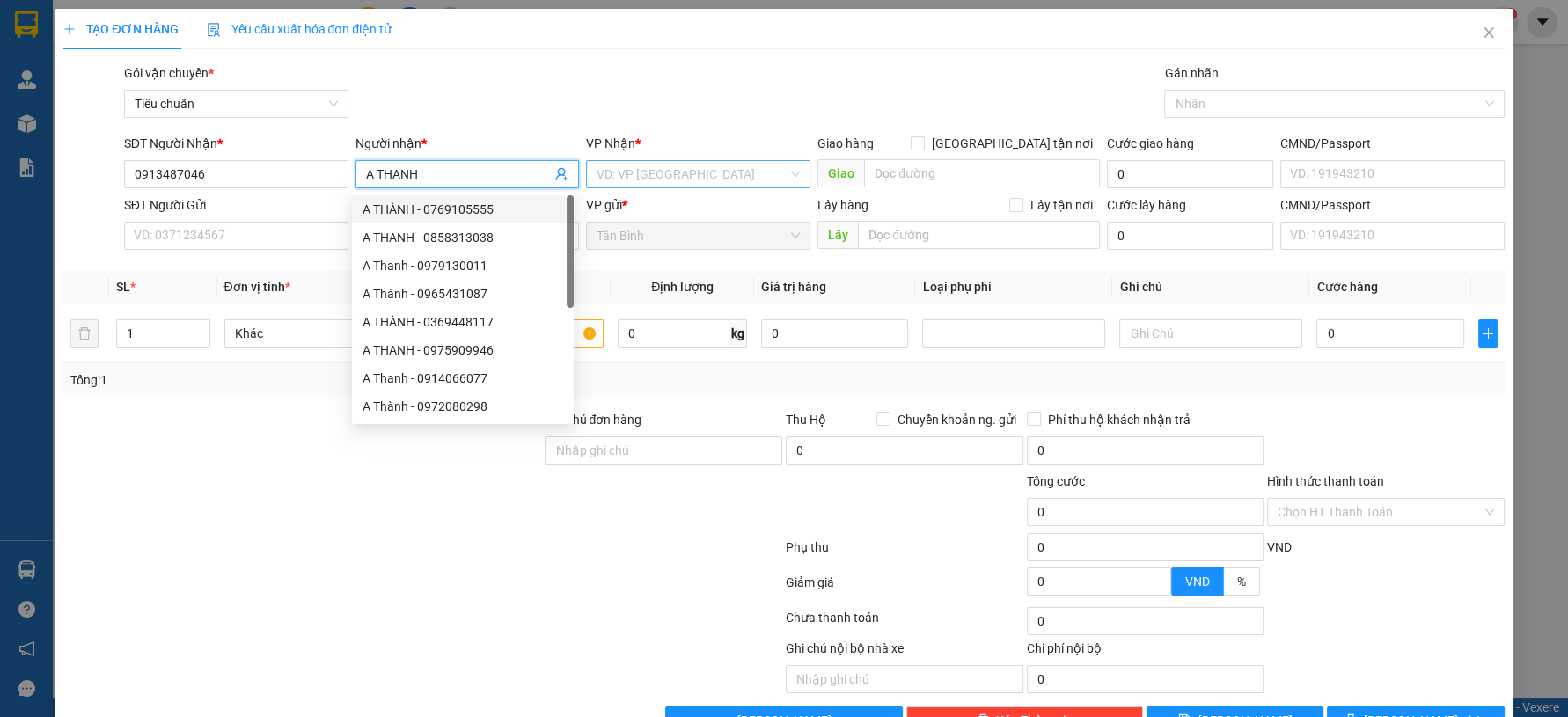
type input "A THANH"
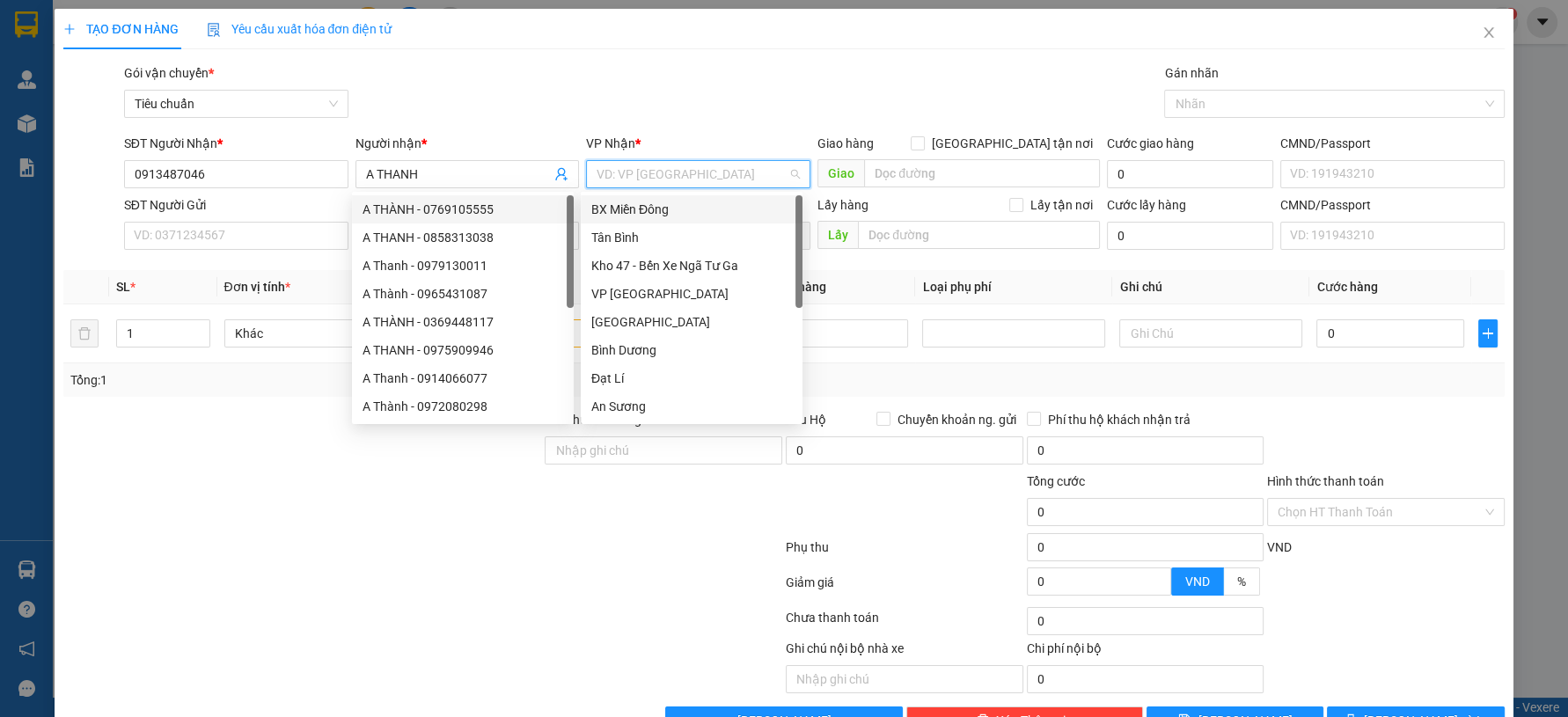
click at [687, 176] on input "search" at bounding box center [692, 174] width 191 height 27
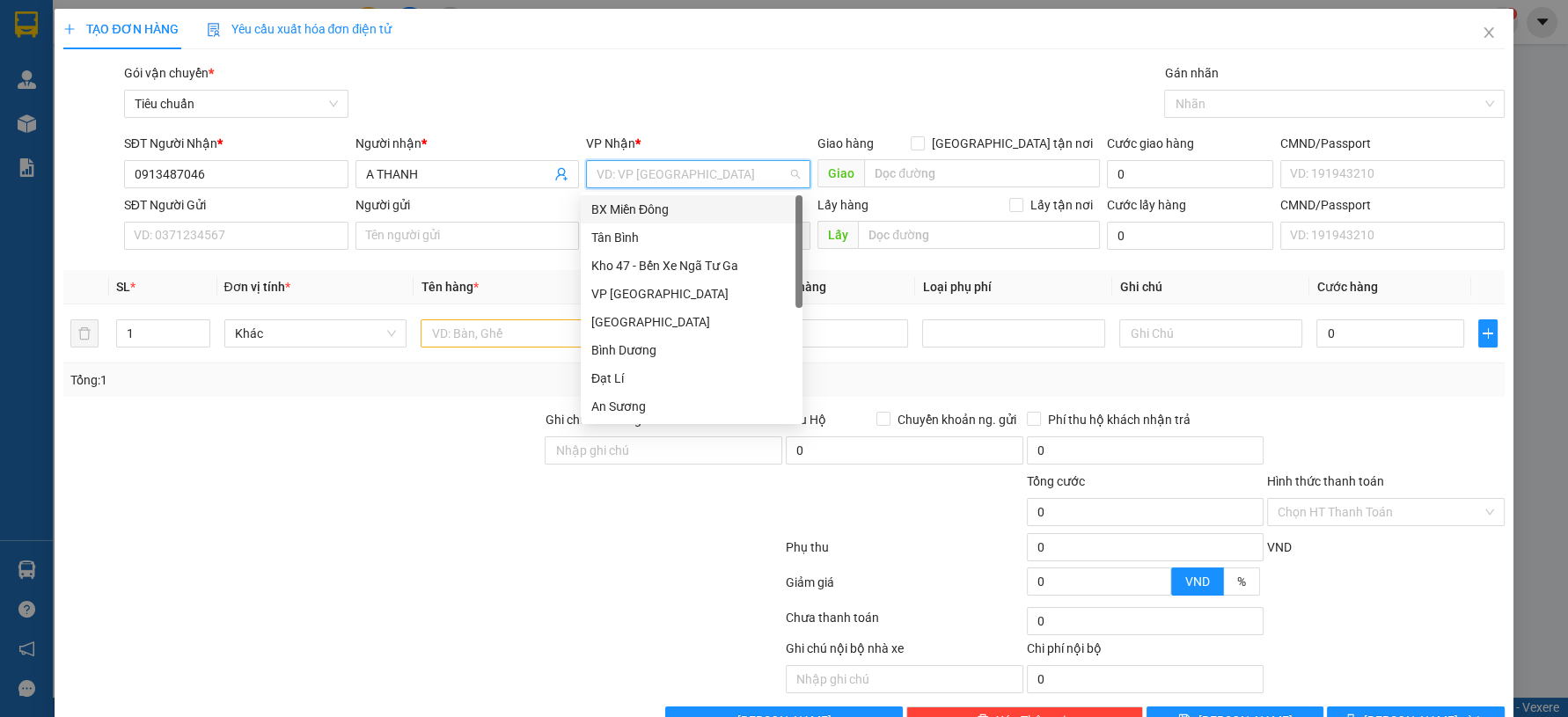
scroll to position [161, 0]
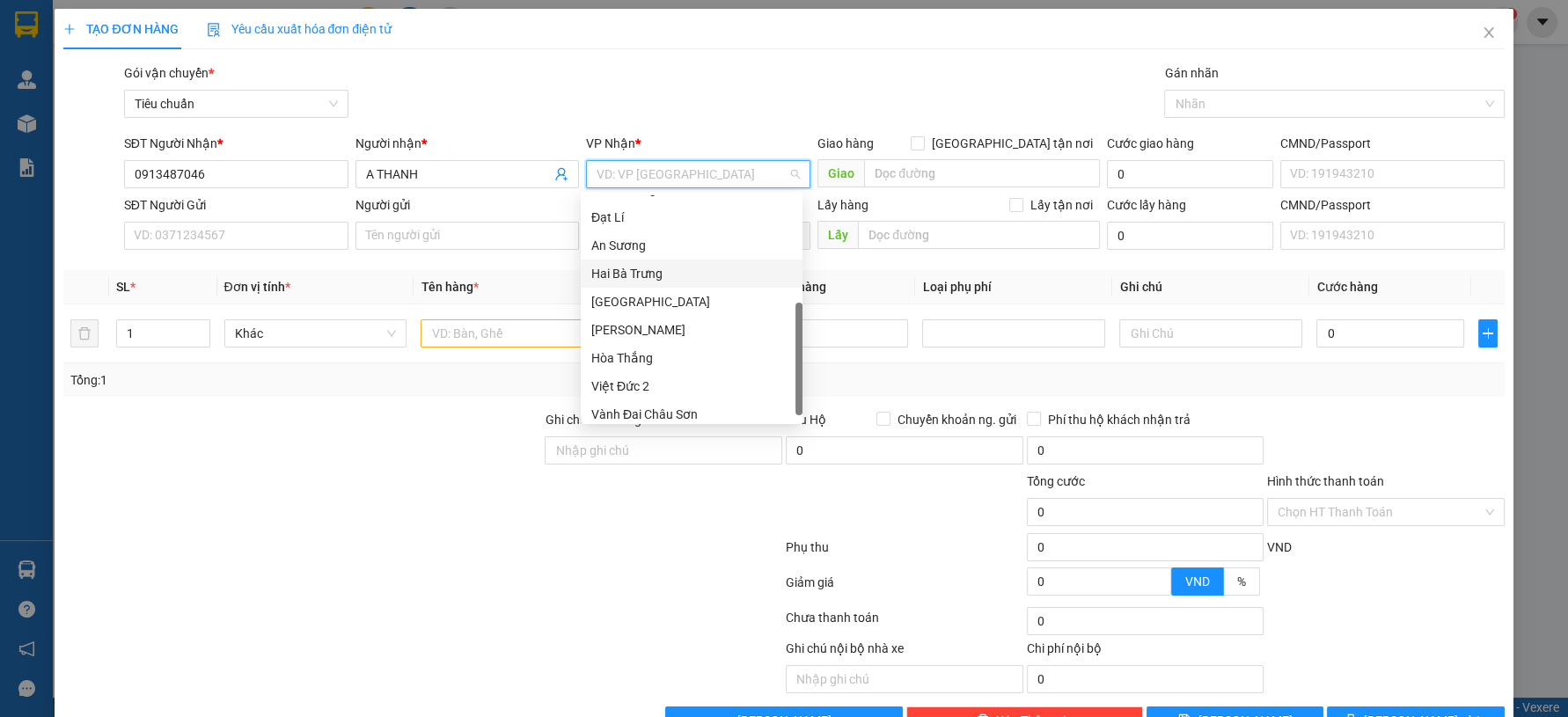
click at [676, 282] on div "Hai Bà Trưng" at bounding box center [692, 274] width 201 height 20
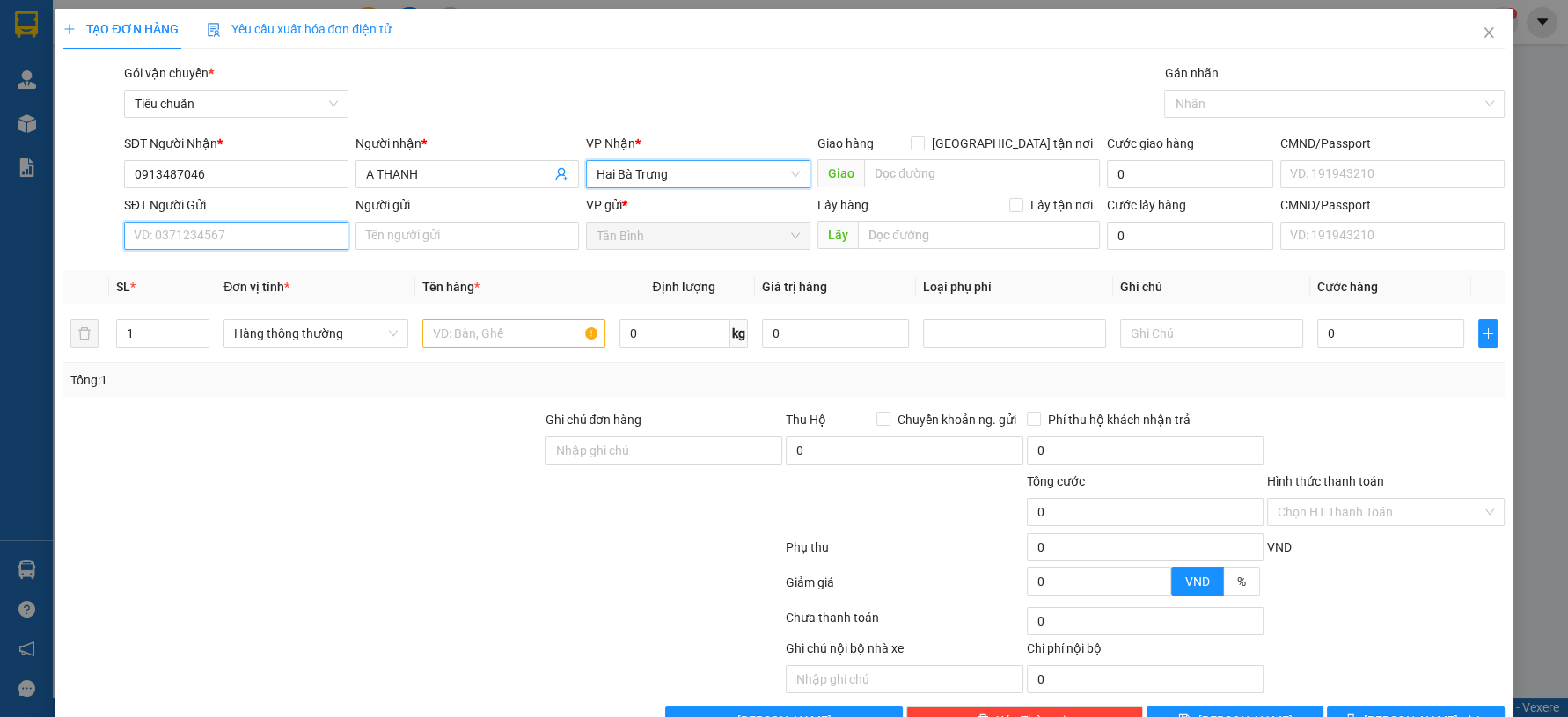
click at [285, 238] on input "SĐT Người Gửi" at bounding box center [236, 236] width 225 height 28
type input "0949233246"
click at [284, 259] on div "0949233246 - A BẢO" at bounding box center [234, 271] width 222 height 28
type input "A BẢO"
type input "50.000"
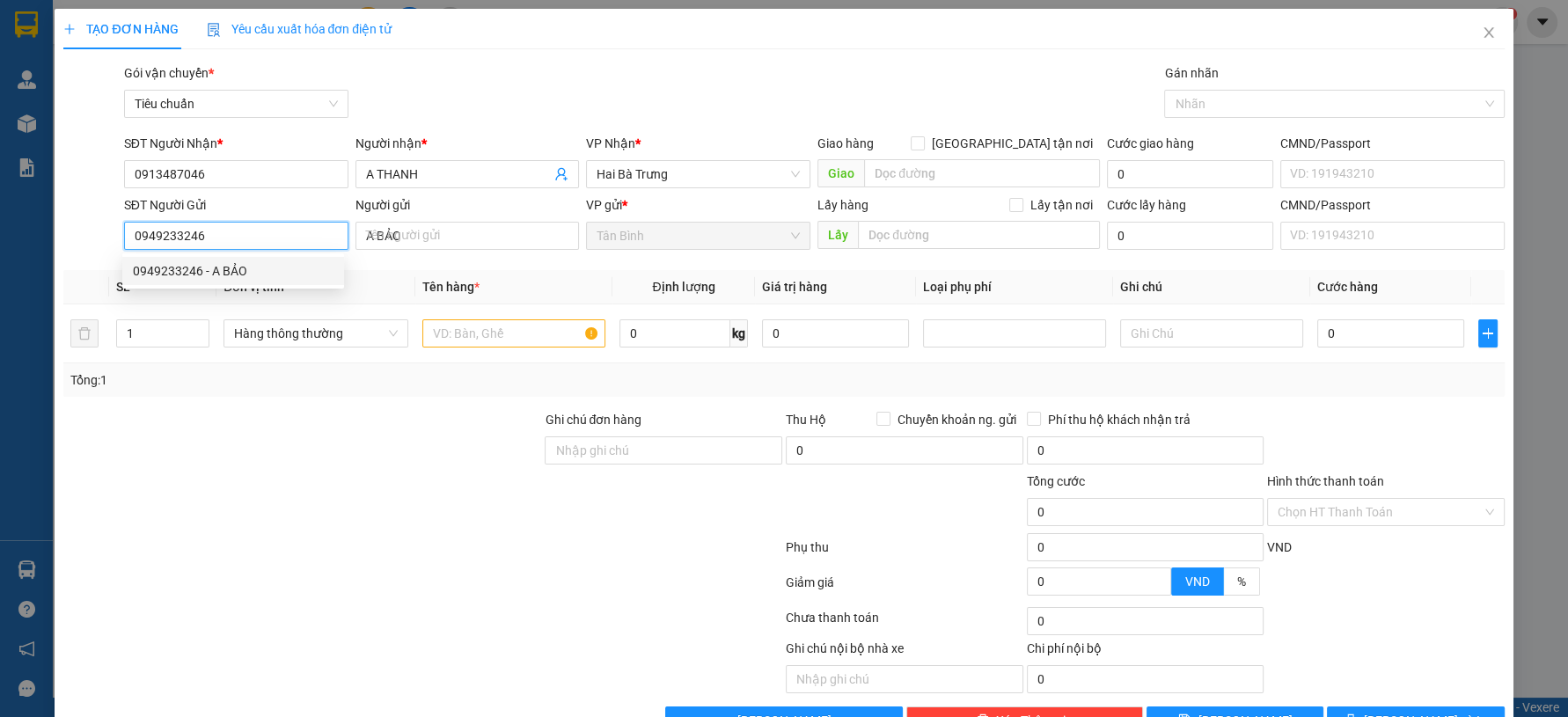
type input "50.000"
click at [352, 323] on span "Hàng thông thường" at bounding box center [316, 334] width 163 height 27
type input "0949233246"
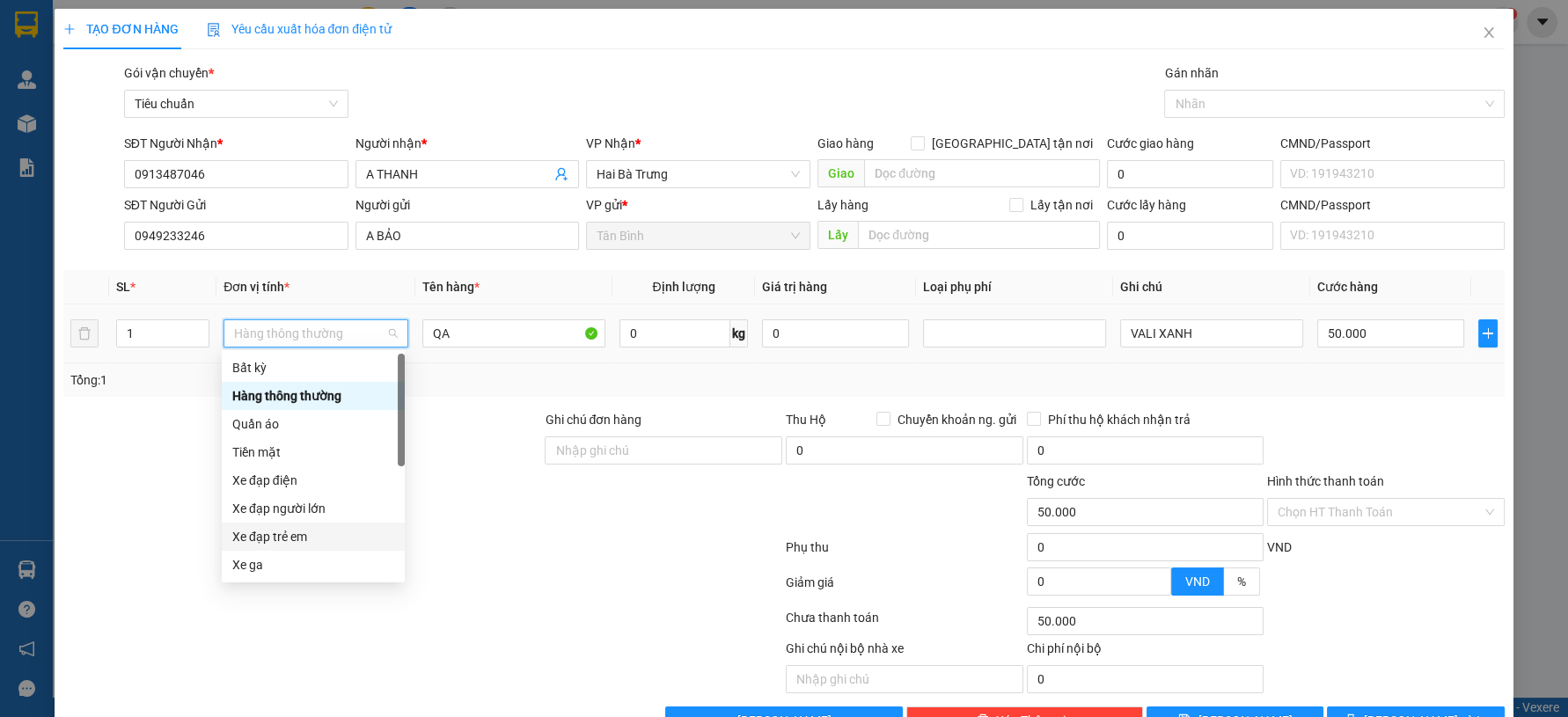
scroll to position [84, 0]
click at [308, 515] on div "Xe máy" at bounding box center [314, 510] width 162 height 20
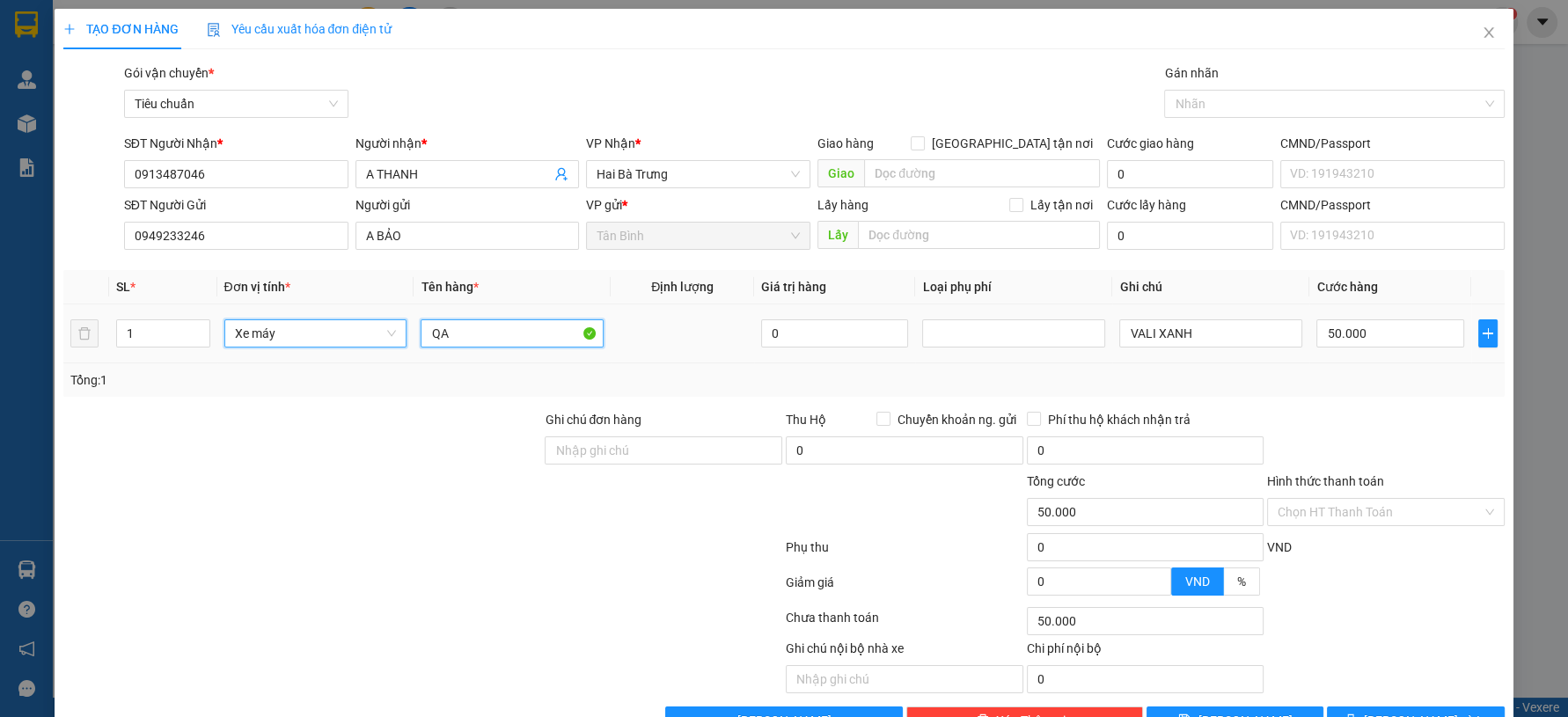
click at [526, 340] on input "QA" at bounding box center [513, 334] width 183 height 28
type input "300.000"
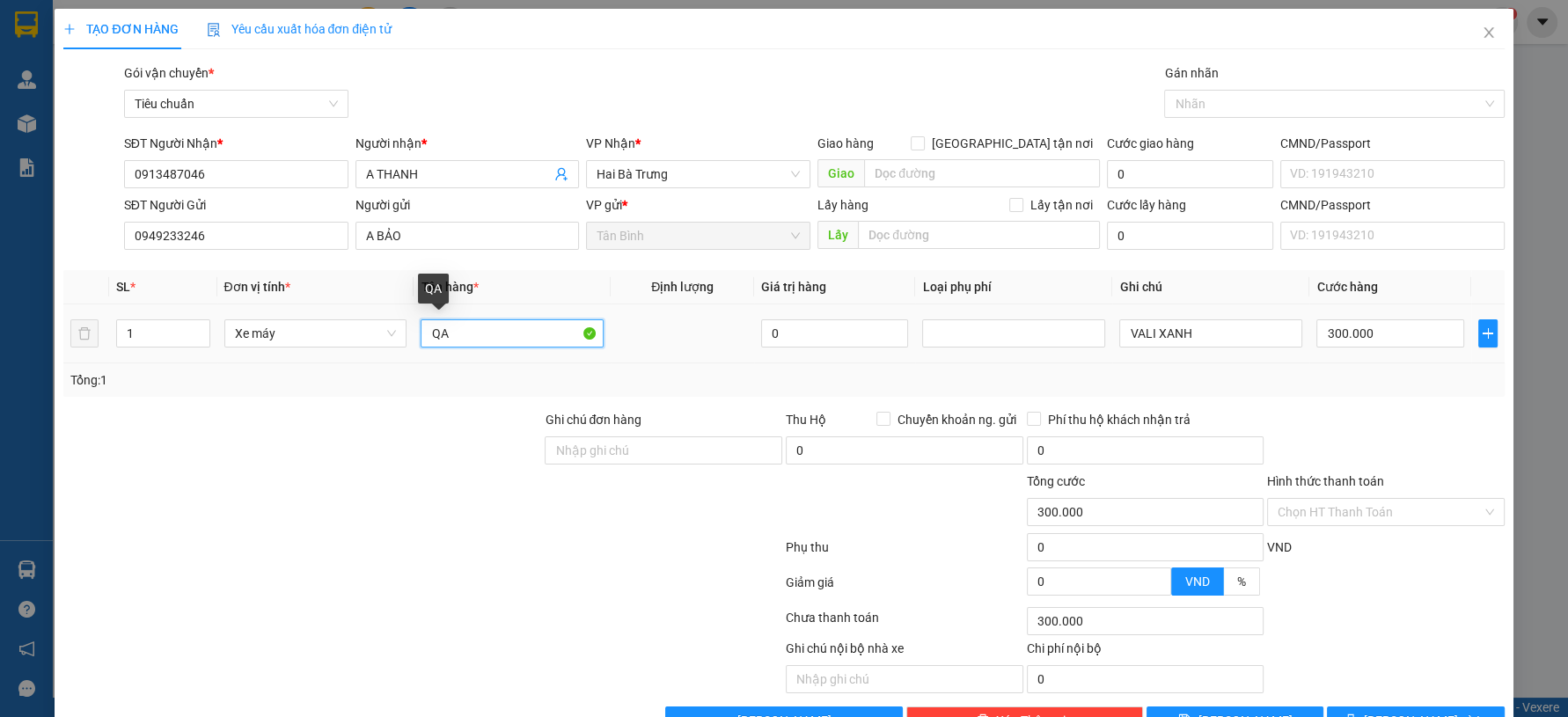
click at [526, 340] on input "QA" at bounding box center [513, 334] width 183 height 28
click at [338, 333] on span "Xe máy" at bounding box center [316, 334] width 162 height 27
type input "XE"
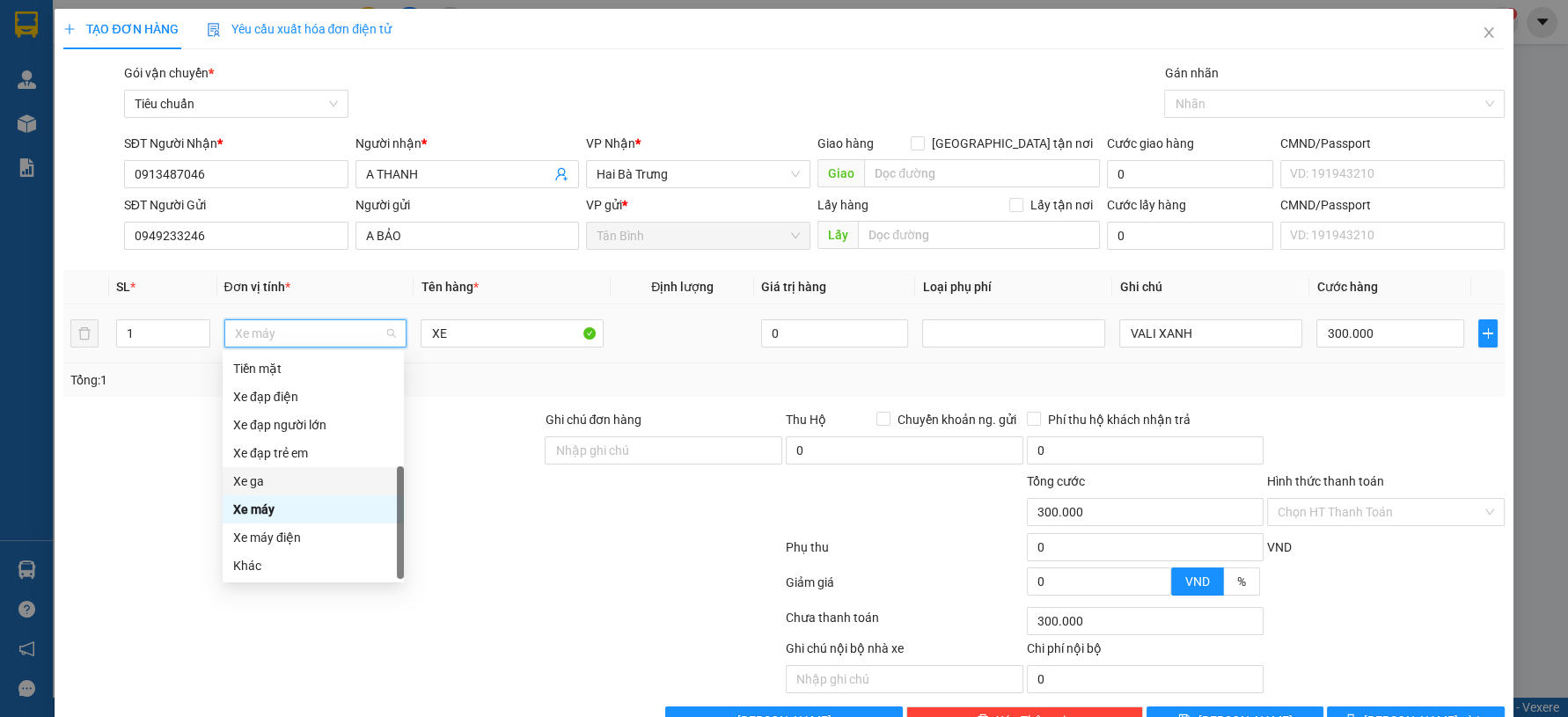
click at [314, 475] on div "Xe ga" at bounding box center [314, 482] width 160 height 20
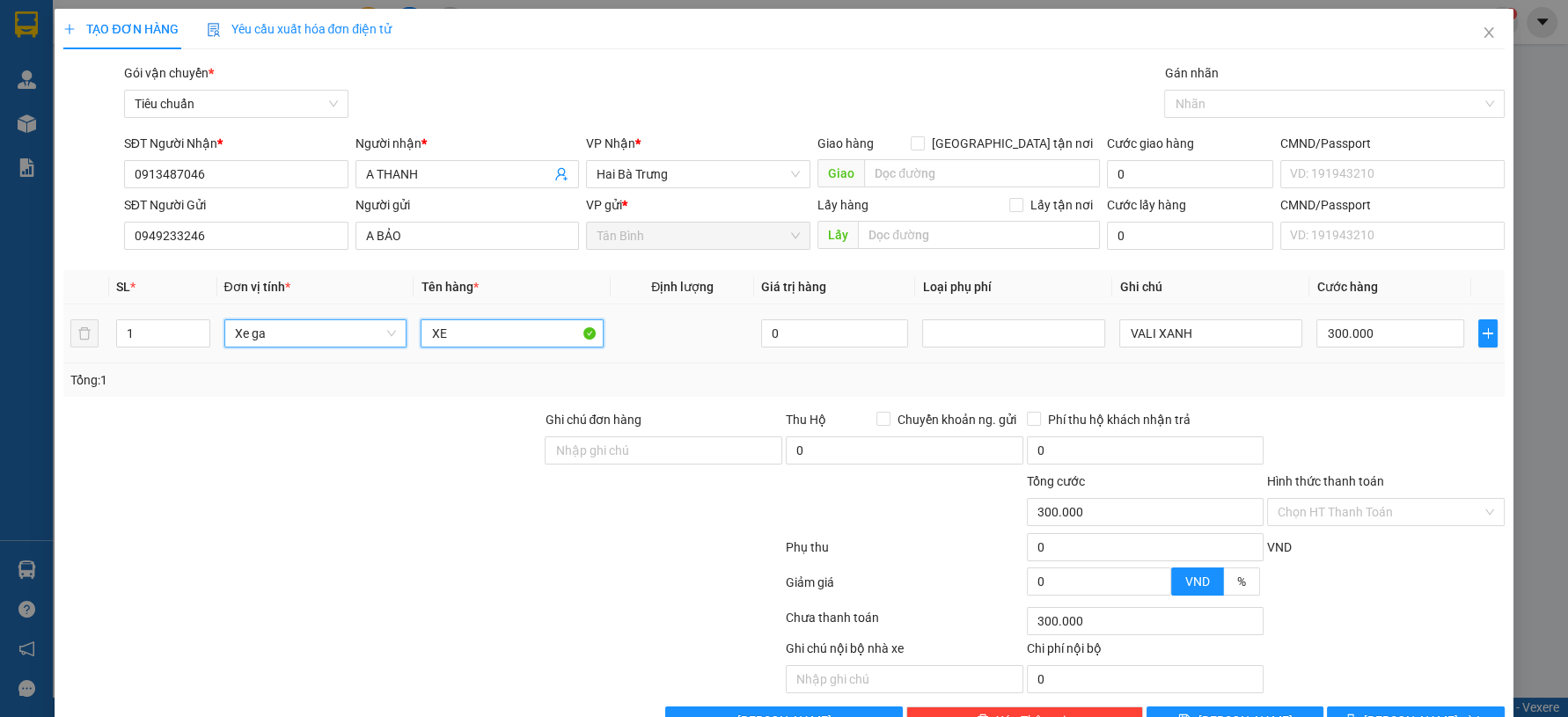
click at [500, 339] on input "XE" at bounding box center [513, 334] width 183 height 28
type input "400.000"
type input "XE AB 47B1-67275"
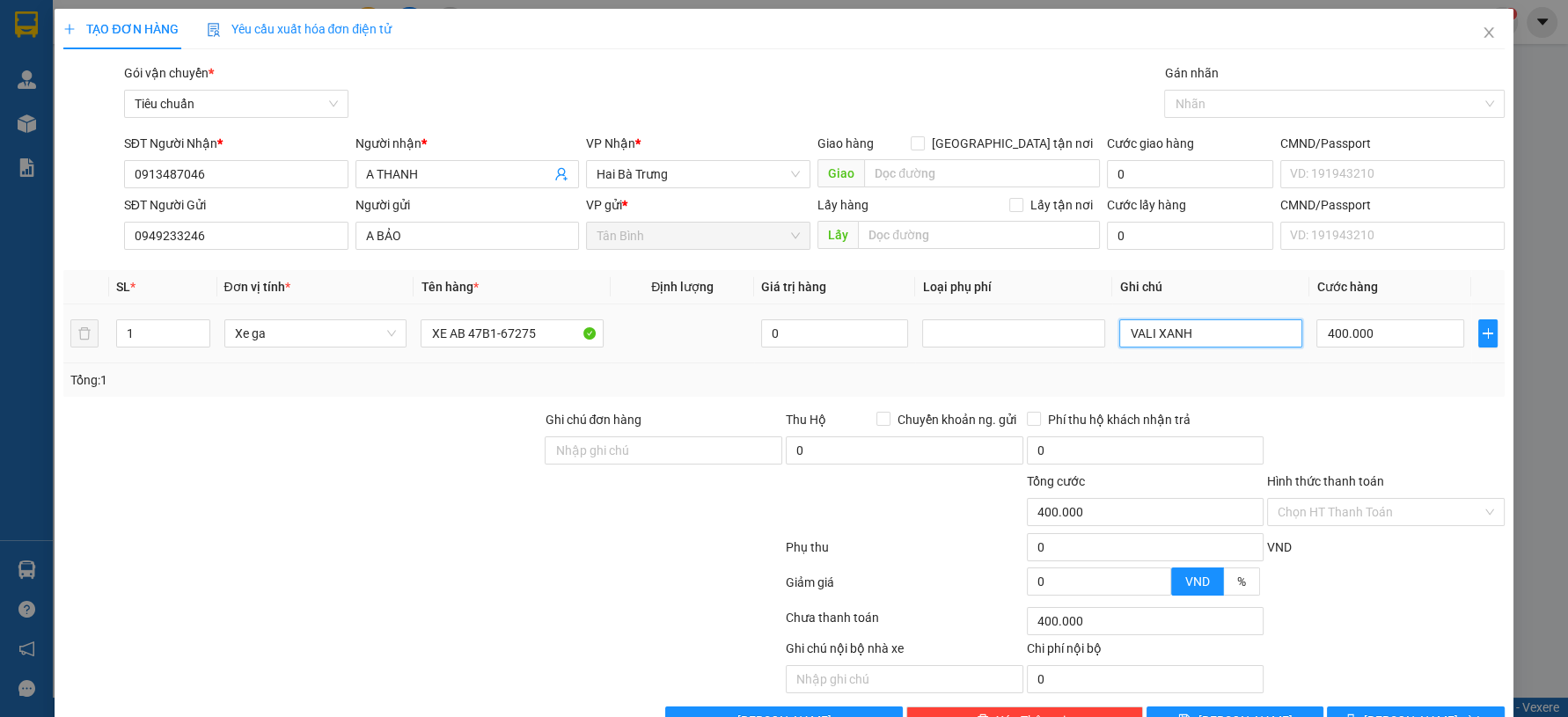
click at [1244, 338] on input "VALI XANH" at bounding box center [1211, 334] width 183 height 28
type input "XE TRẮNG ĐEN + CV + CK"
drag, startPoint x: 1260, startPoint y: 366, endPoint x: 1295, endPoint y: 386, distance: 40.3
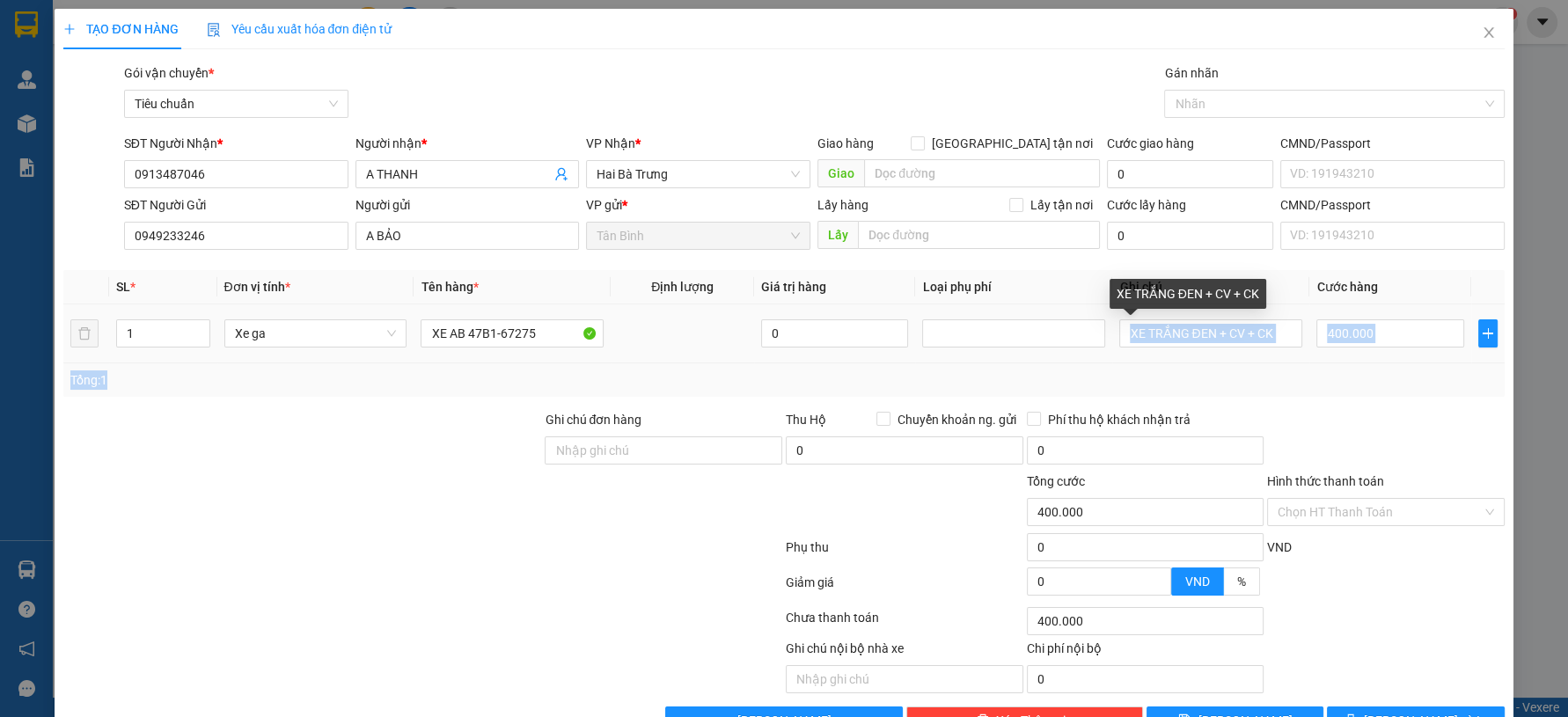
click at [1269, 374] on div "SL * Đơn vị tính * Tên hàng * Định lượng Giá trị hàng Loại phụ phí Ghi chú Cước…" at bounding box center [784, 333] width 1441 height 127
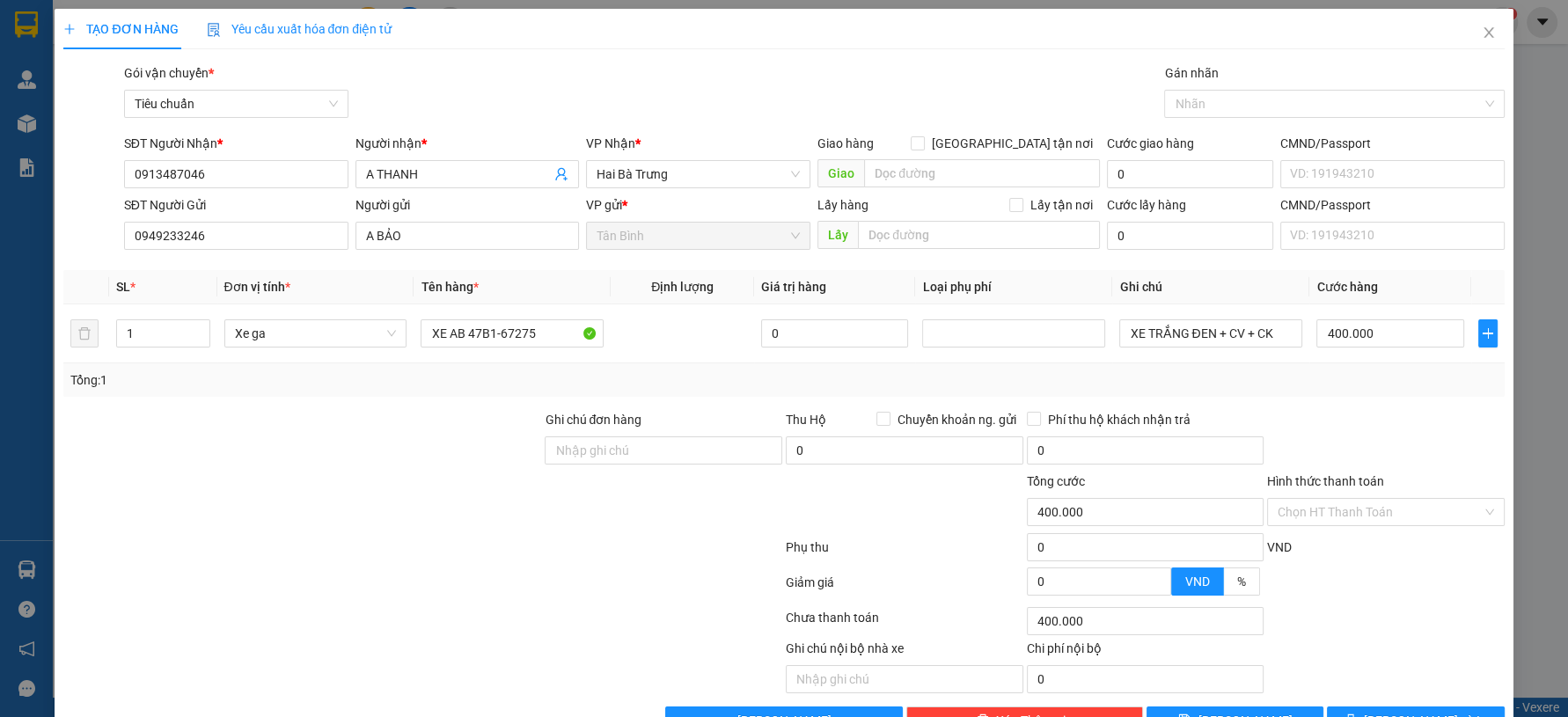
click at [1319, 410] on div at bounding box center [1386, 441] width 241 height 61
click at [1365, 504] on input "Hình thức thanh toán" at bounding box center [1380, 513] width 204 height 27
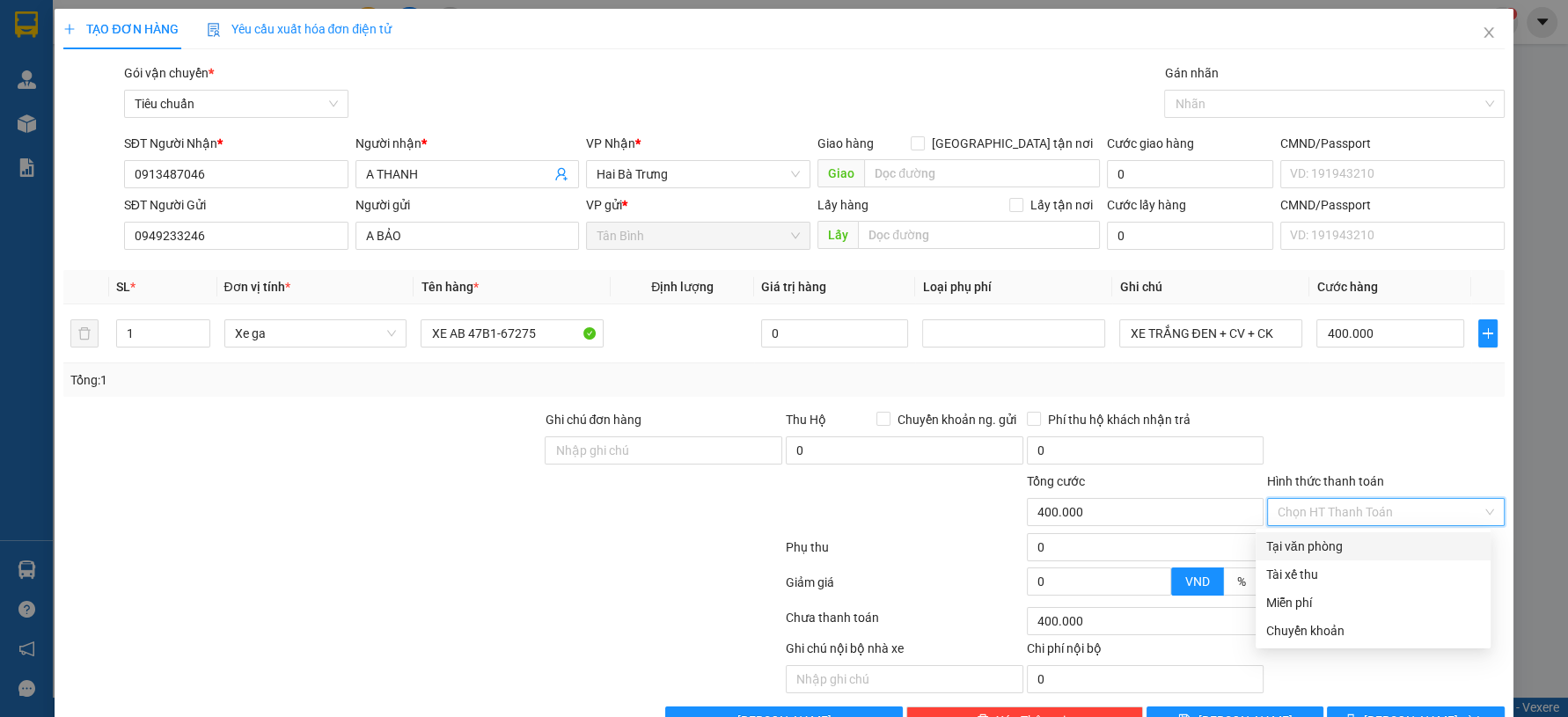
click at [1365, 555] on div "Tại văn phòng" at bounding box center [1373, 546] width 214 height 20
type input "0"
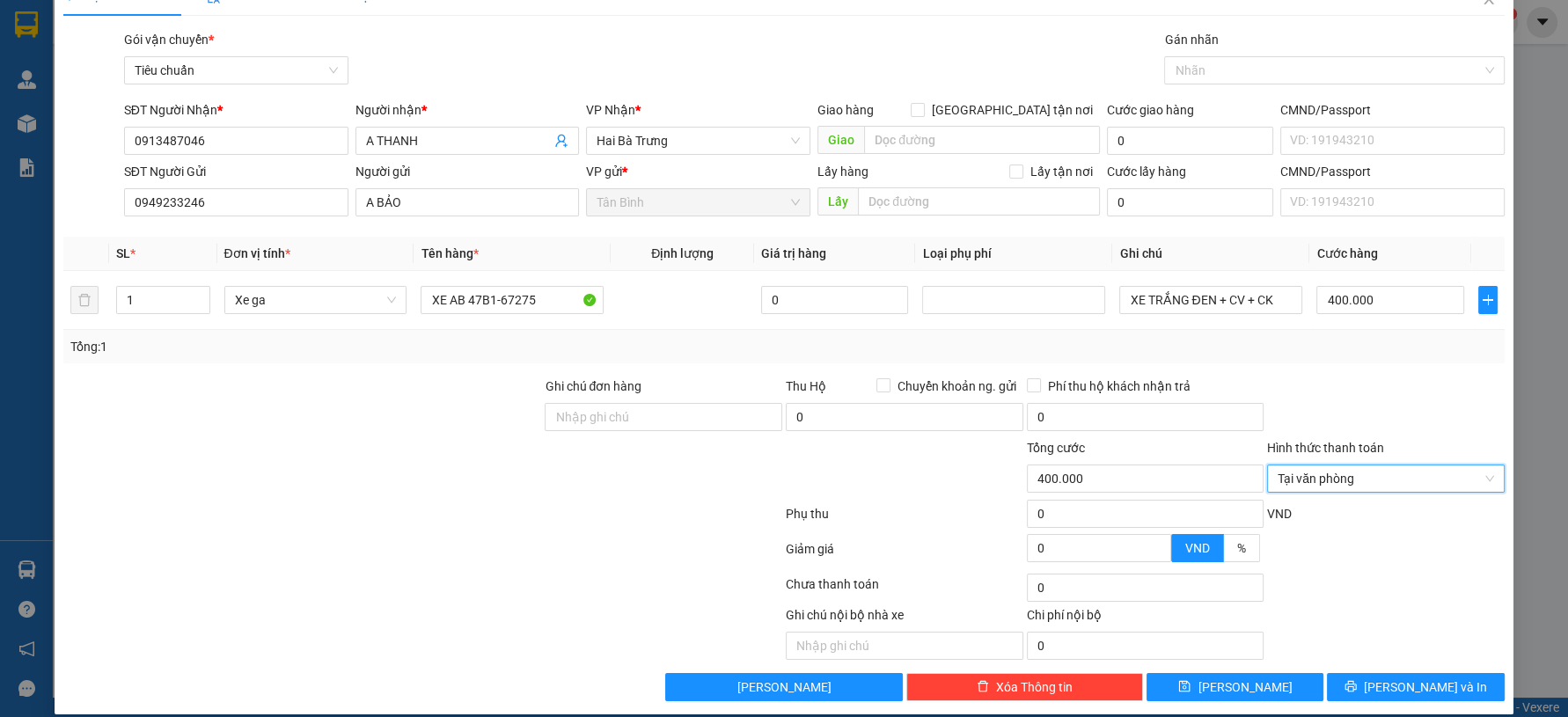
scroll to position [50, 0]
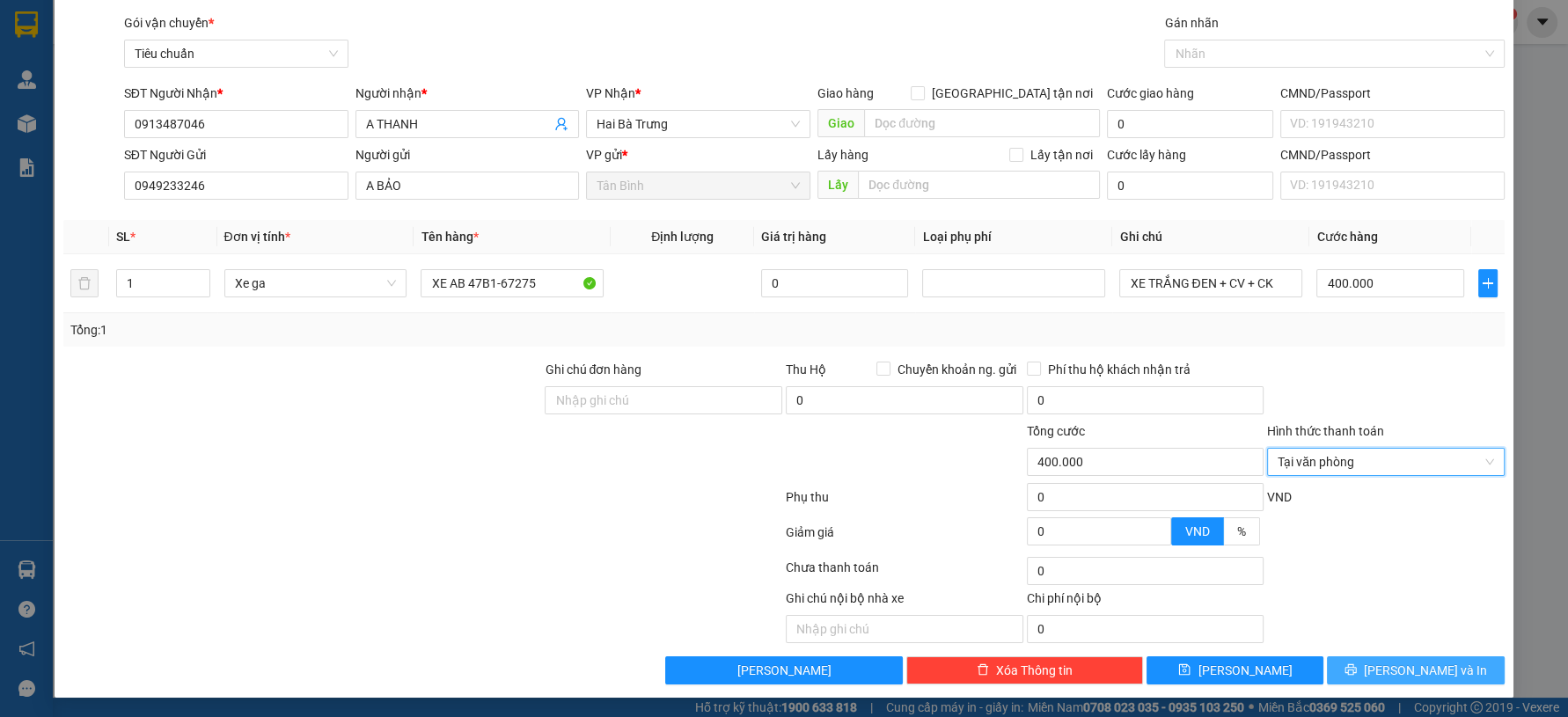
click at [1357, 672] on icon "printer" at bounding box center [1351, 670] width 12 height 12
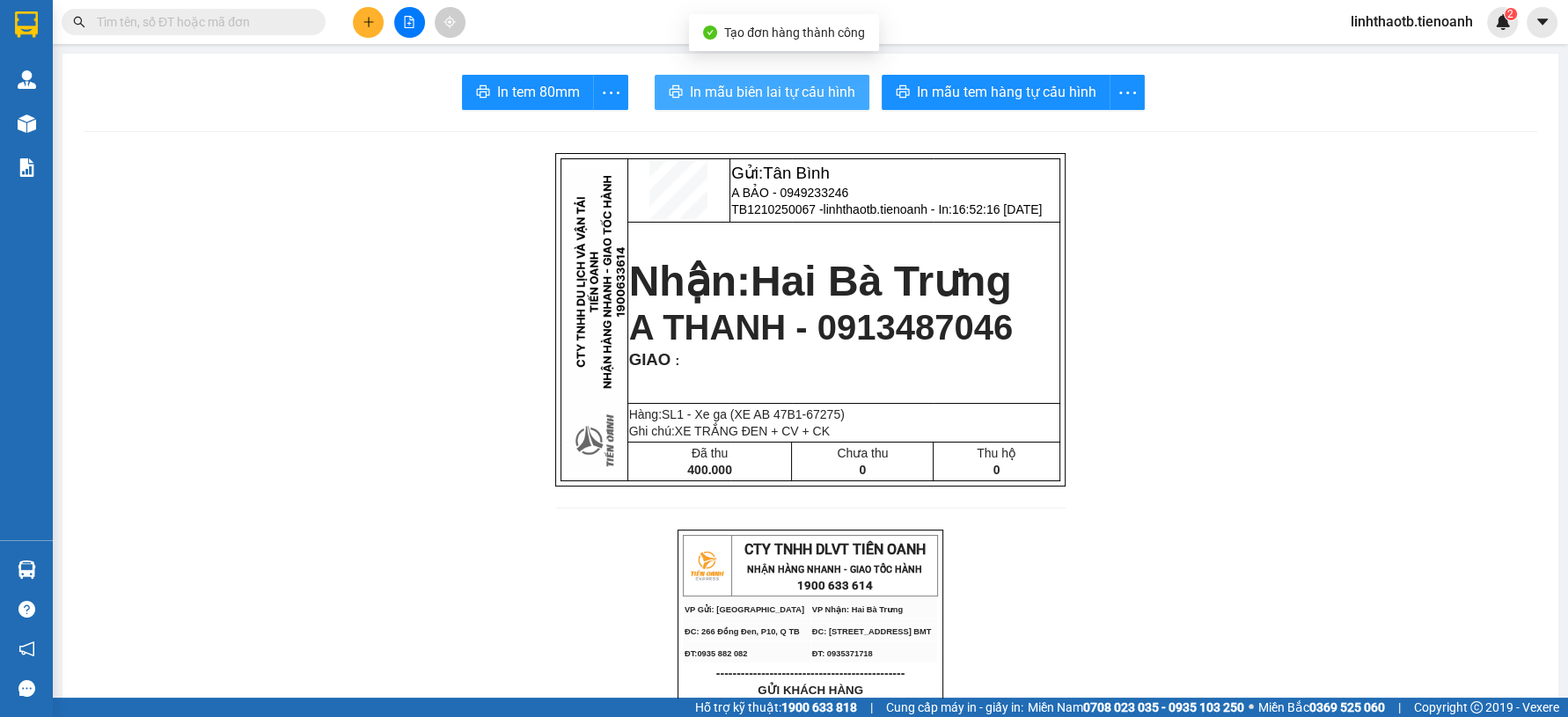
click at [802, 85] on span "In mẫu biên lai tự cấu hình" at bounding box center [773, 92] width 165 height 22
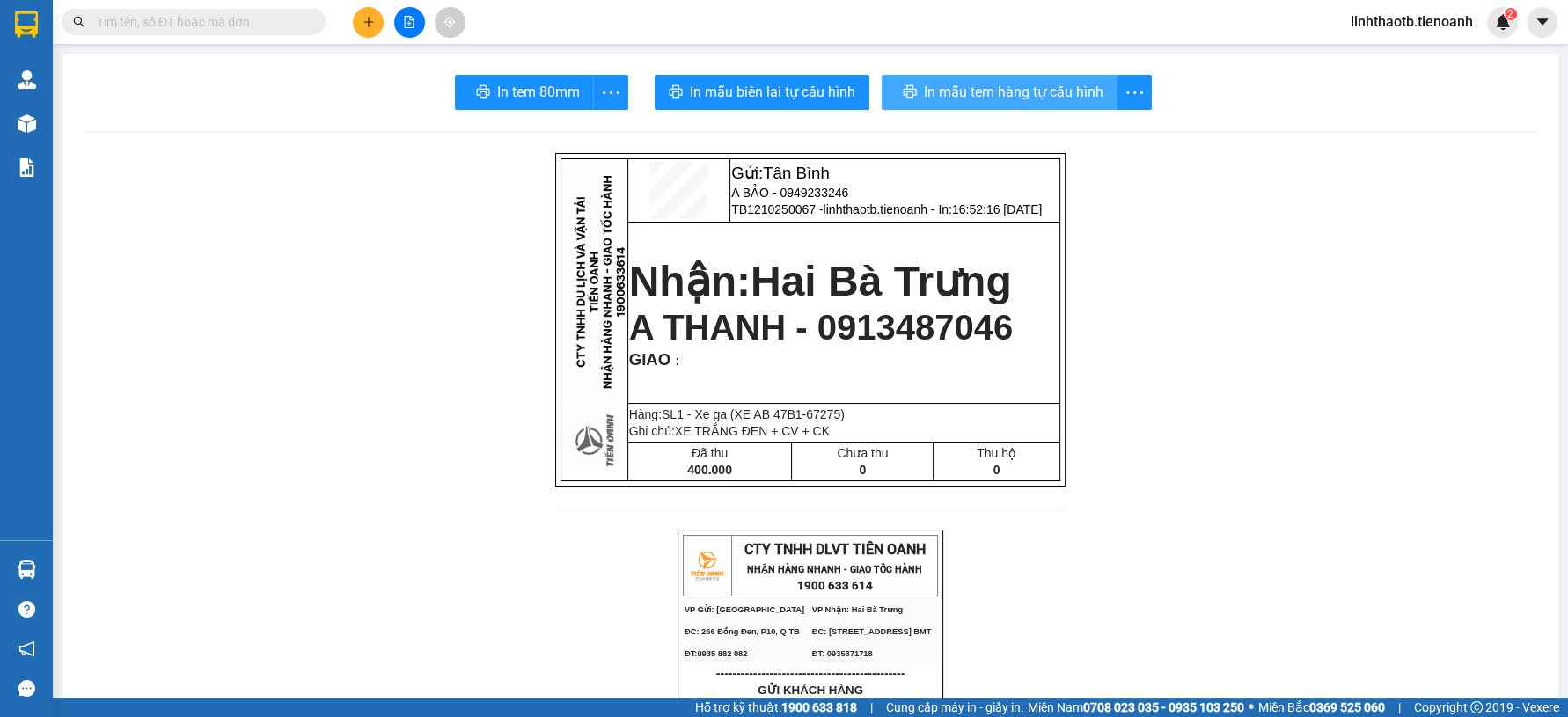
click at [1041, 83] on span "In mẫu tem hàng tự cấu hình" at bounding box center [1014, 92] width 179 height 22
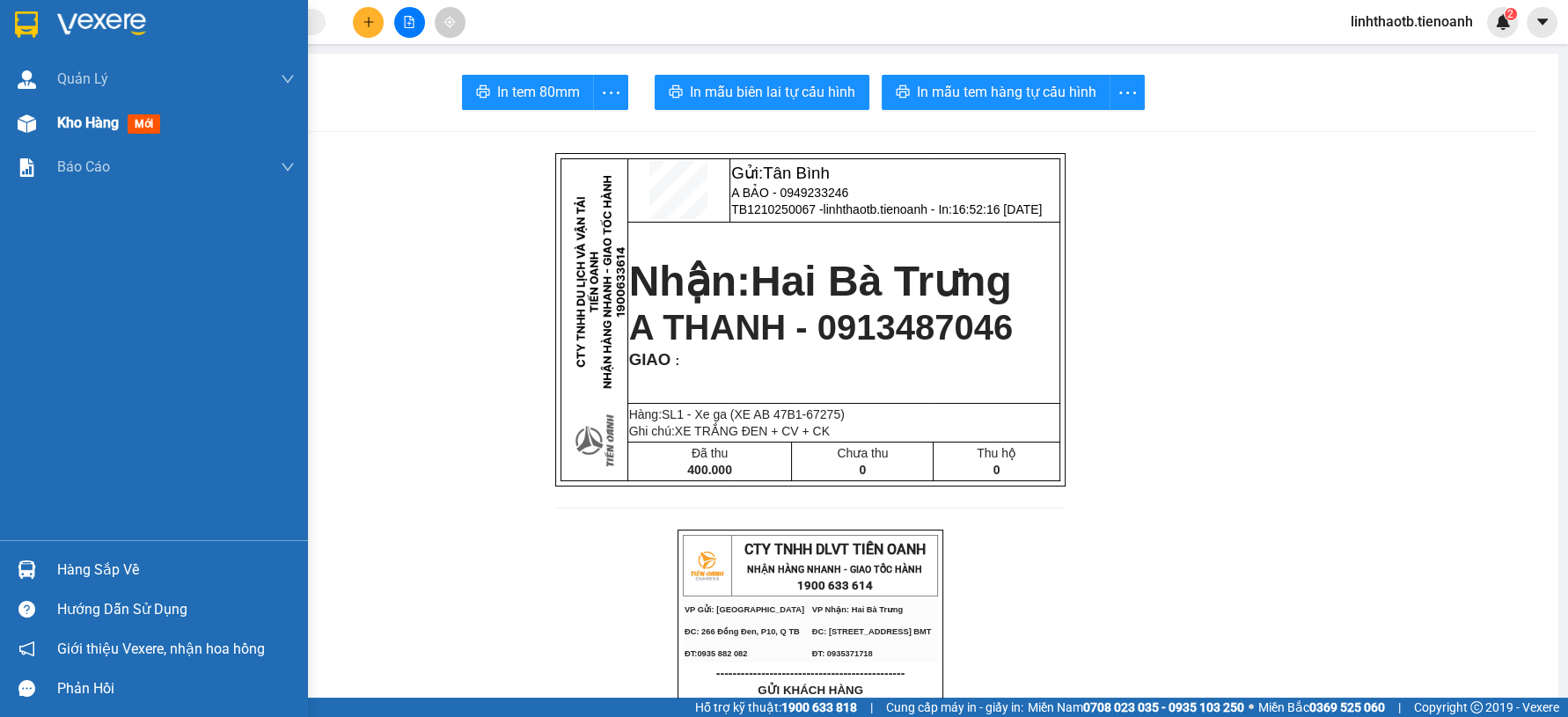
click at [92, 125] on span "Kho hàng" at bounding box center [87, 123] width 61 height 17
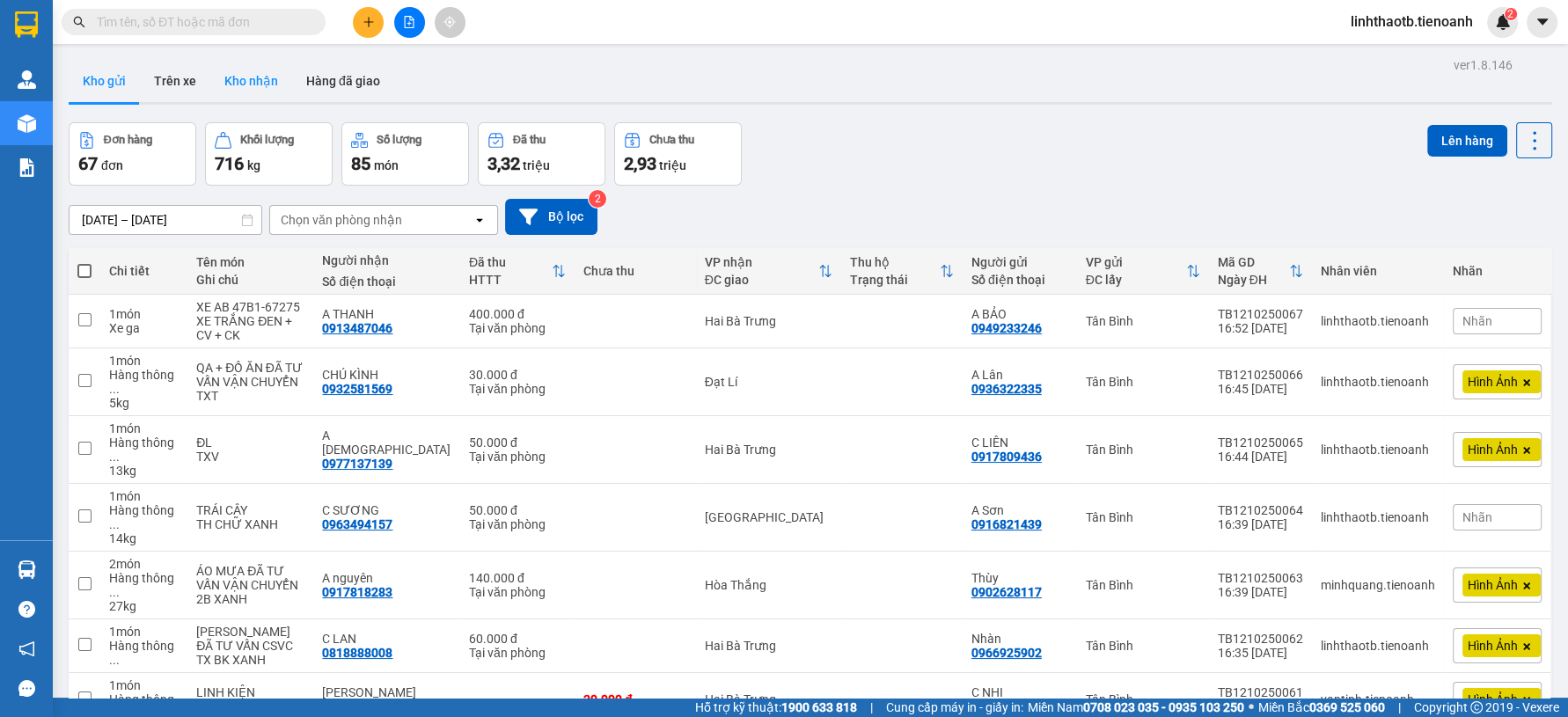
click at [254, 83] on button "Kho nhận" at bounding box center [251, 81] width 82 height 43
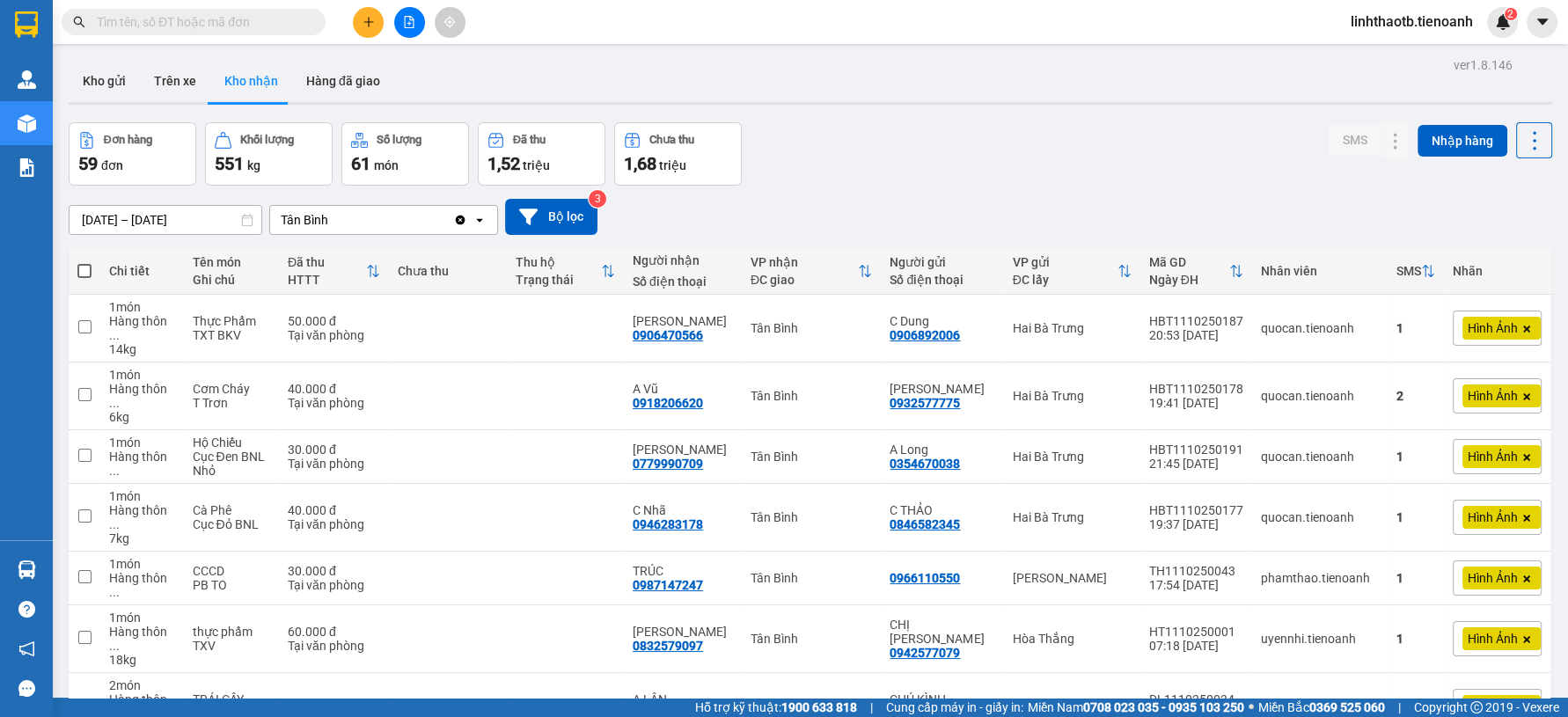
click at [288, 5] on div "Kết quả tìm kiếm ( 0 ) Bộ lọc No Data linhthaotb.tienoanh 2" at bounding box center [784, 22] width 1568 height 44
click at [288, 20] on input "text" at bounding box center [201, 22] width 208 height 20
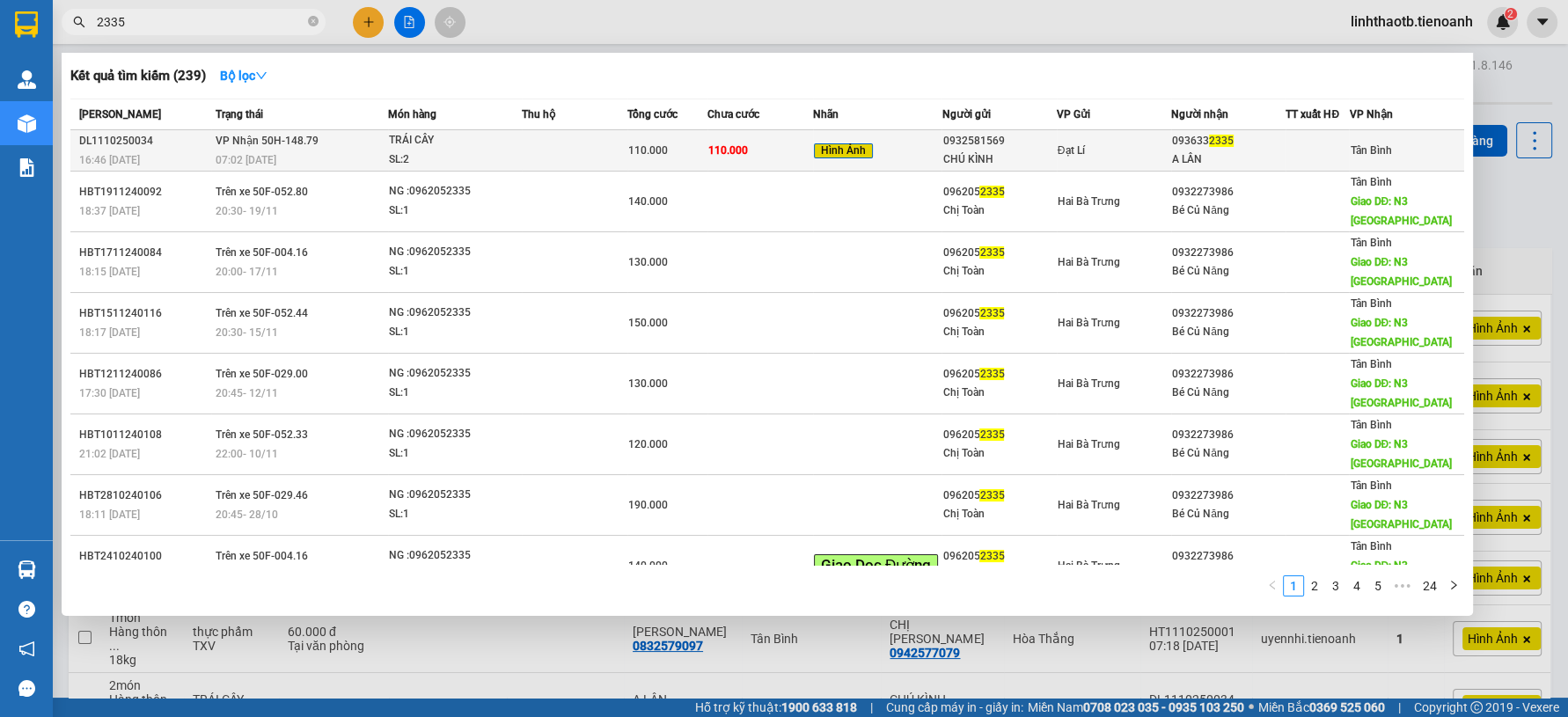
type input "2335"
click at [322, 157] on div "07:02 - 12/10" at bounding box center [301, 160] width 171 height 20
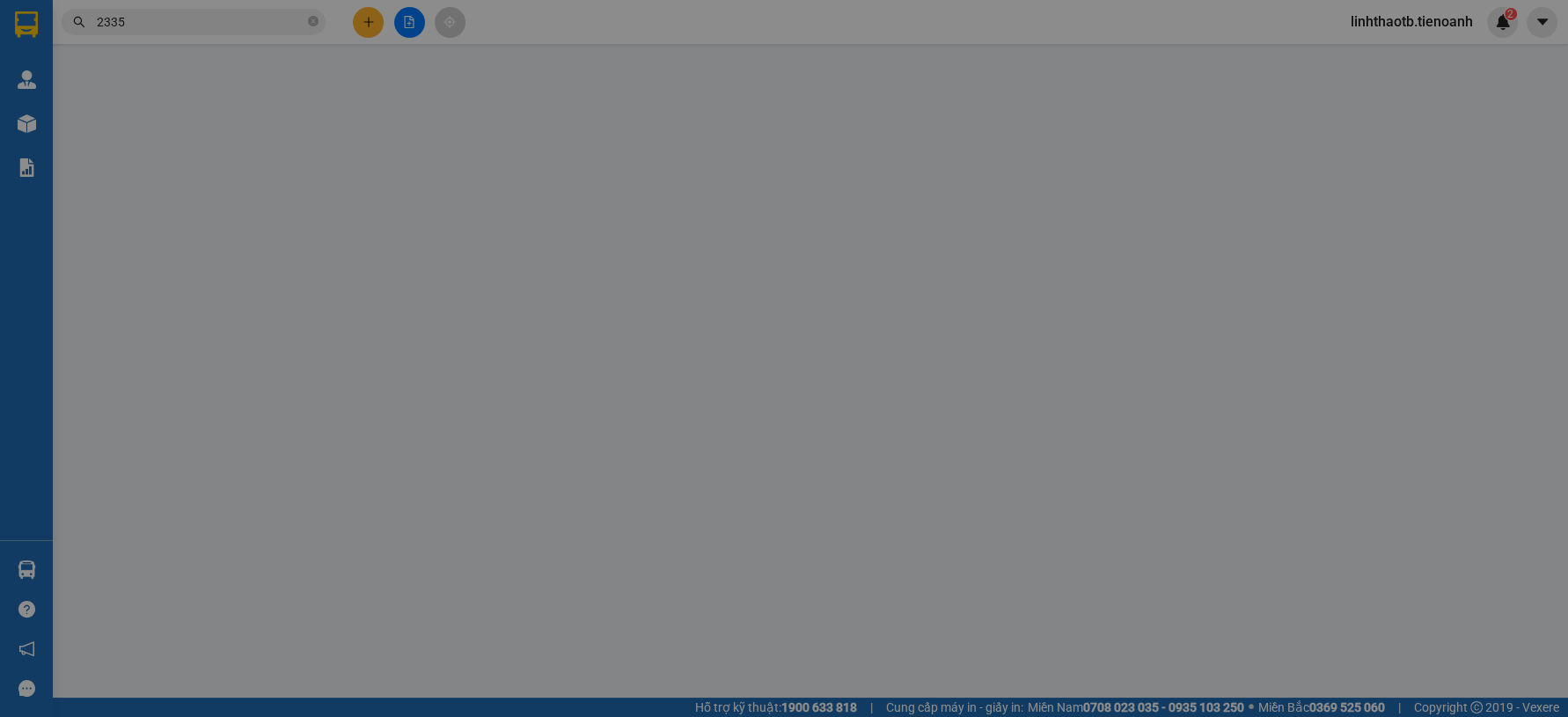
type input "0936332335"
type input "A LÂN"
type input "0932581569"
type input "CHÚ KÌNH"
type input "0"
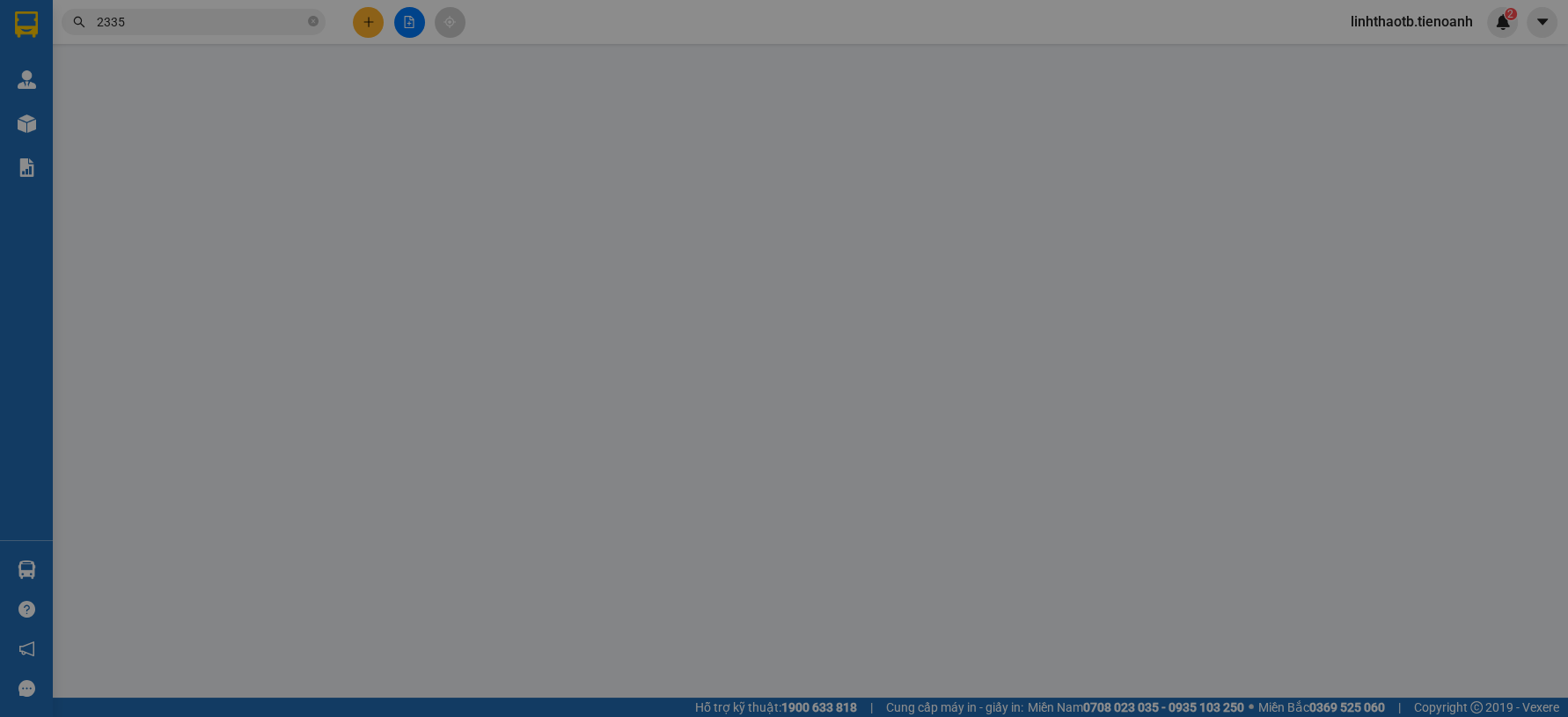
type input "110.000"
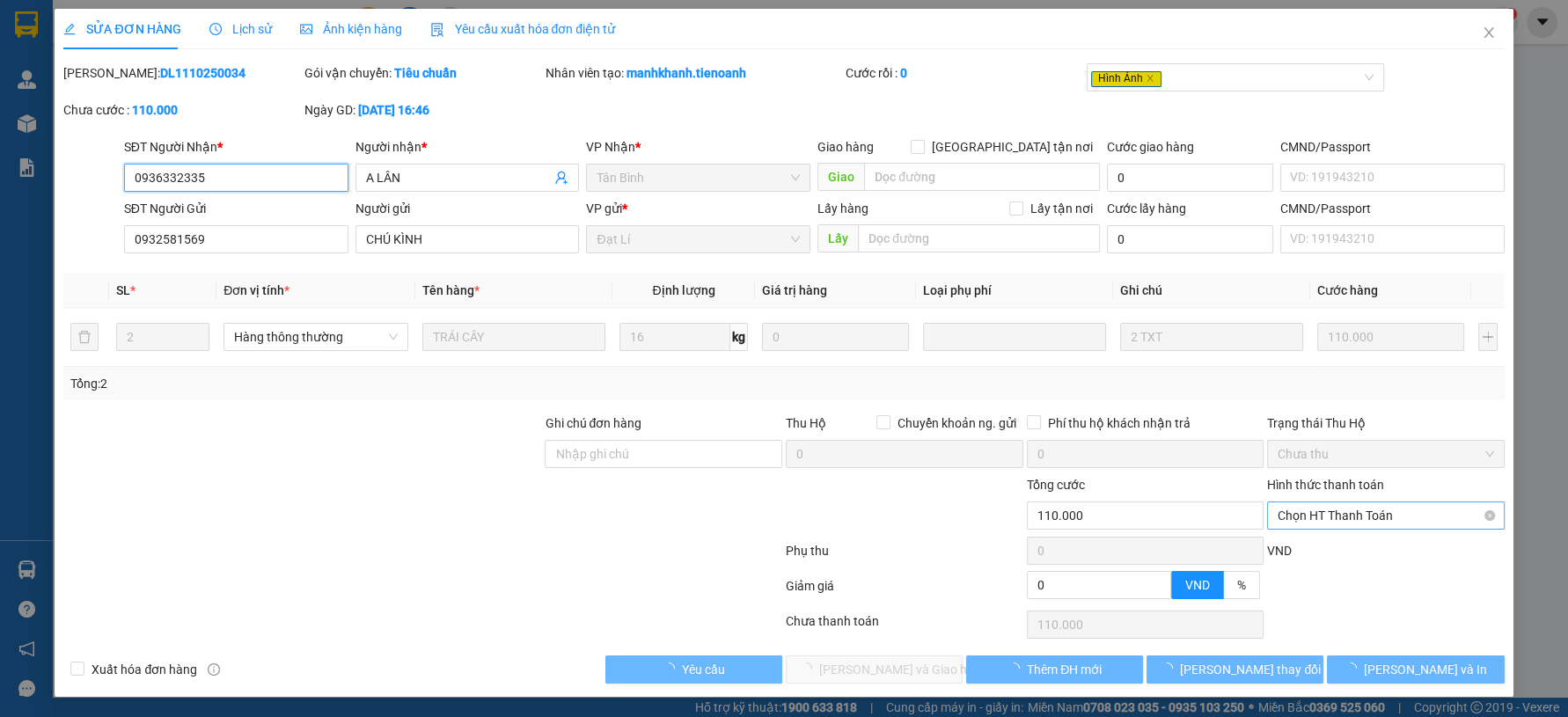
click at [1373, 528] on div "Chọn HT Thanh Toán" at bounding box center [1386, 516] width 237 height 28
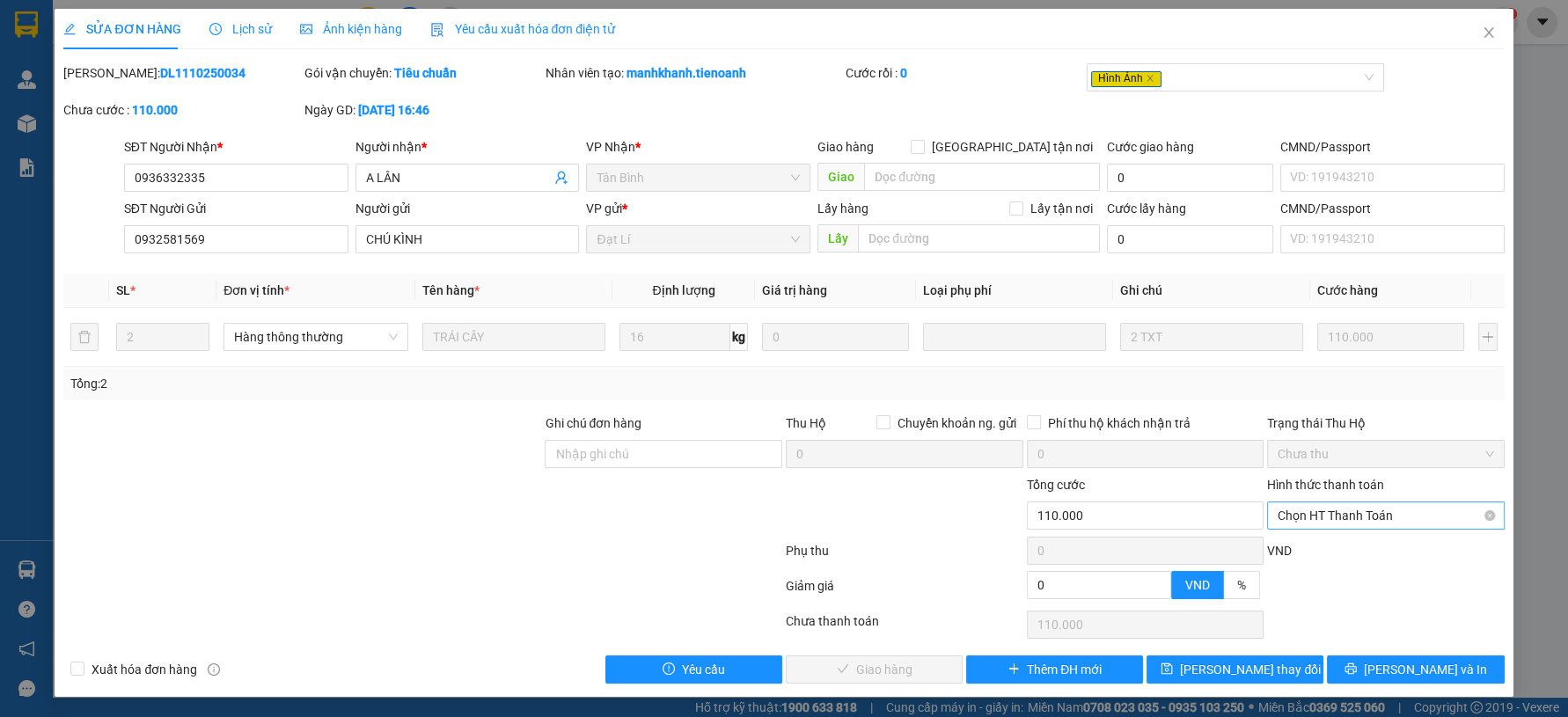
click at [1369, 529] on div "Hình thức thanh toán Chọn HT Thanh Toán" at bounding box center [1386, 506] width 237 height 61
click at [1379, 522] on span "Chọn HT Thanh Toán" at bounding box center [1386, 516] width 217 height 27
click at [1378, 549] on div "Tại văn phòng" at bounding box center [1386, 550] width 217 height 20
type input "0"
click at [921, 665] on span "Lưu và Giao hàng" at bounding box center [903, 670] width 169 height 20
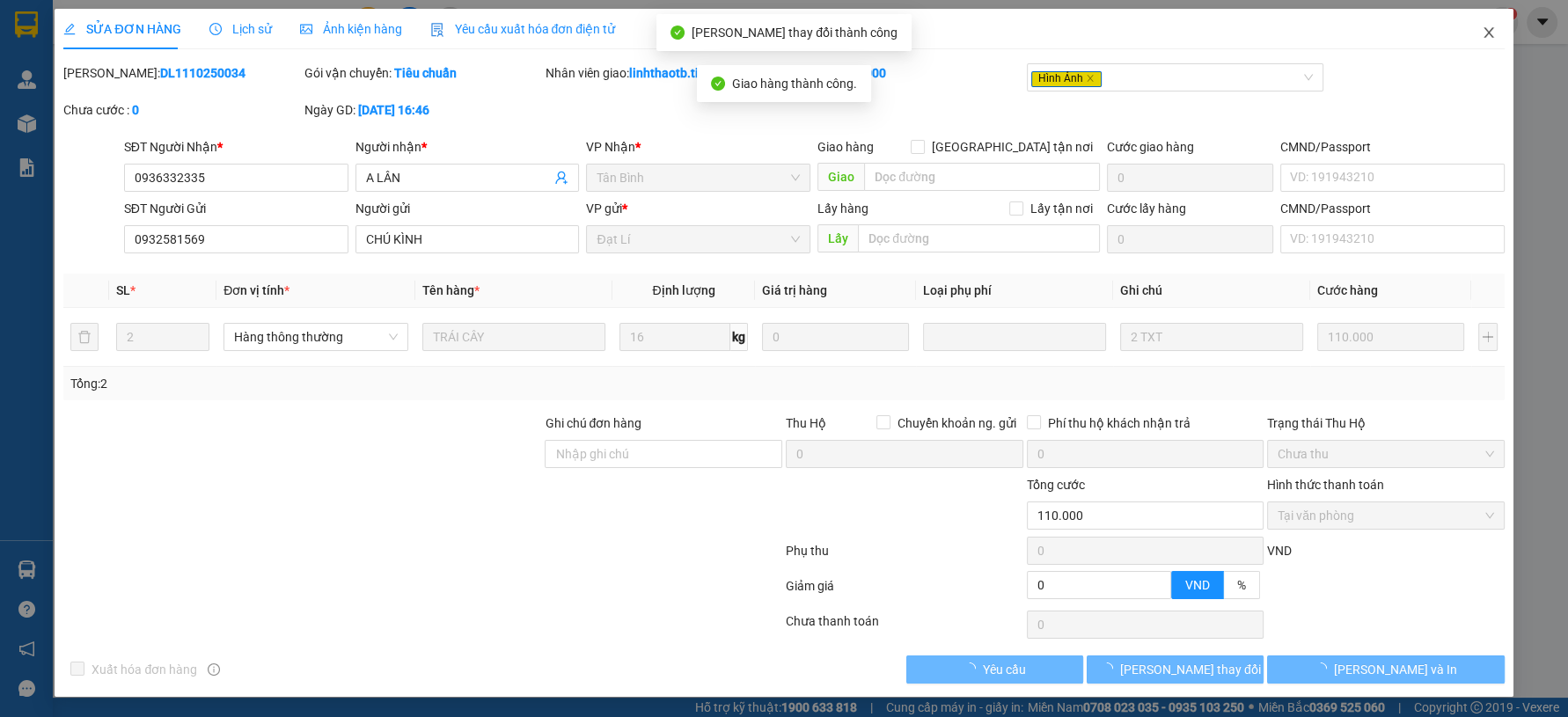
click at [1498, 36] on span "Close" at bounding box center [1488, 33] width 49 height 49
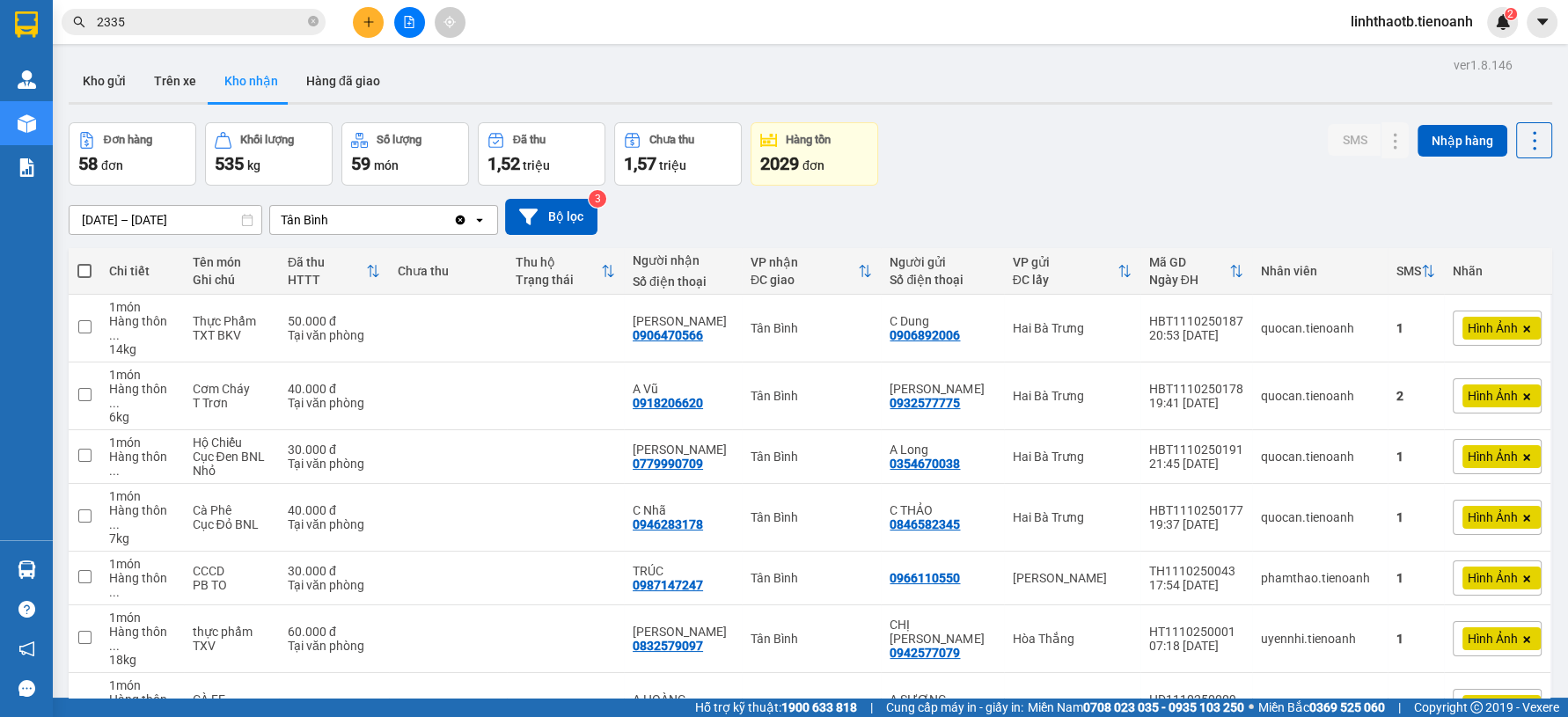
click at [370, 24] on icon "plus" at bounding box center [369, 22] width 12 height 12
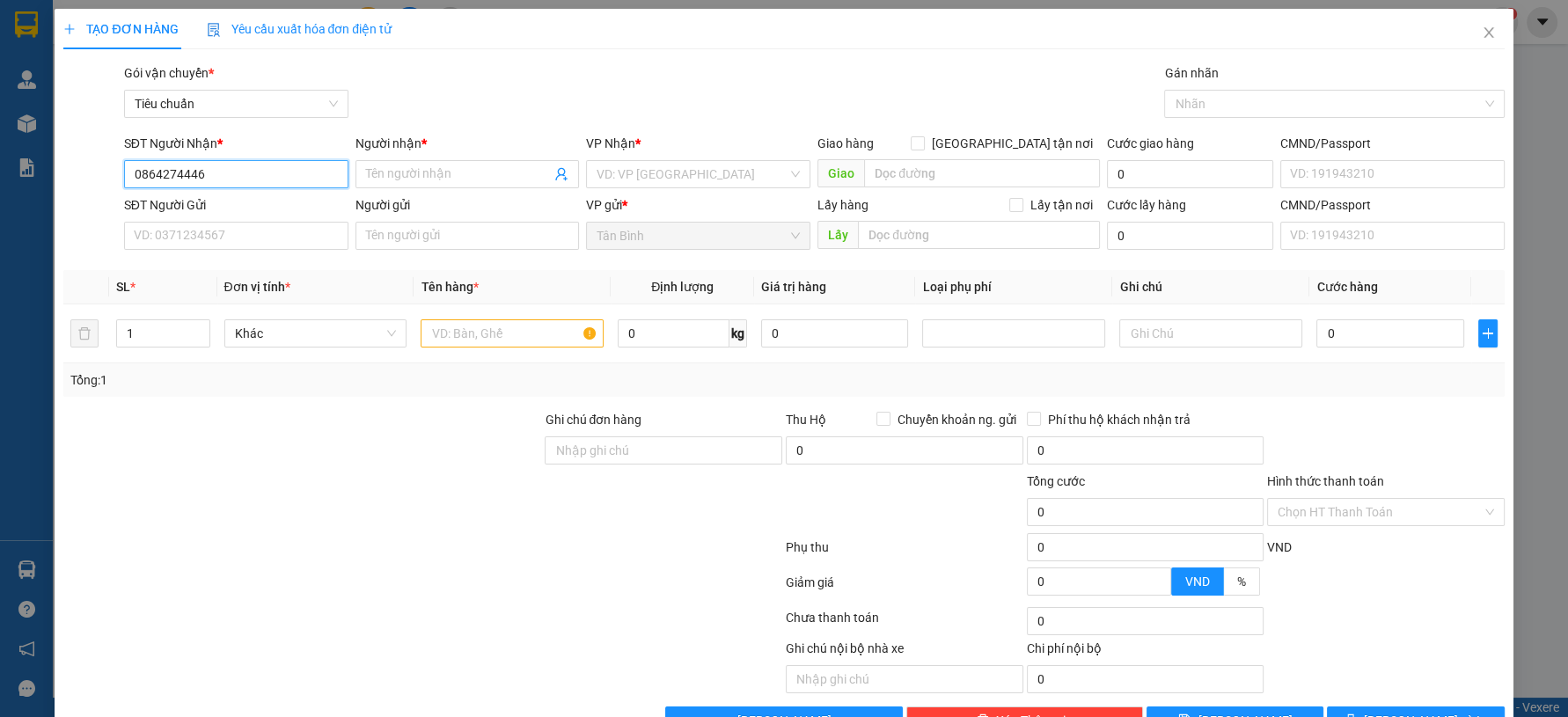
click at [374, 187] on span at bounding box center [467, 174] width 225 height 28
type input "0864274446"
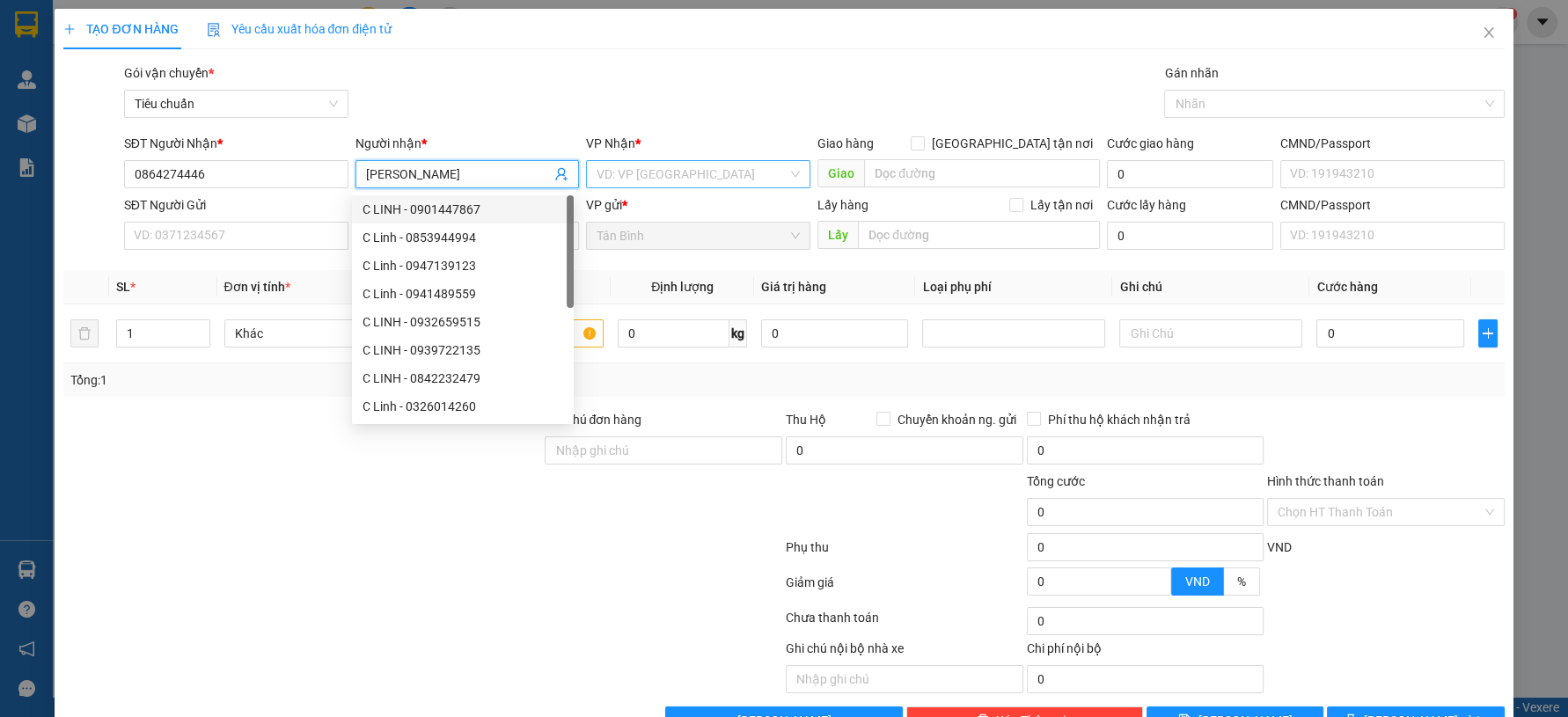
type input "C LINH"
click at [691, 171] on input "search" at bounding box center [692, 174] width 191 height 27
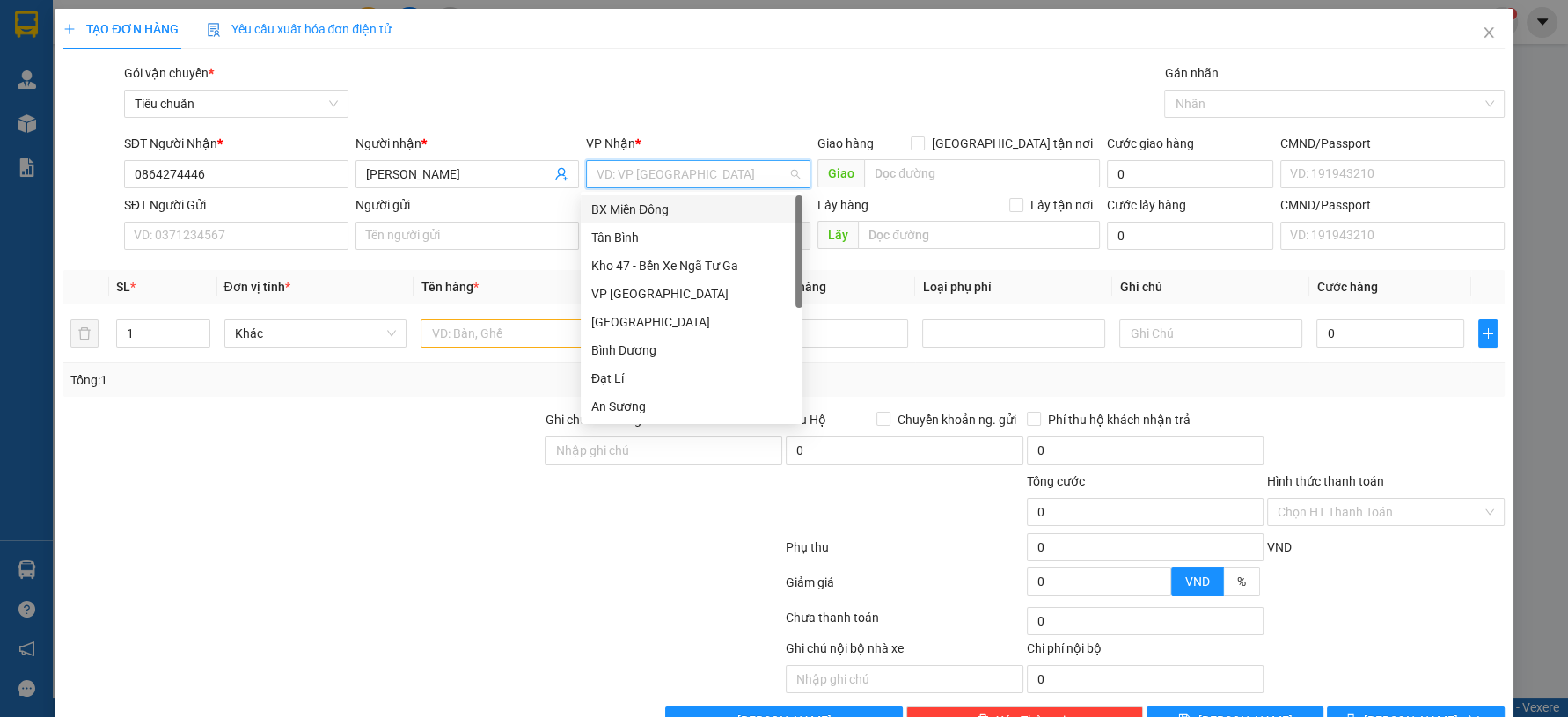
scroll to position [98, 0]
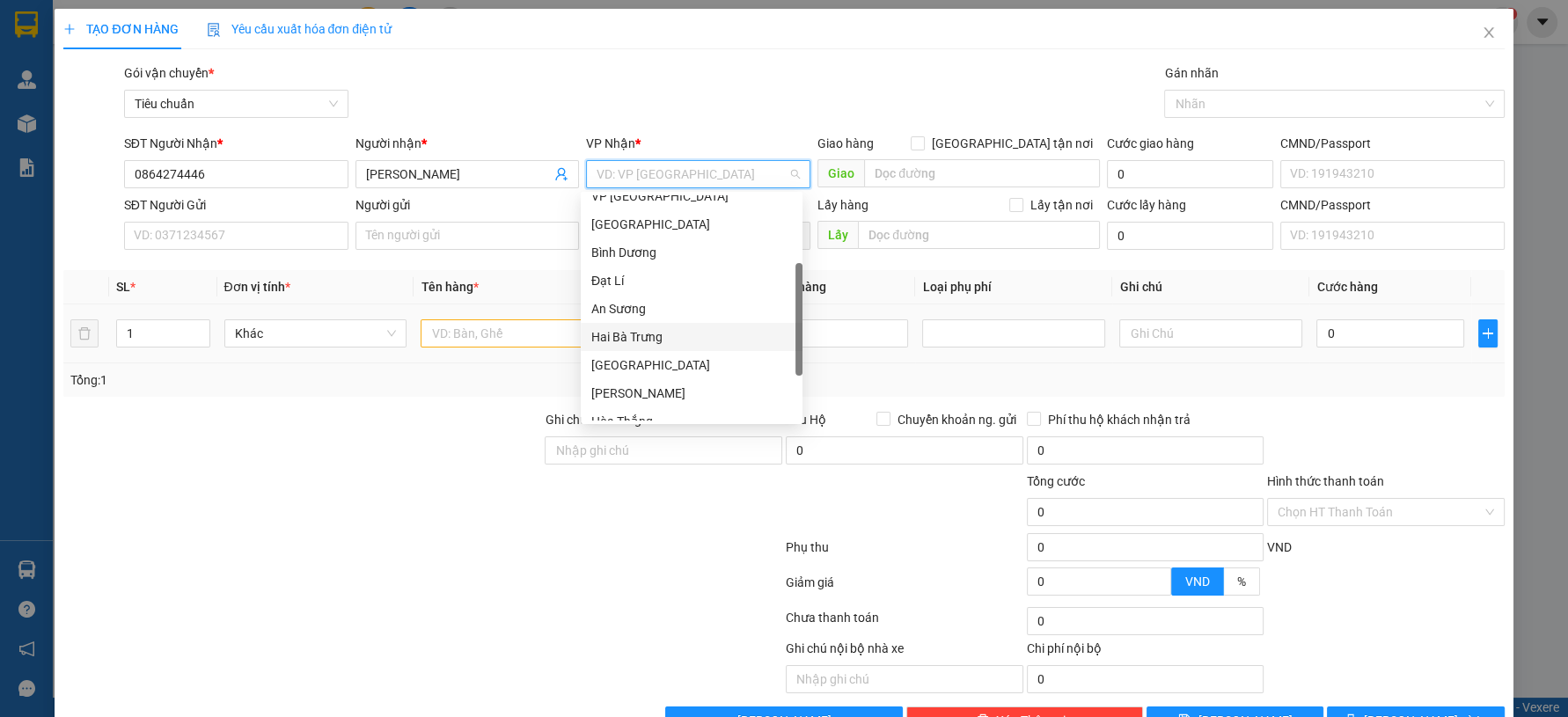
click at [639, 333] on div "Hai Bà Trưng" at bounding box center [692, 338] width 201 height 20
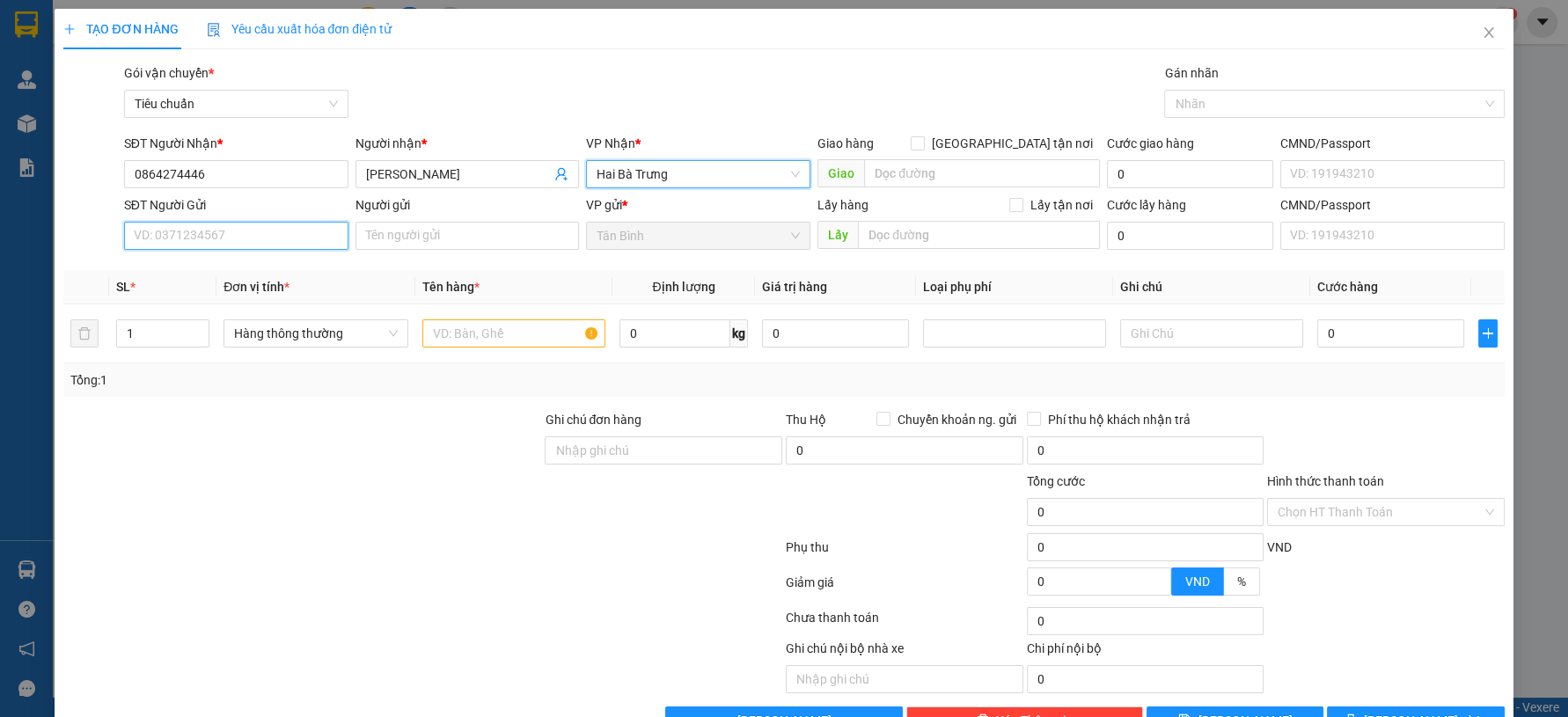
click at [291, 243] on input "SĐT Người Gửi" at bounding box center [236, 236] width 225 height 28
type input "0908705979"
click at [322, 275] on div "0908705979 - A Sỹ" at bounding box center [234, 271] width 201 height 20
type input "A Sỹ"
type input "TIỀN THCR"
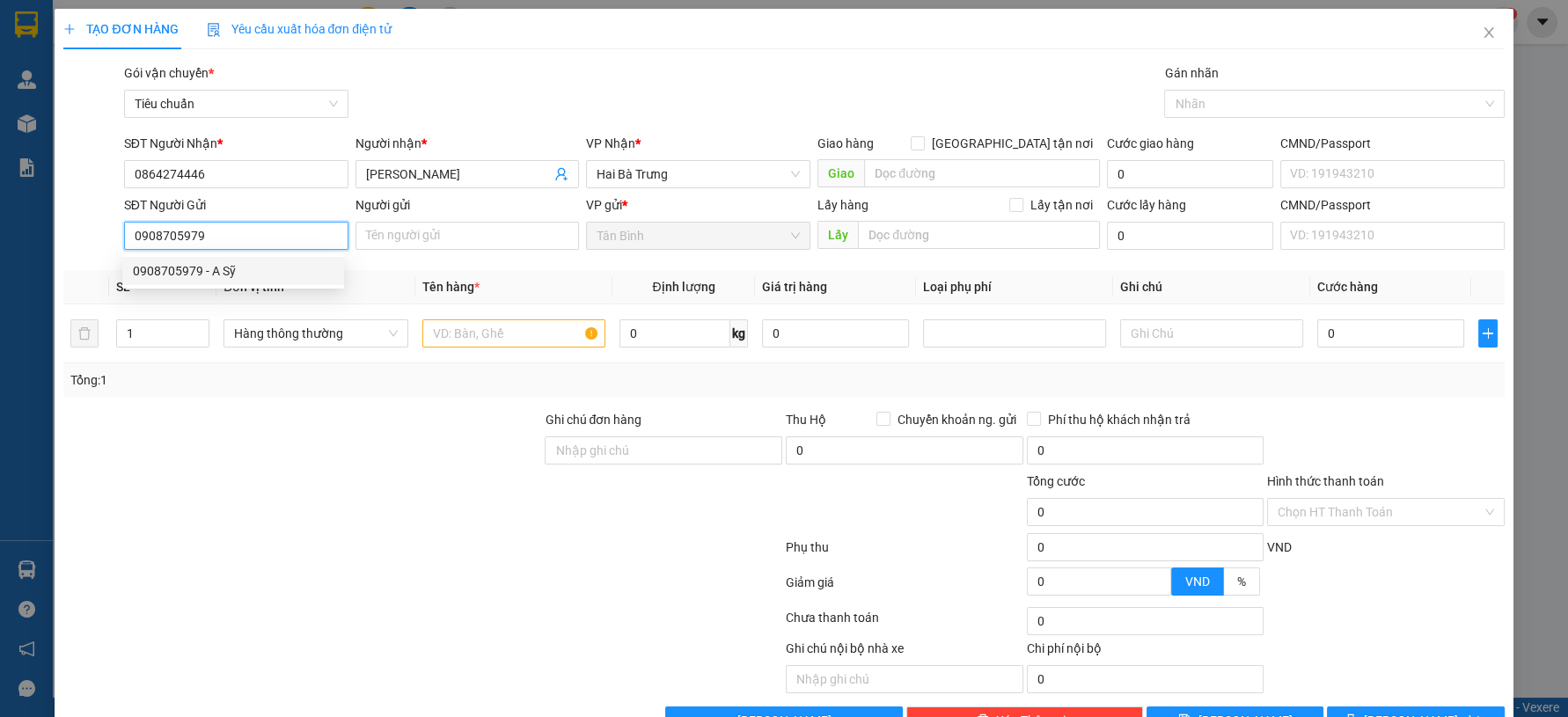
type input "1.250.000"
type input "80.000"
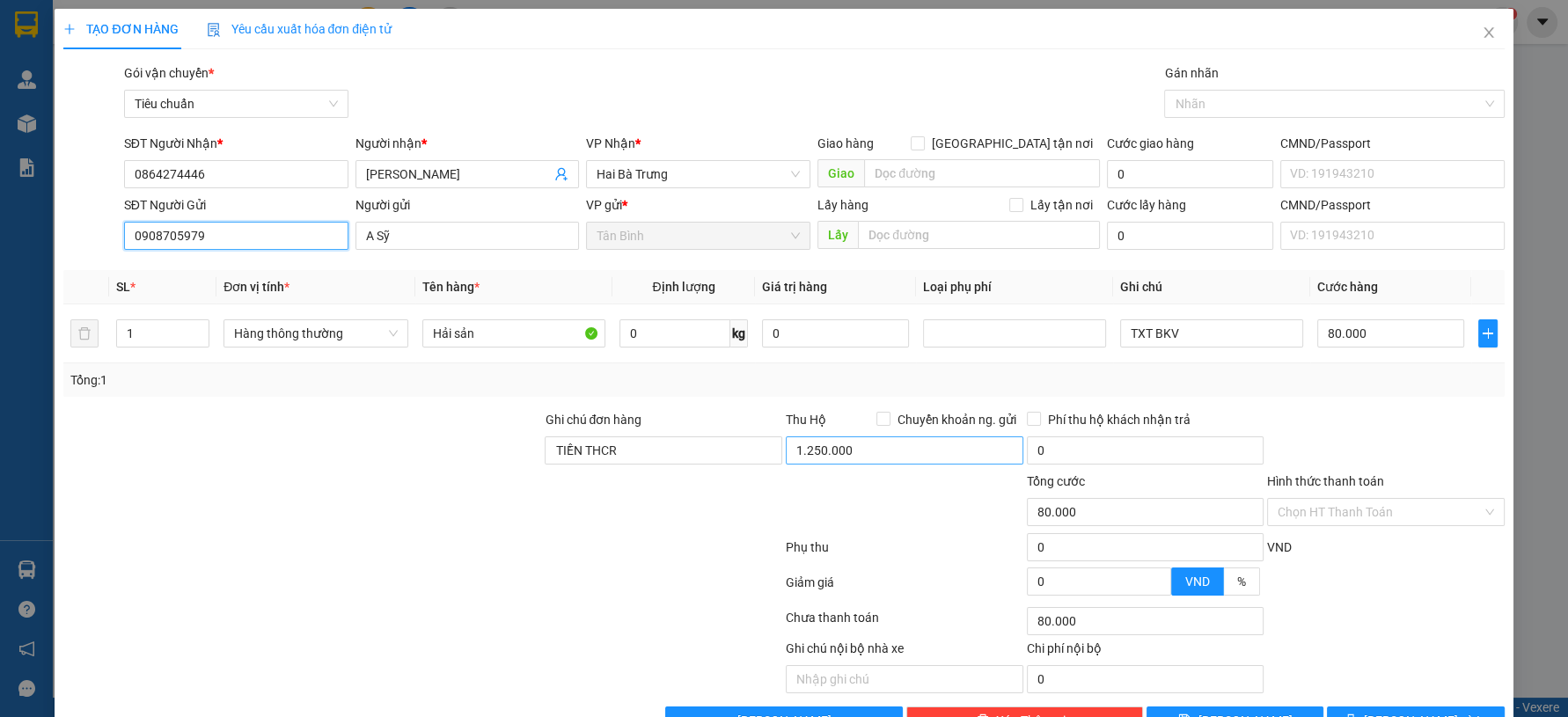
type input "0908705979"
click at [889, 459] on input "1.250.000" at bounding box center [904, 450] width 237 height 28
type input "1.100.000"
click at [685, 334] on input "0" at bounding box center [675, 334] width 112 height 28
type input "12"
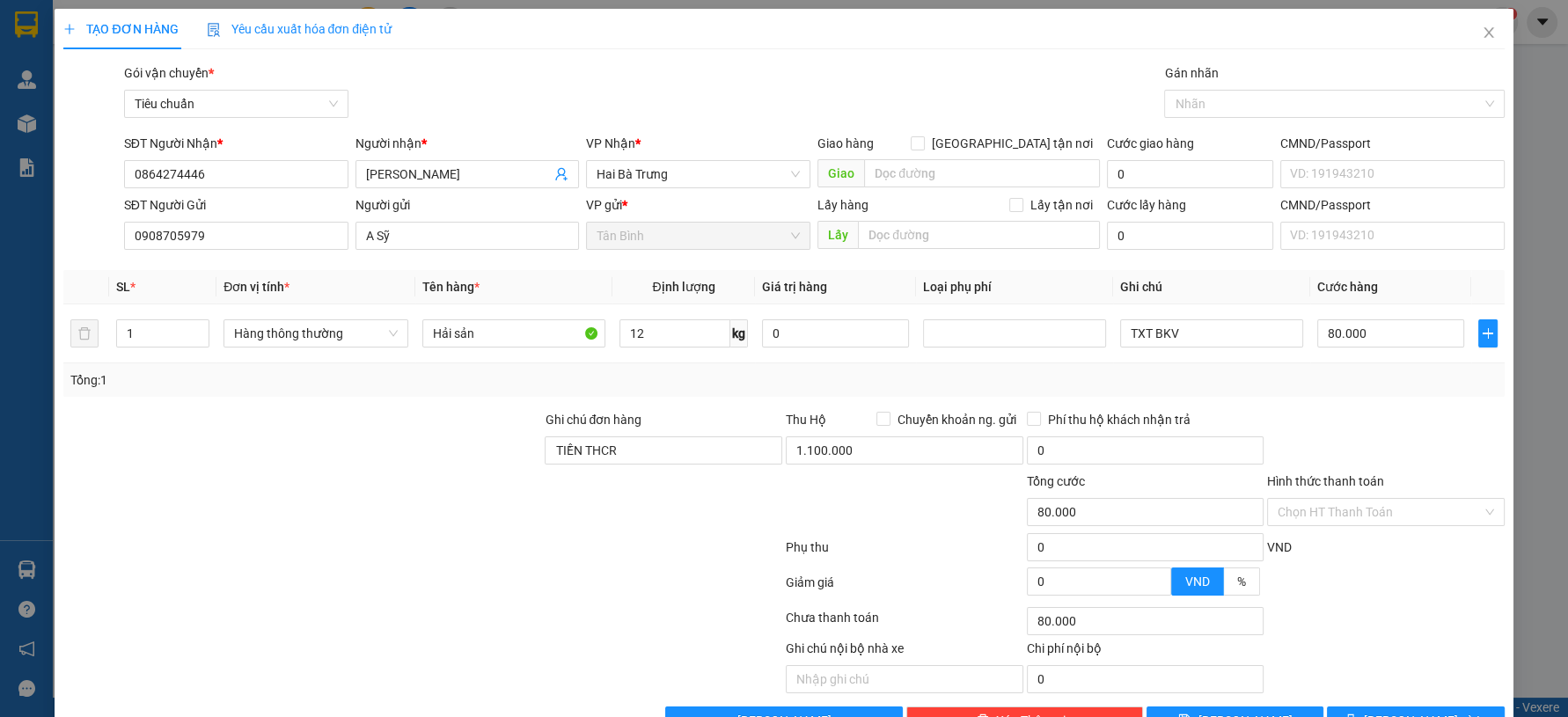
click at [452, 367] on div "Tổng: 1" at bounding box center [784, 380] width 1441 height 34
type input "50.000"
click at [1391, 336] on input "50.000" at bounding box center [1390, 334] width 147 height 28
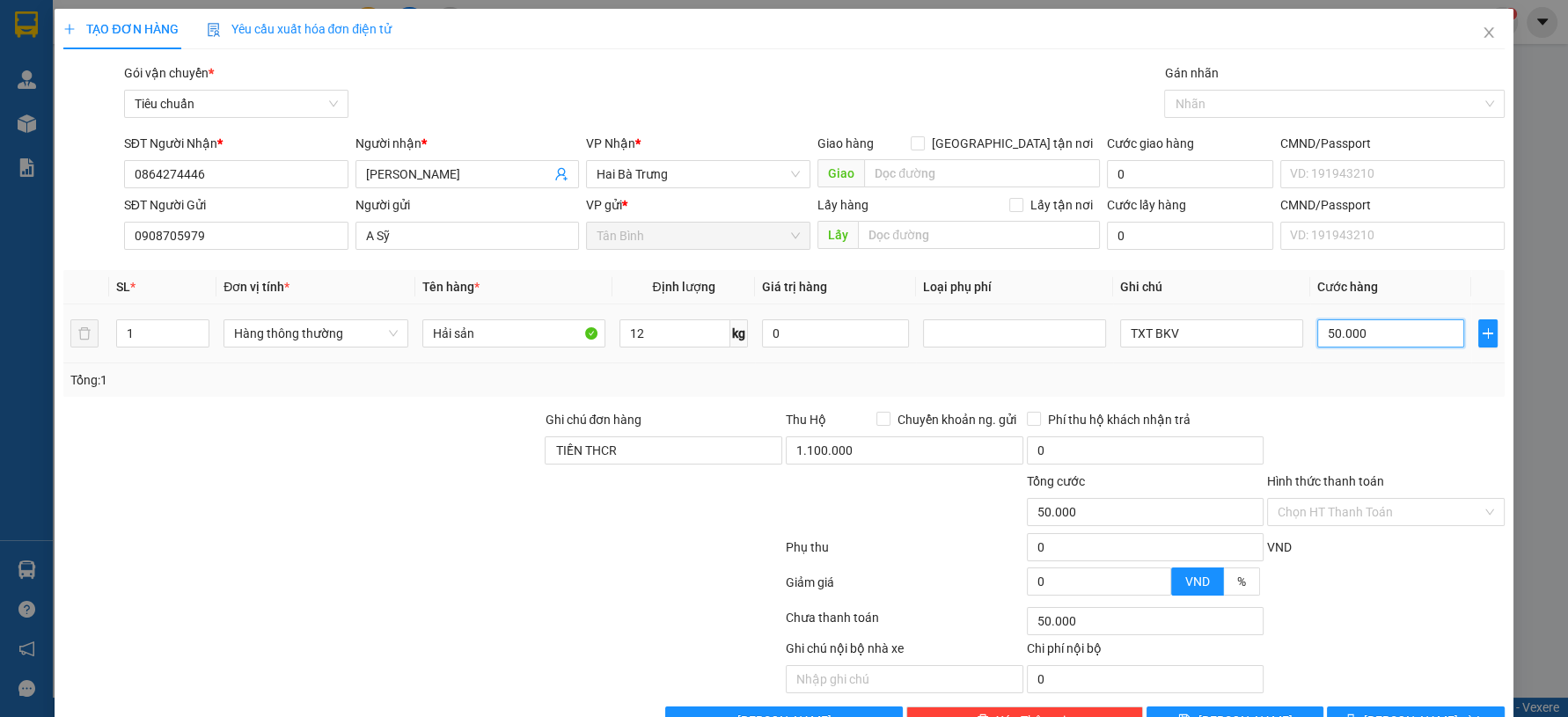
type input "6"
type input "60"
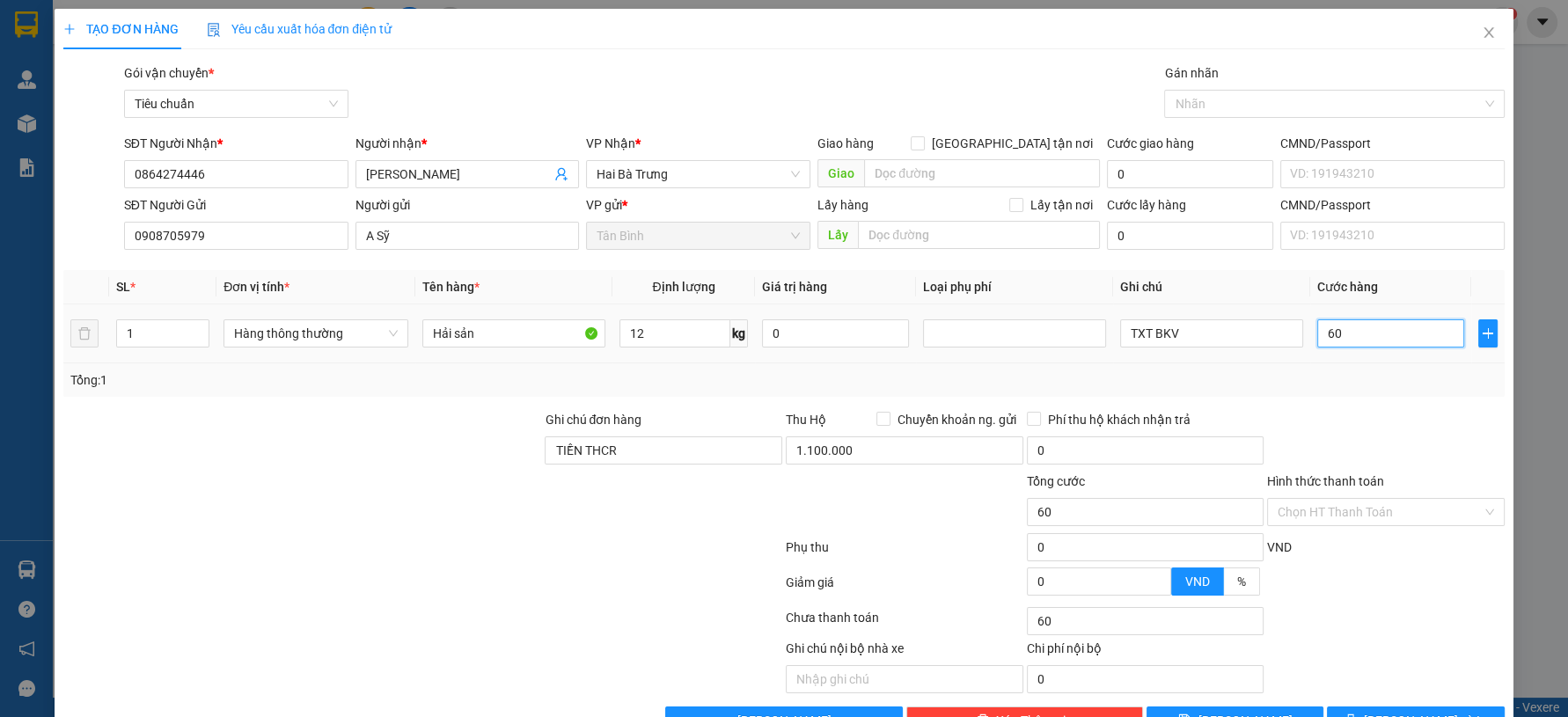
type input "60"
type input "60.000"
click at [1388, 365] on div "Tổng: 1" at bounding box center [784, 380] width 1441 height 34
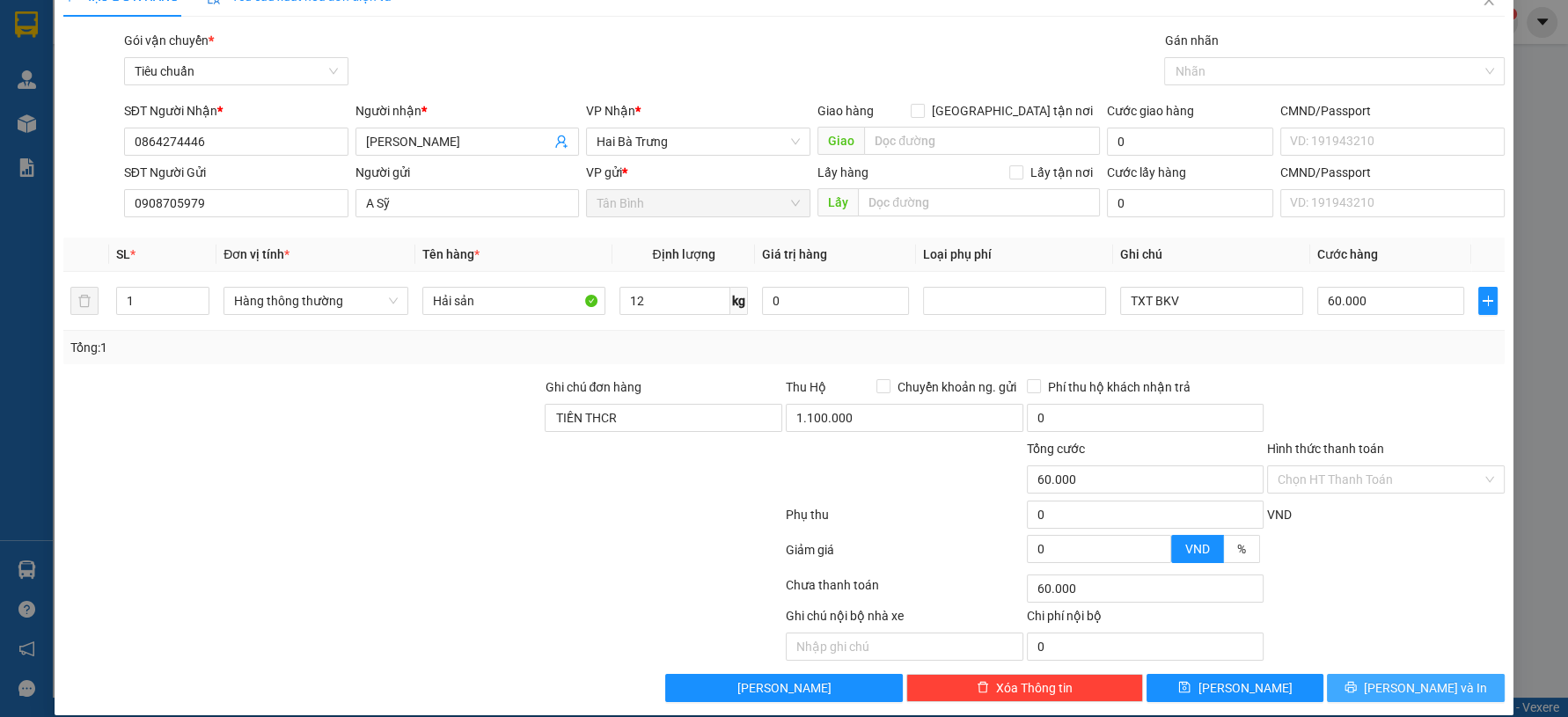
scroll to position [50, 0]
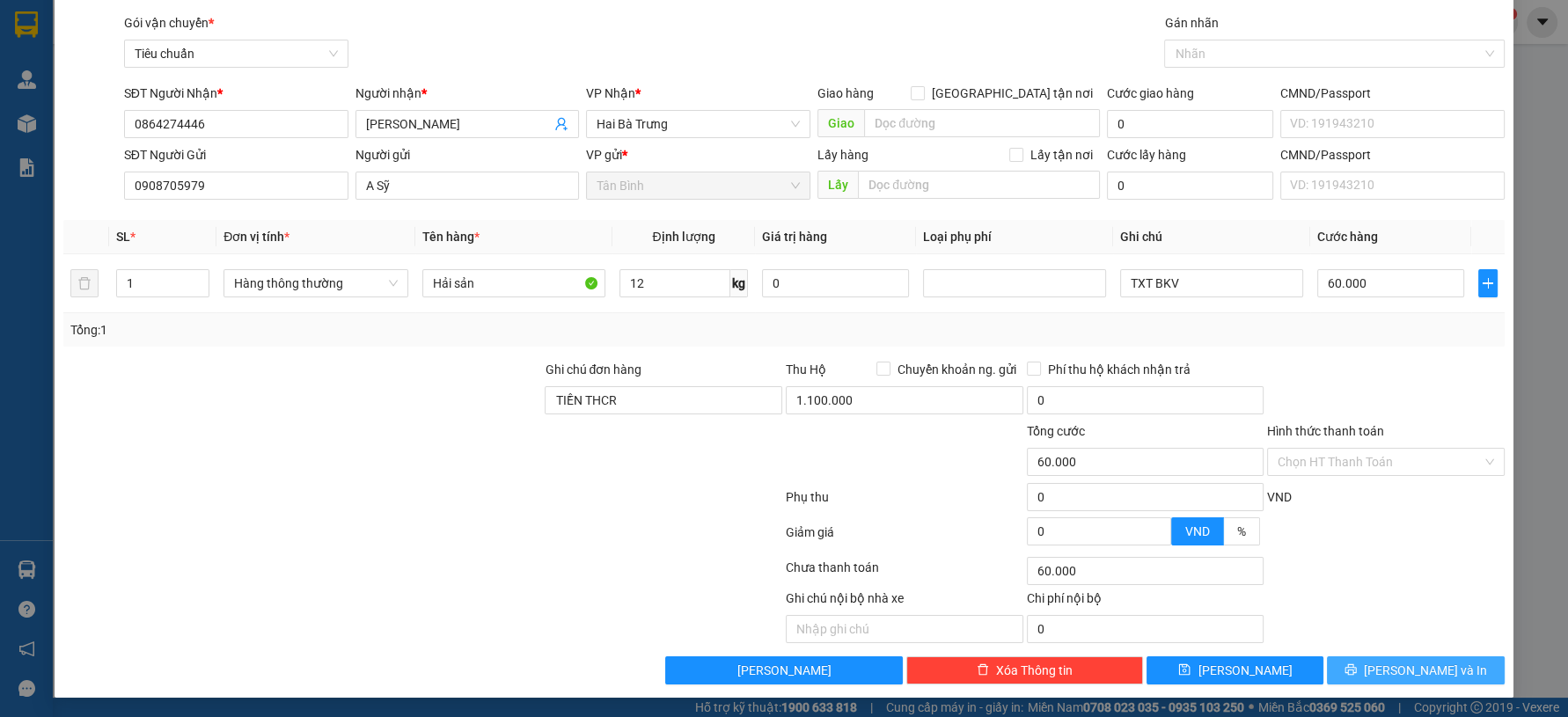
click at [1391, 667] on span "Lưu và In" at bounding box center [1426, 671] width 123 height 20
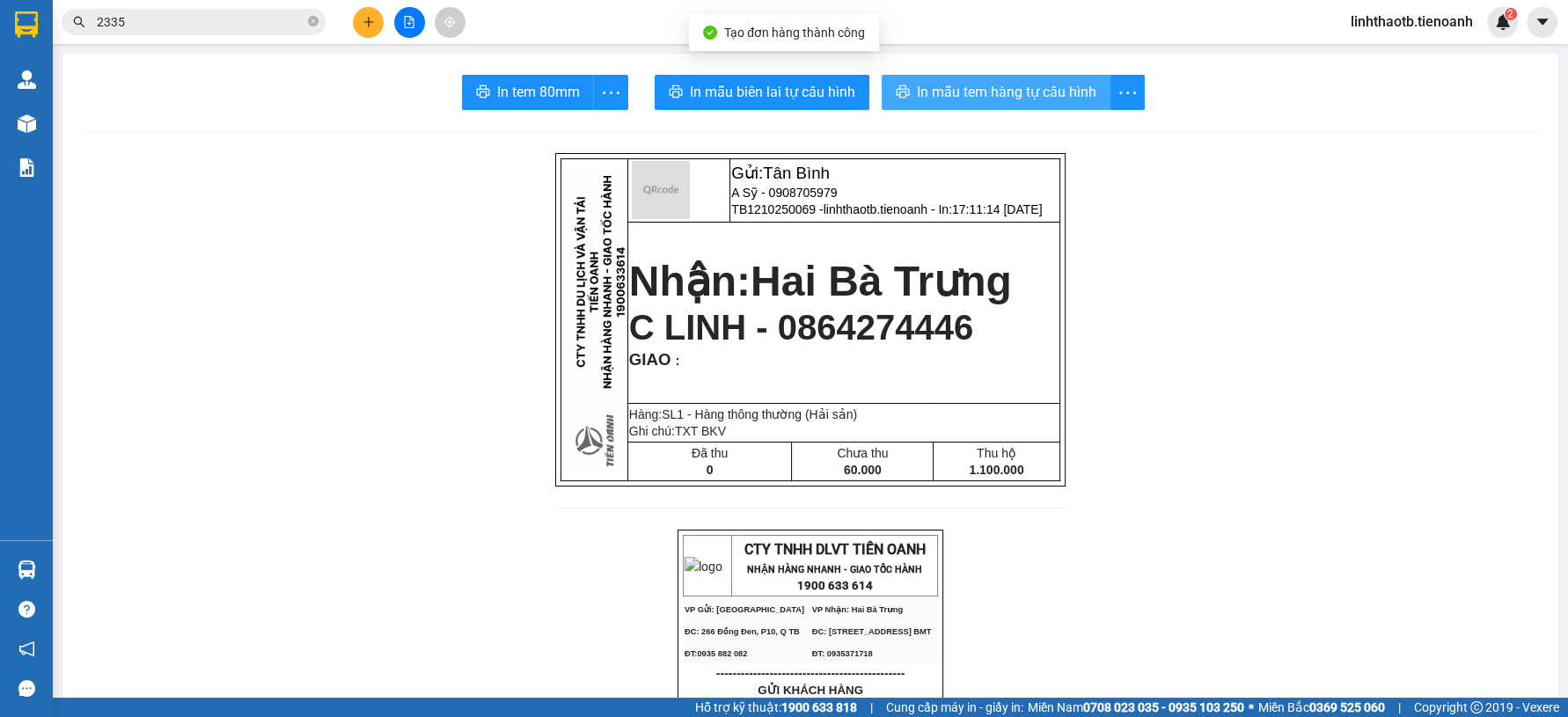
click at [973, 79] on button "In mẫu tem hàng tự cấu hình" at bounding box center [997, 92] width 229 height 36
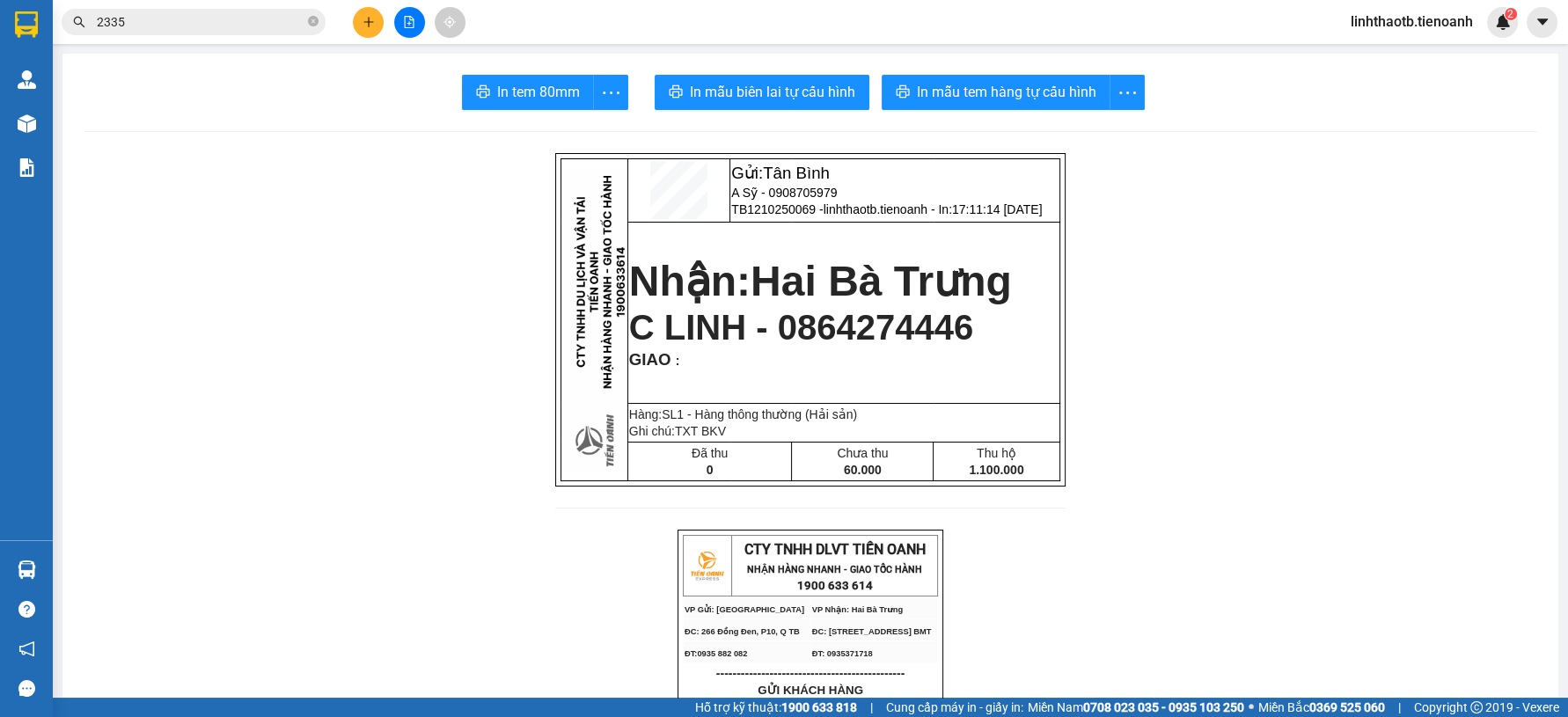
click at [833, 101] on span "In mẫu biên lai tự cấu hình" at bounding box center [773, 92] width 165 height 22
click at [173, 35] on div "2335" at bounding box center [171, 22] width 343 height 27
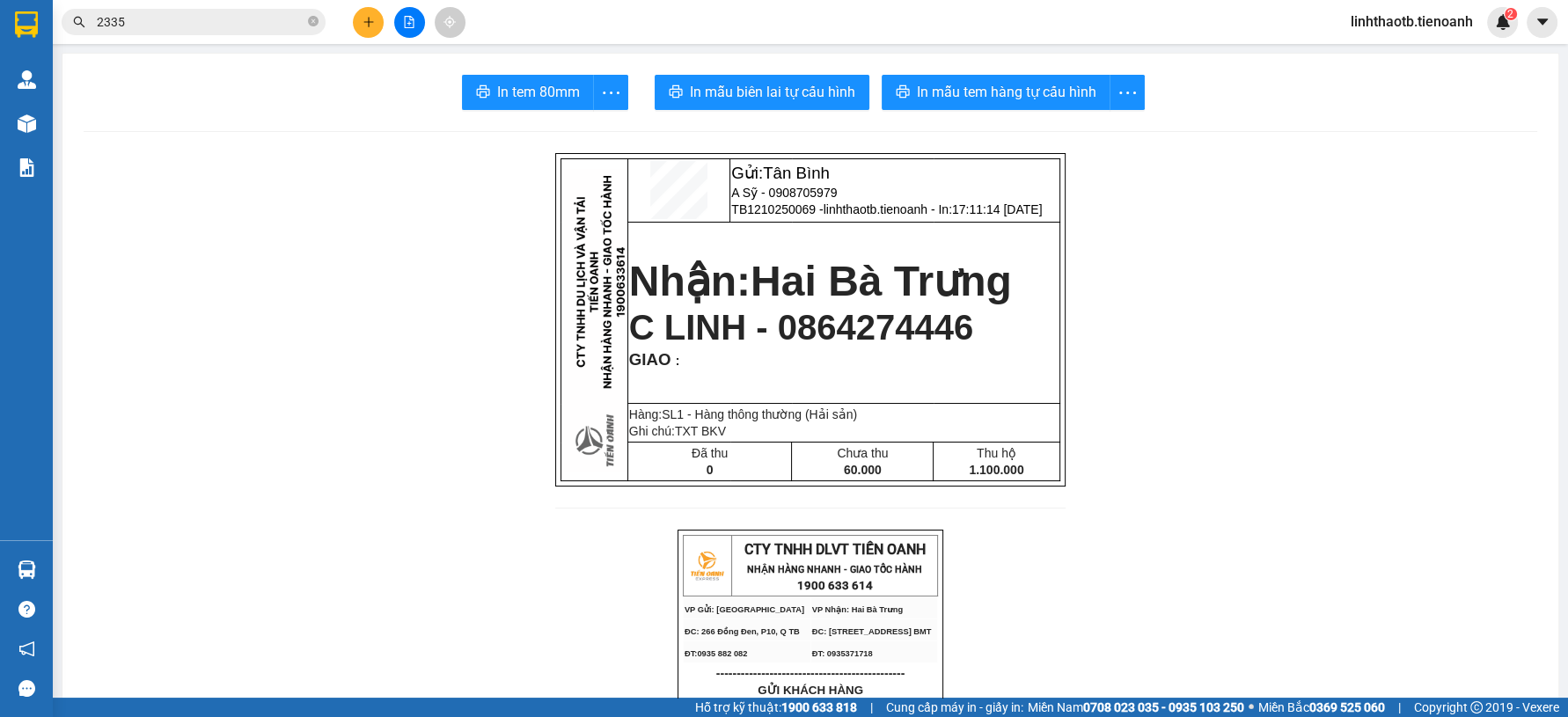
click at [189, 13] on input "2335" at bounding box center [201, 22] width 208 height 20
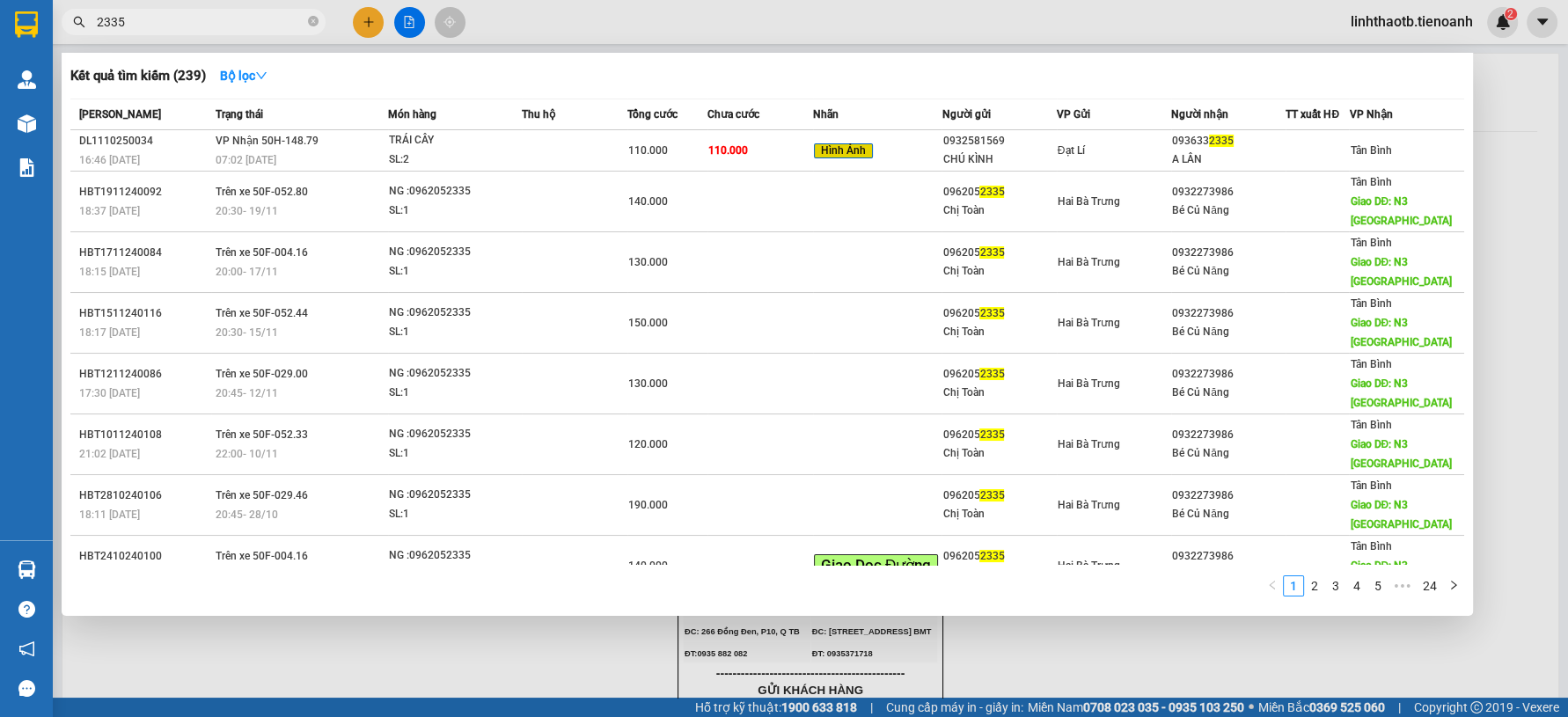
click at [189, 13] on input "2335" at bounding box center [201, 22] width 208 height 20
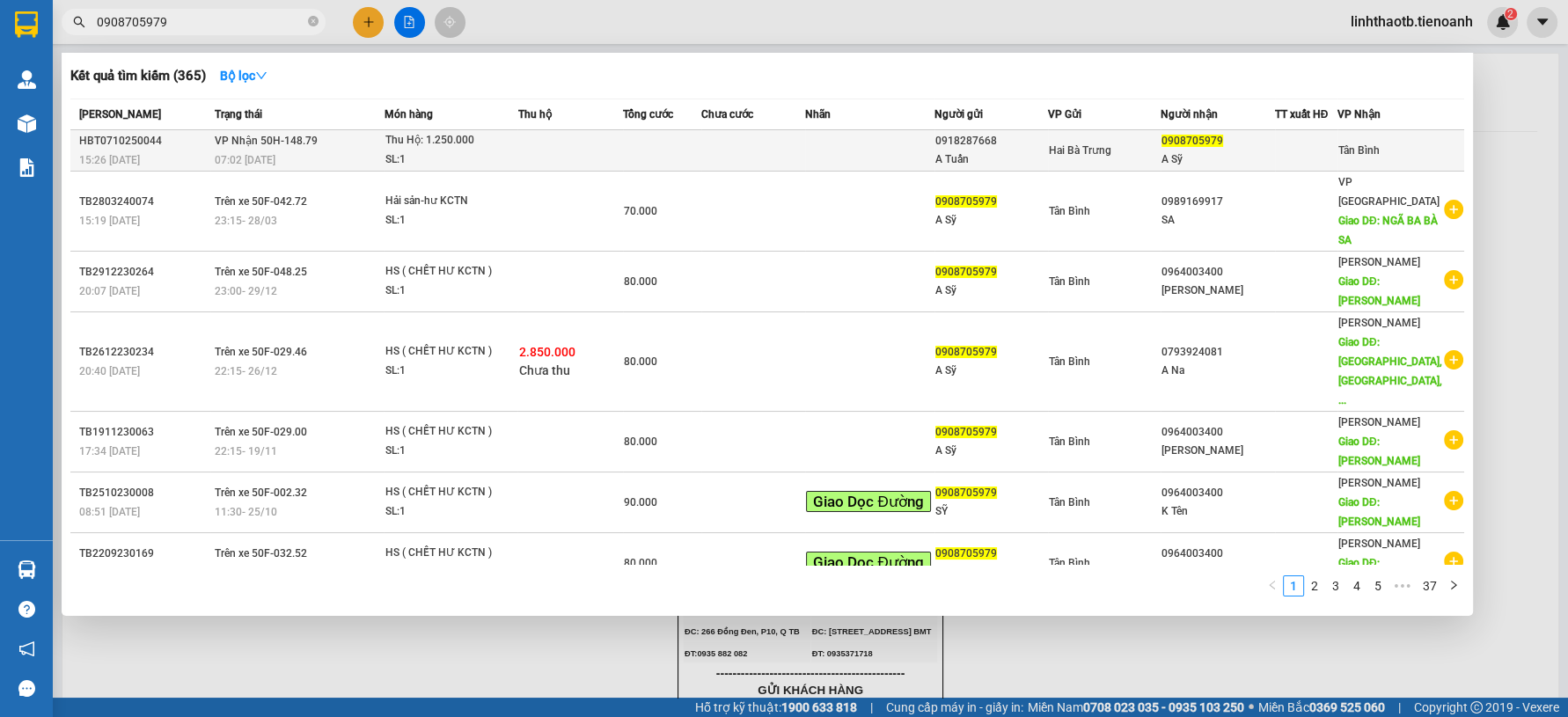
type input "0908705979"
click at [653, 160] on td at bounding box center [662, 151] width 78 height 42
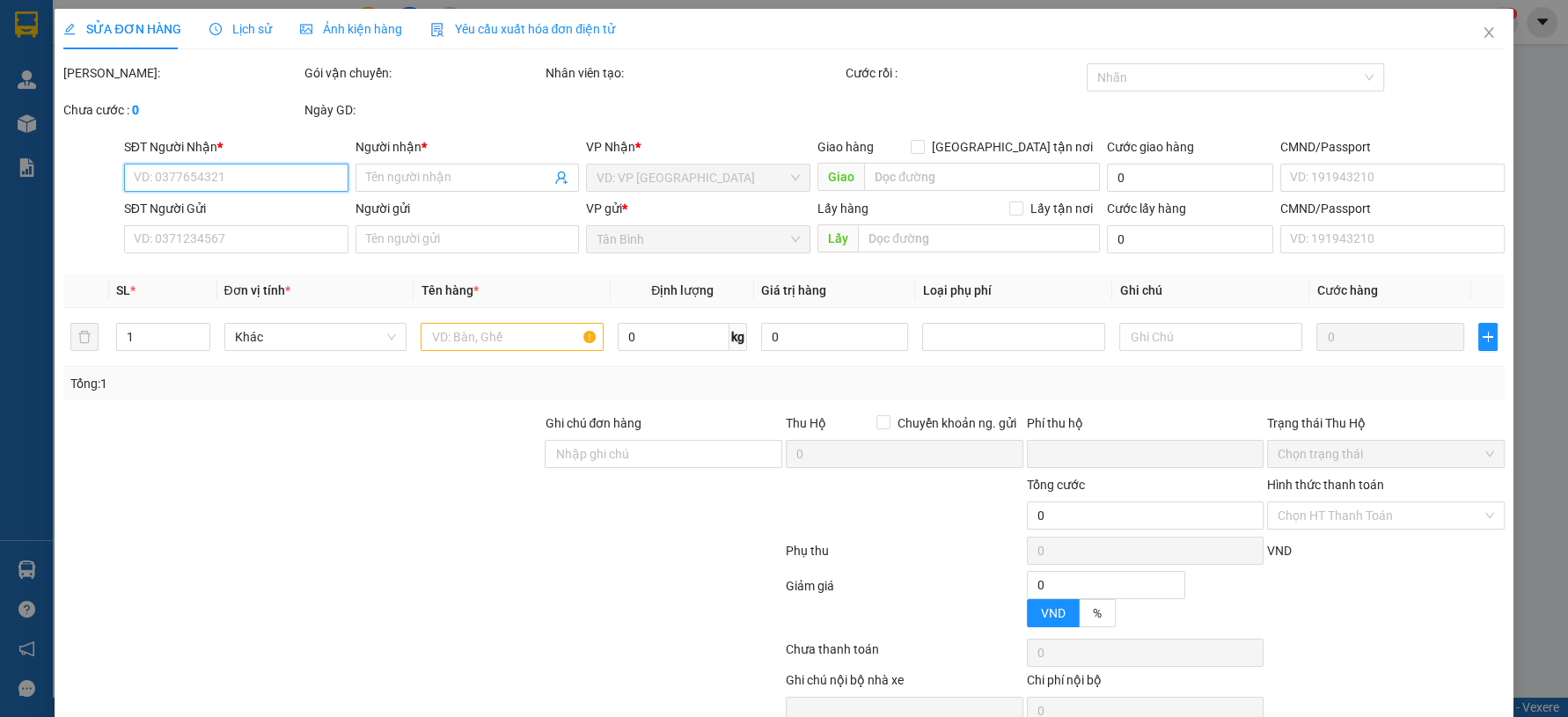
type input "0908705979"
type input "A Sỹ"
type input "0918287668"
type input "A Tuấn"
type input "TB0610250193"
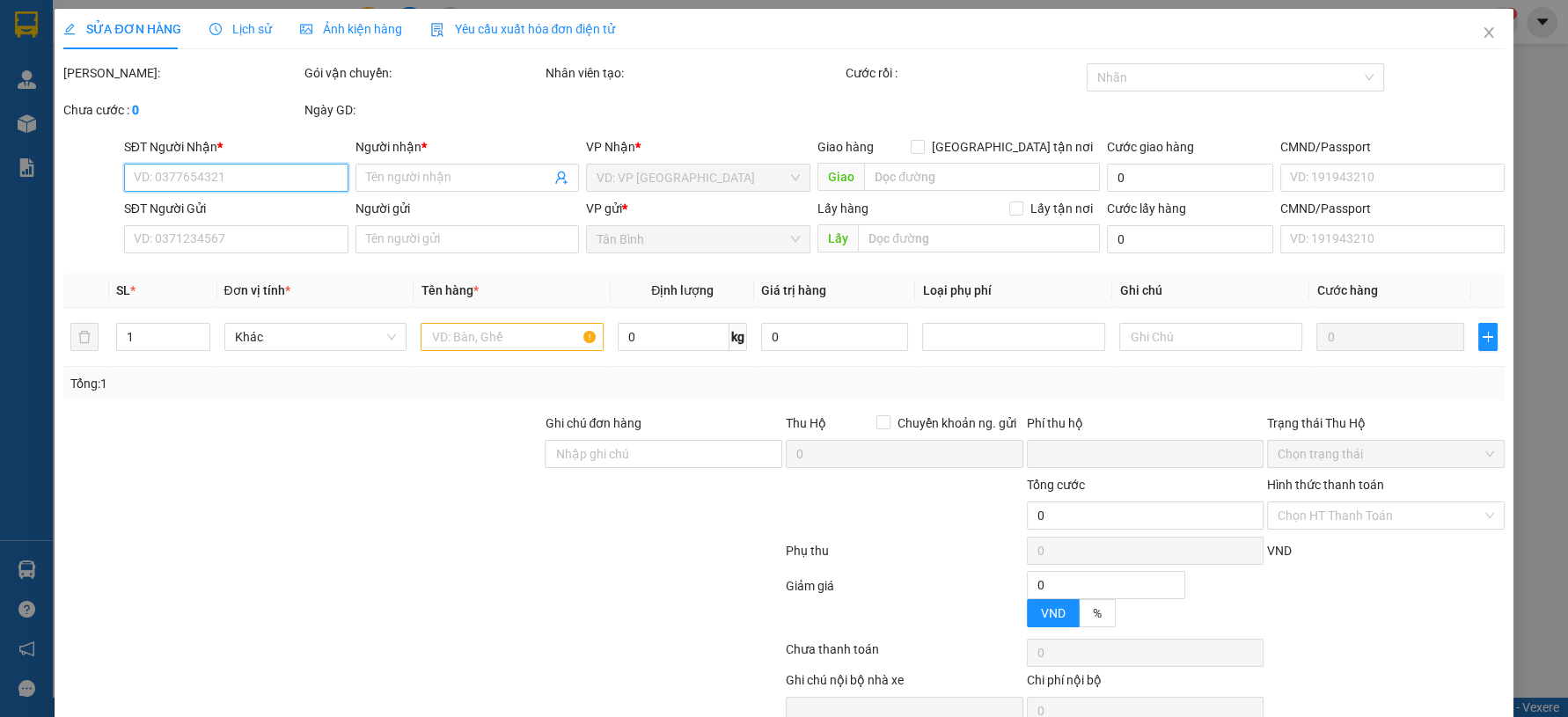
type input "0"
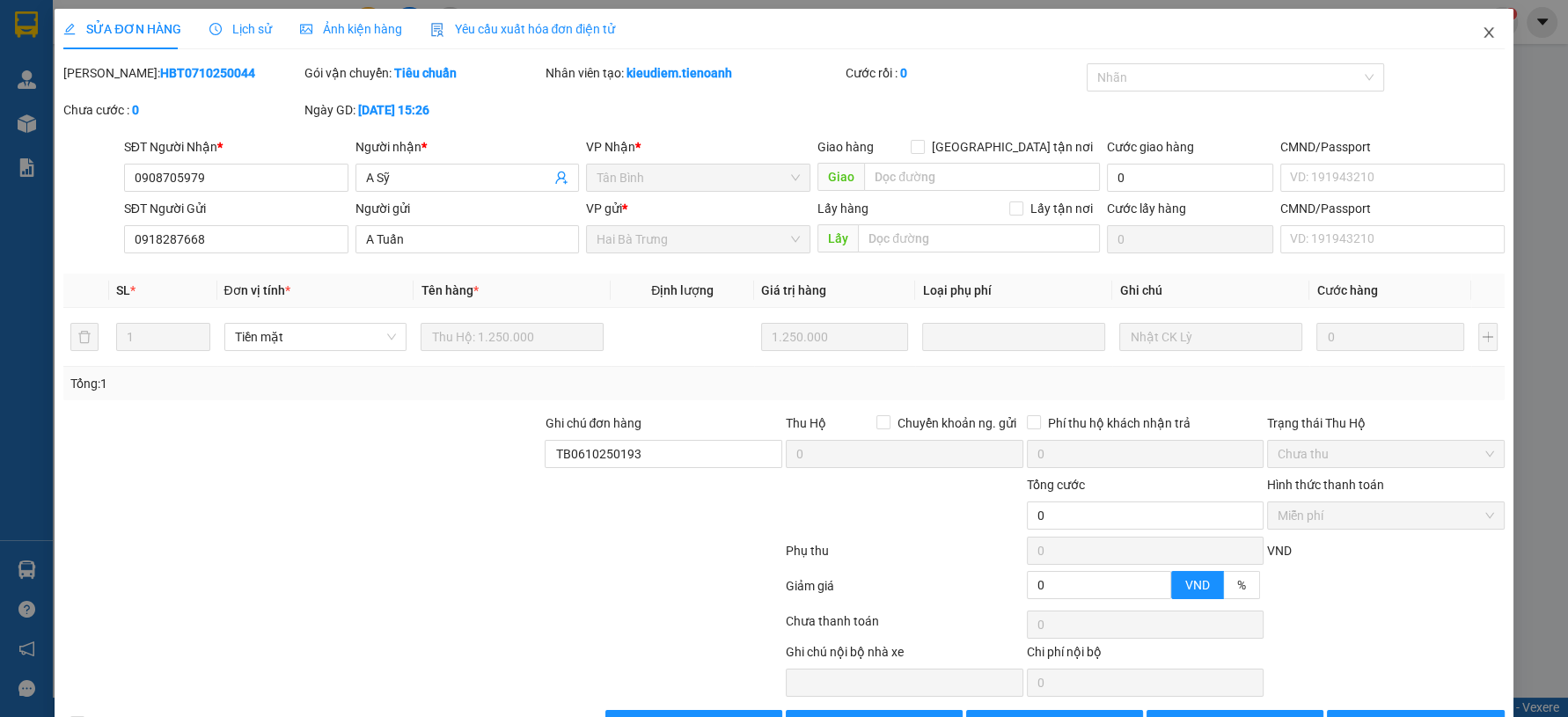
click at [1468, 25] on span "Close" at bounding box center [1488, 33] width 49 height 49
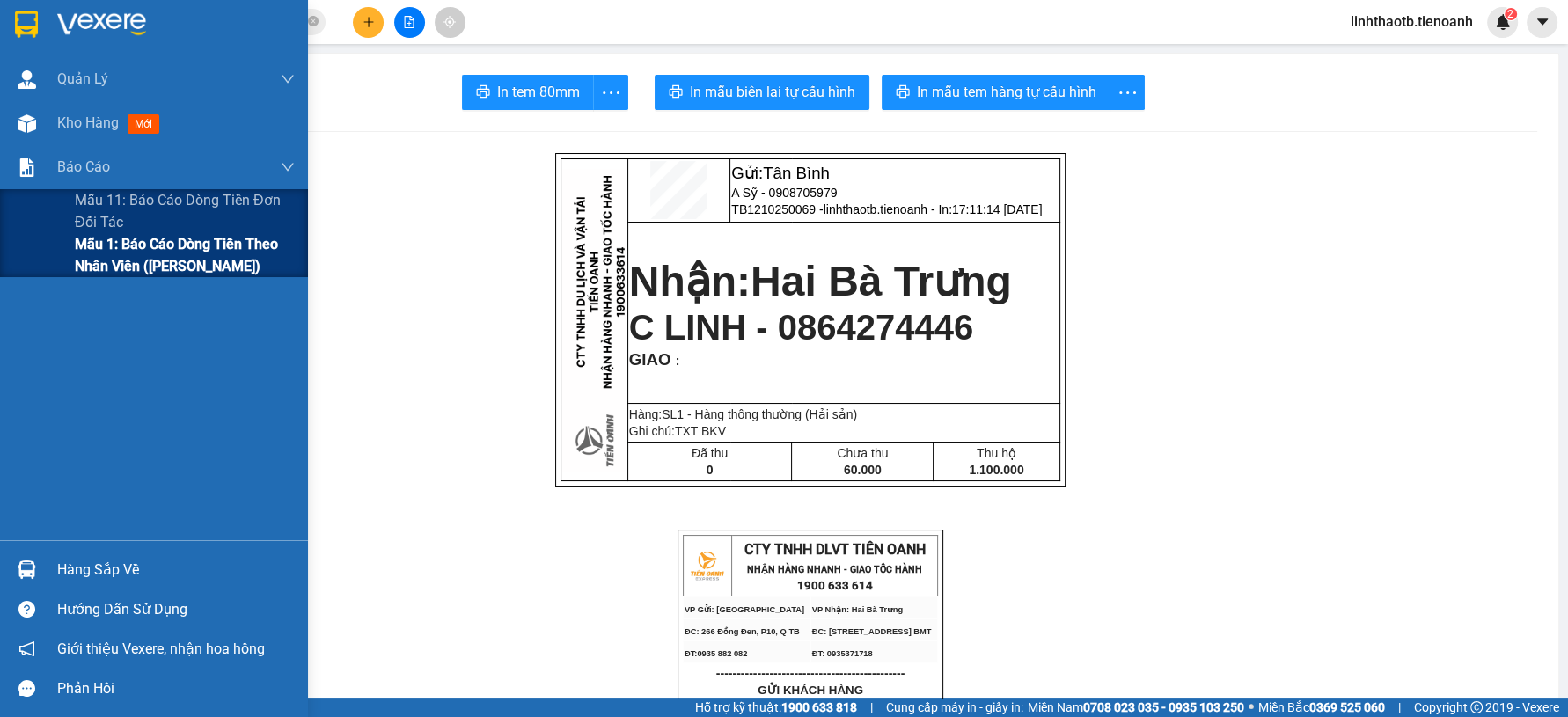
click at [135, 254] on span "Mẫu 1: Báo cáo dòng tiền theo nhân viên ([PERSON_NAME])" at bounding box center [185, 256] width 220 height 44
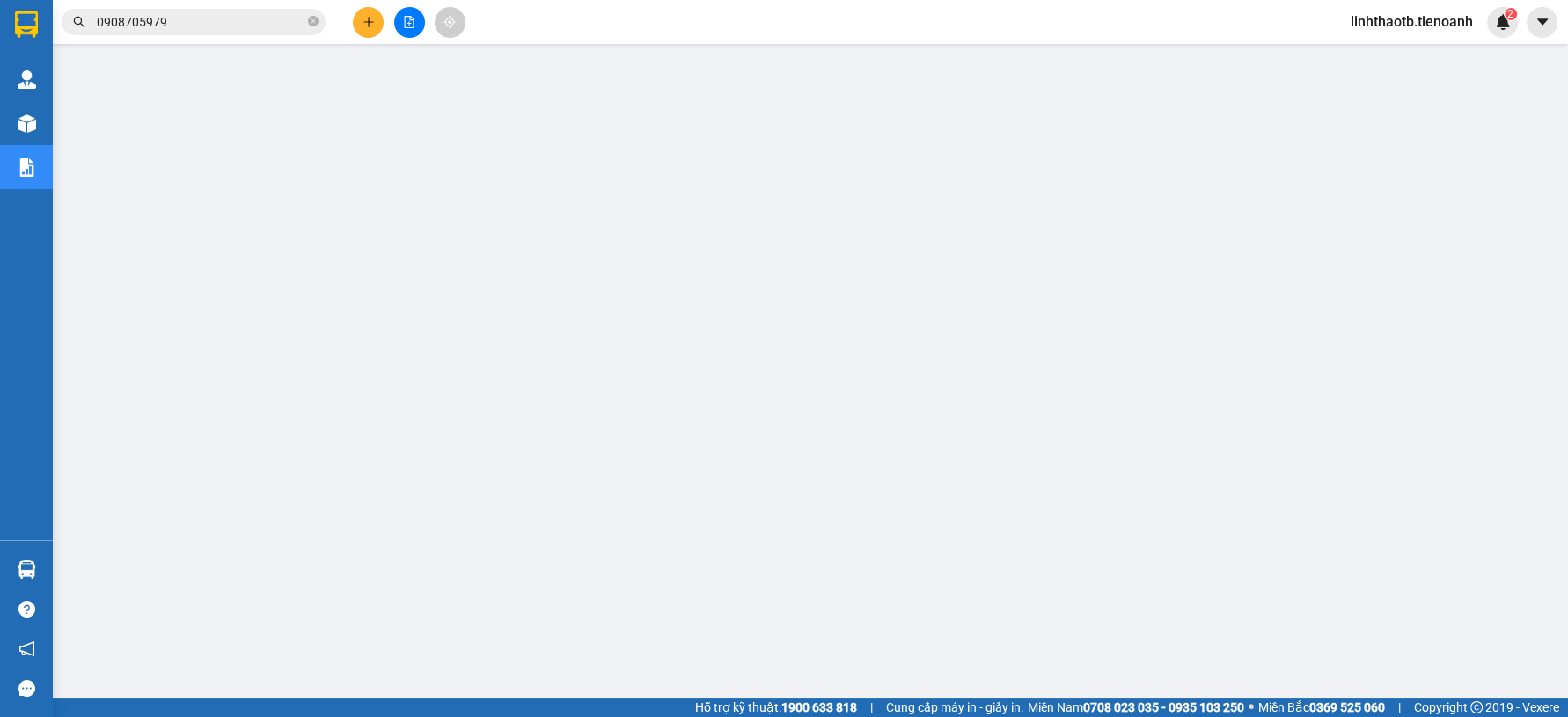
click at [1421, 11] on span "linhthaotb.tienoanh" at bounding box center [1412, 21] width 150 height 22
click at [1400, 46] on span "Đăng xuất" at bounding box center [1419, 55] width 115 height 20
